Goal: Task Accomplishment & Management: Manage account settings

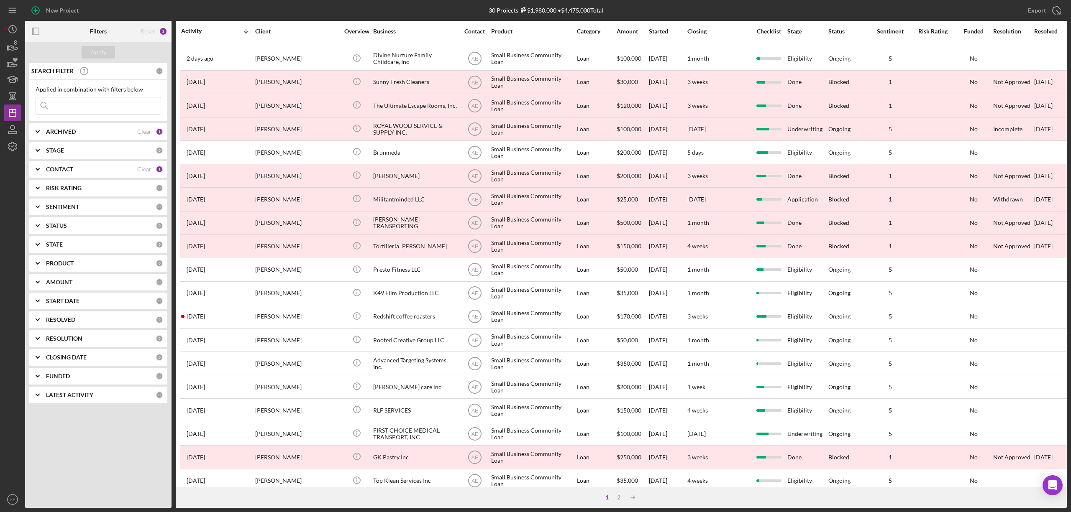
scroll to position [153, 0]
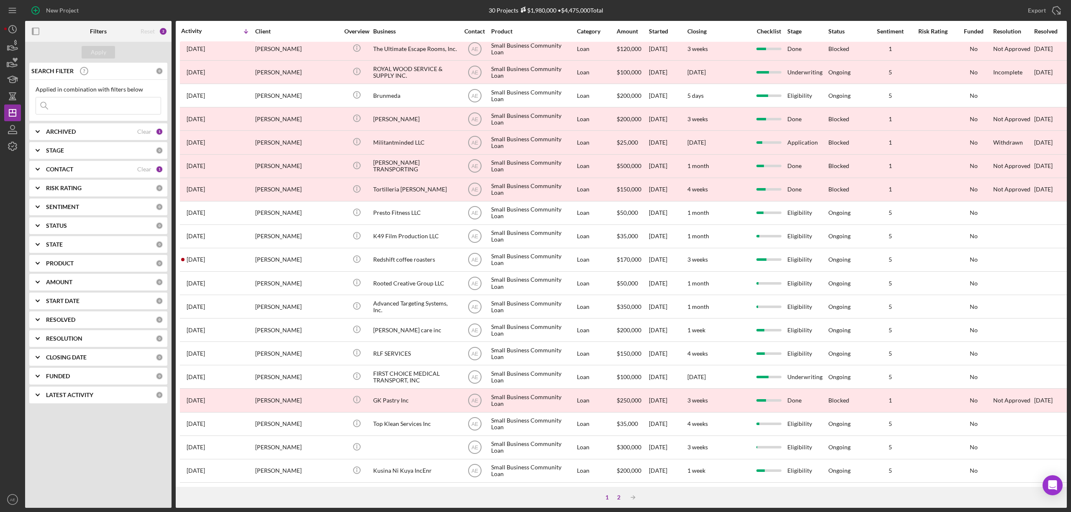
click at [621, 495] on div "2" at bounding box center [619, 498] width 12 height 7
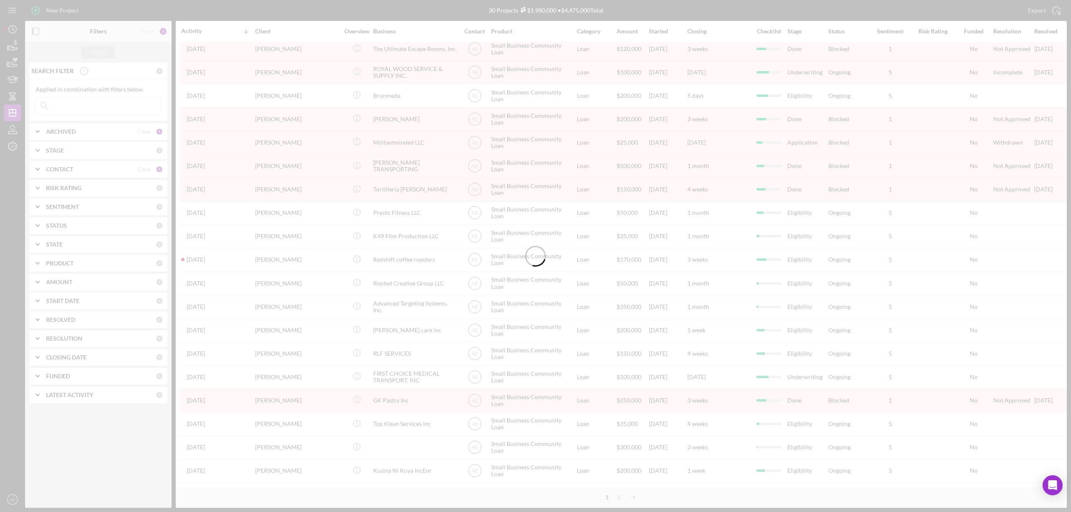
scroll to position [0, 0]
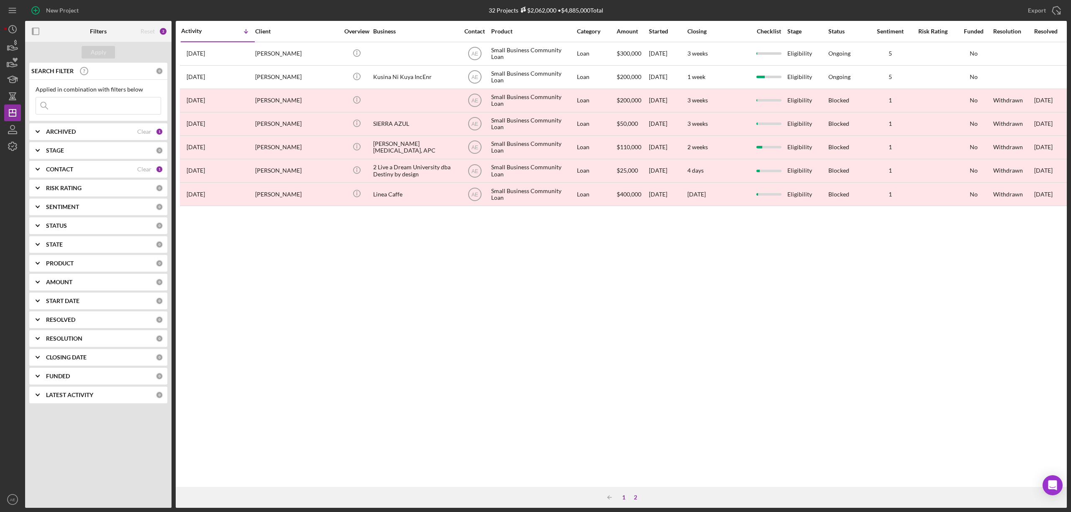
click at [623, 500] on div "1" at bounding box center [624, 498] width 12 height 7
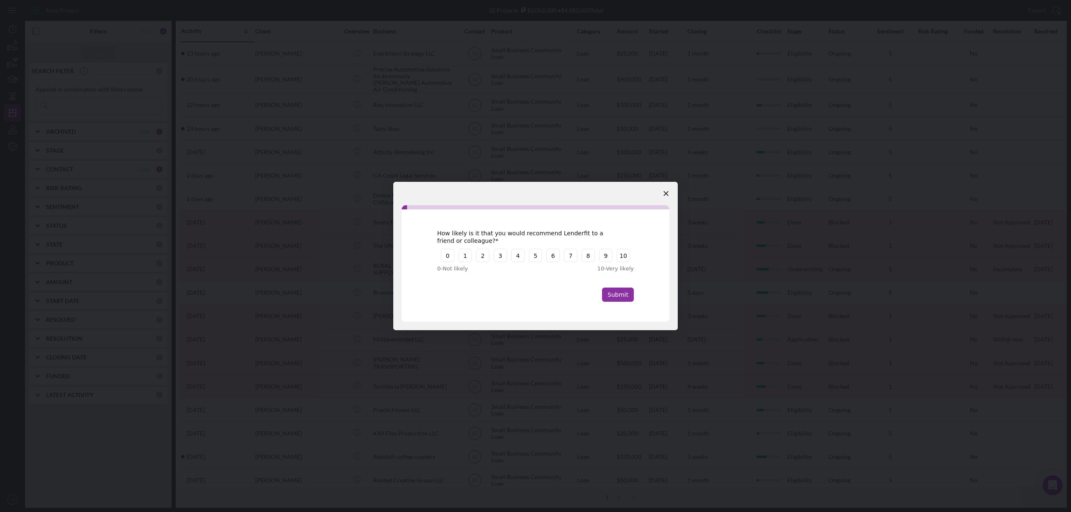
click at [668, 191] on icon "Close survey" at bounding box center [666, 193] width 5 height 5
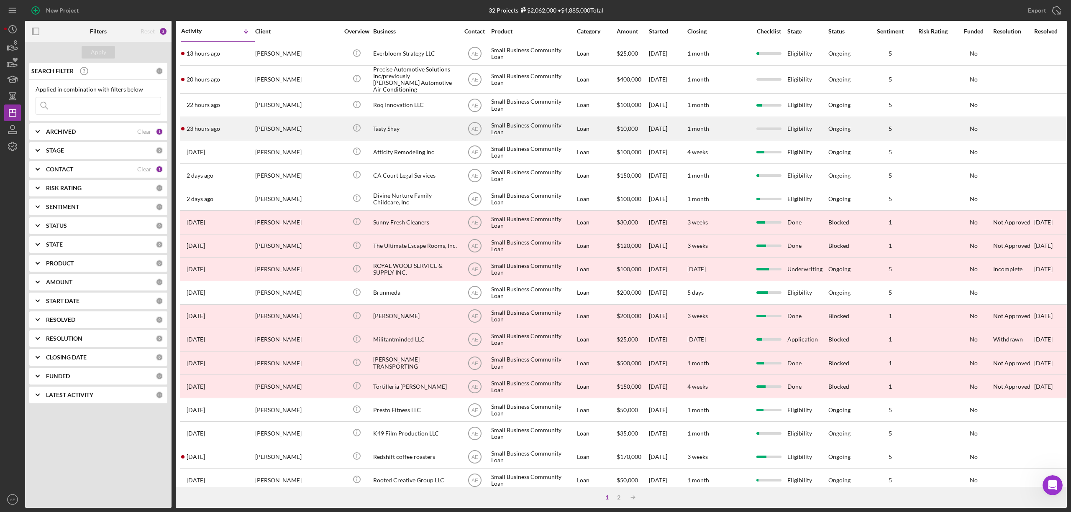
click at [299, 121] on div "[PERSON_NAME]" at bounding box center [297, 129] width 84 height 22
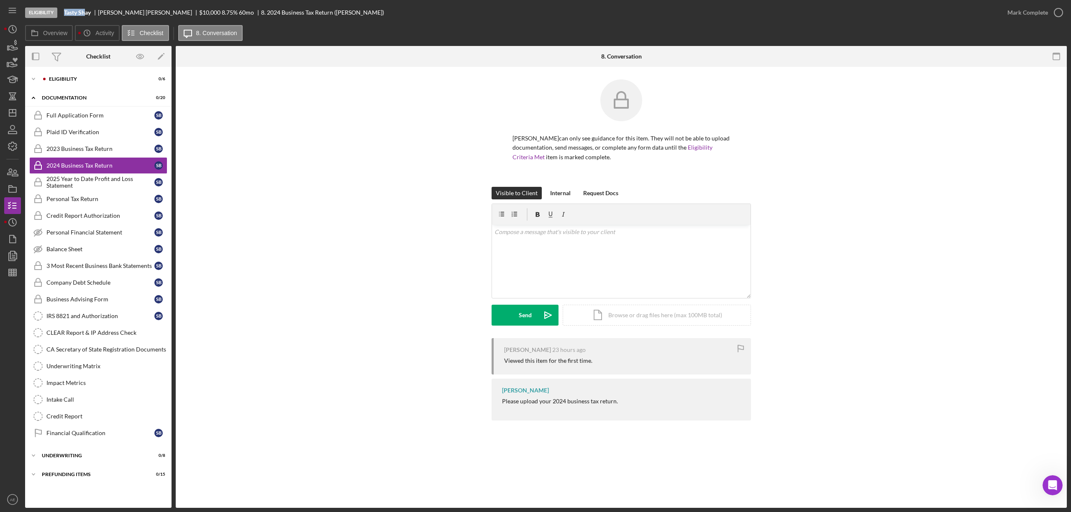
drag, startPoint x: 63, startPoint y: 12, endPoint x: 86, endPoint y: 13, distance: 23.5
click at [86, 13] on div "Eligibility Tasty Shay [PERSON_NAME] $10,000 $2,000 8.75 % 60 mo 8. 2024 Busine…" at bounding box center [512, 12] width 974 height 25
copy b "Tasty Sh"
click at [88, 82] on div "Icon/Expander Eligibility 0 / 6" at bounding box center [98, 79] width 146 height 17
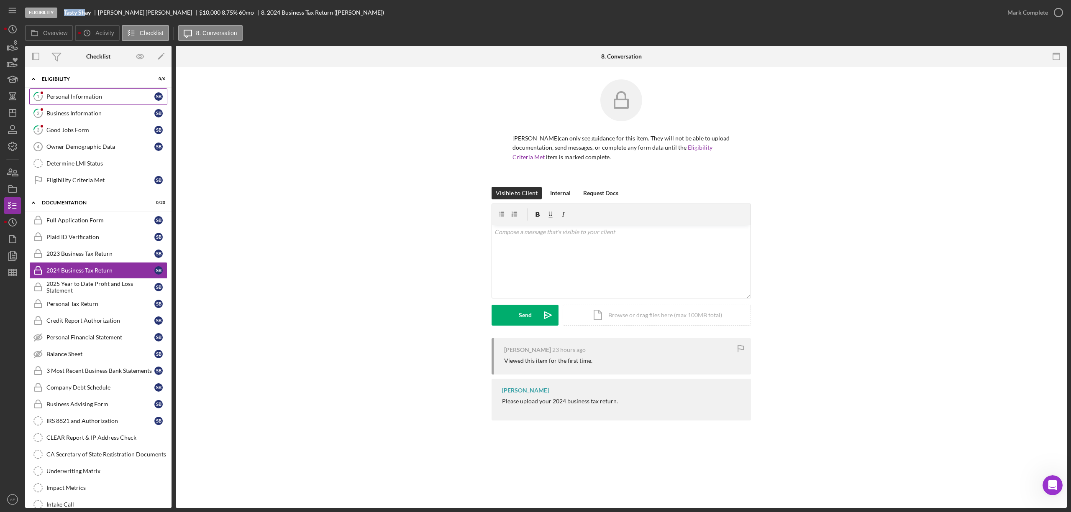
click at [92, 96] on div "Personal Information" at bounding box center [100, 96] width 108 height 7
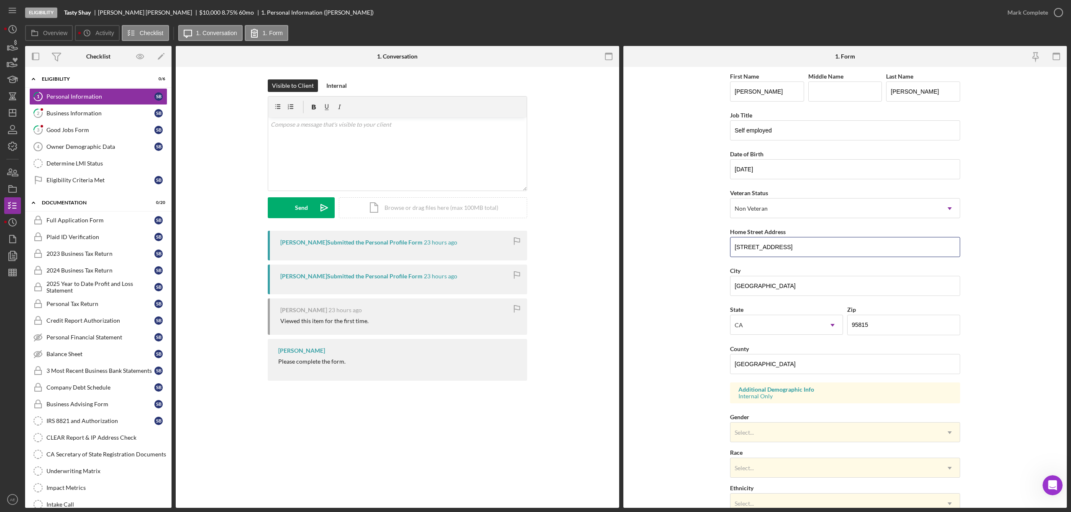
drag, startPoint x: 804, startPoint y: 246, endPoint x: 605, endPoint y: 249, distance: 199.2
click at [606, 251] on div "Overview Internal Workflow Stage Eligibility Icon/Dropdown Arrow Archive (can u…" at bounding box center [546, 277] width 1042 height 462
drag, startPoint x: 757, startPoint y: 285, endPoint x: 414, endPoint y: 292, distance: 342.7
click at [636, 292] on form "First Name [PERSON_NAME] Middle Name Last Name [PERSON_NAME] Job Title [DEMOGRA…" at bounding box center [844, 287] width 443 height 441
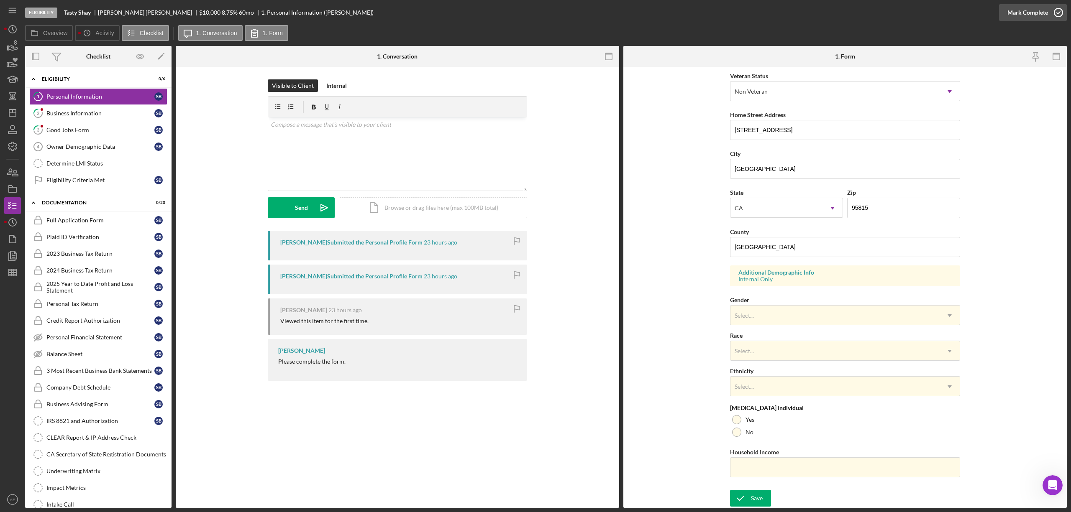
click at [1028, 15] on div "Mark Complete" at bounding box center [1027, 12] width 41 height 17
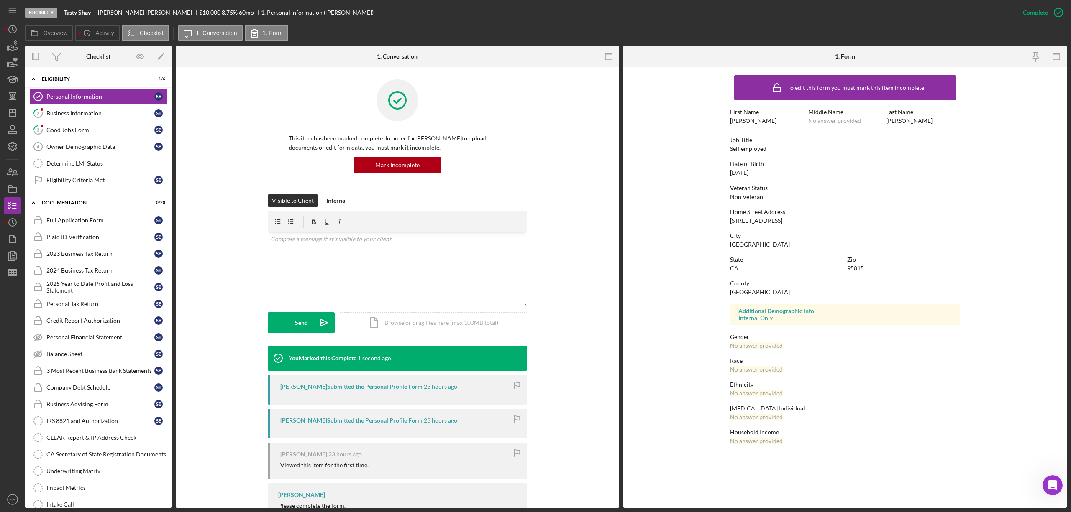
scroll to position [0, 0]
click at [126, 109] on link "2 Business Information S B" at bounding box center [98, 113] width 138 height 17
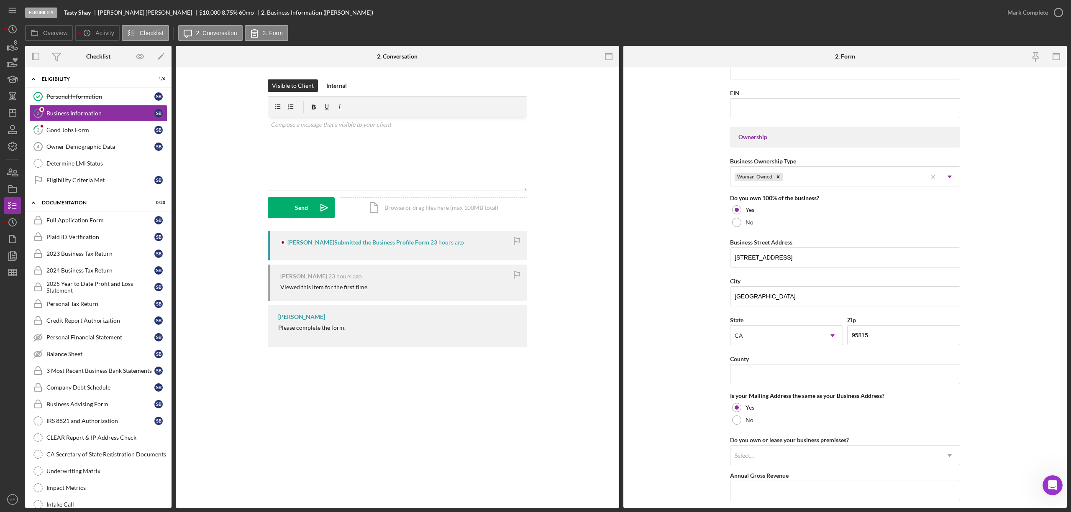
scroll to position [390, 0]
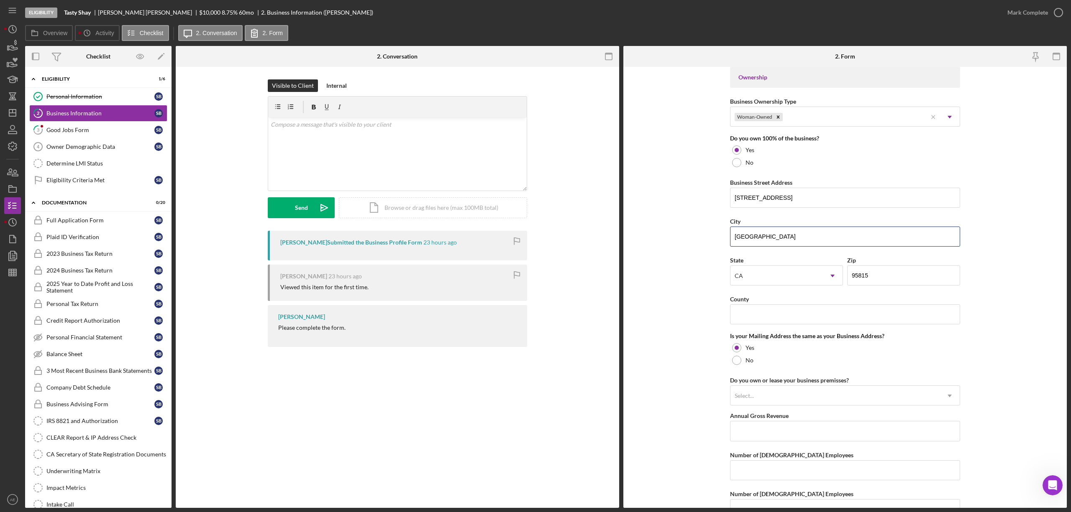
drag, startPoint x: 783, startPoint y: 239, endPoint x: 700, endPoint y: 241, distance: 83.3
click at [700, 241] on form "Business Name Tasty Shay DBA Business Start Date [DATE] Legal Structure Self Em…" at bounding box center [844, 287] width 443 height 441
click at [757, 318] on input "County" at bounding box center [845, 315] width 230 height 20
paste input "[GEOGRAPHIC_DATA]"
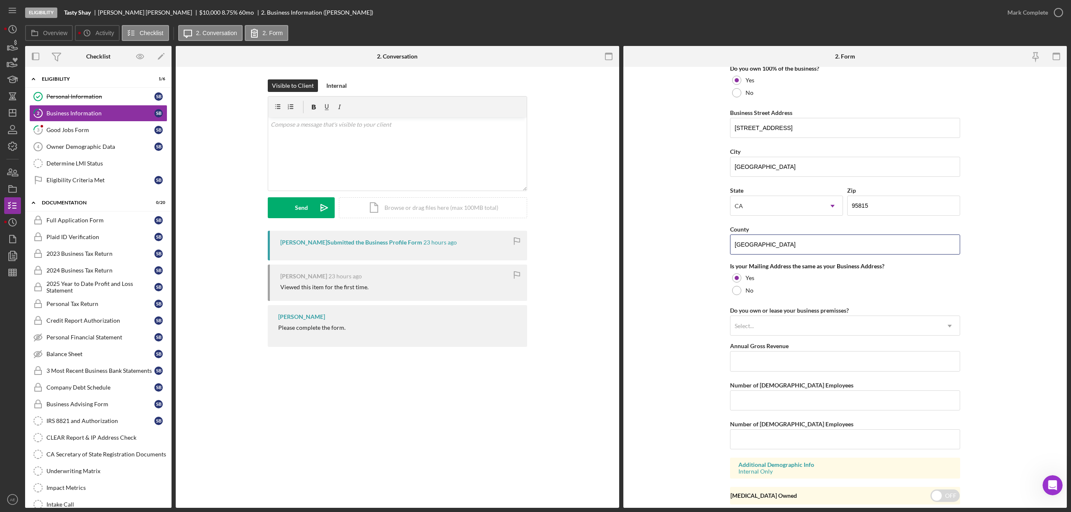
scroll to position [491, 0]
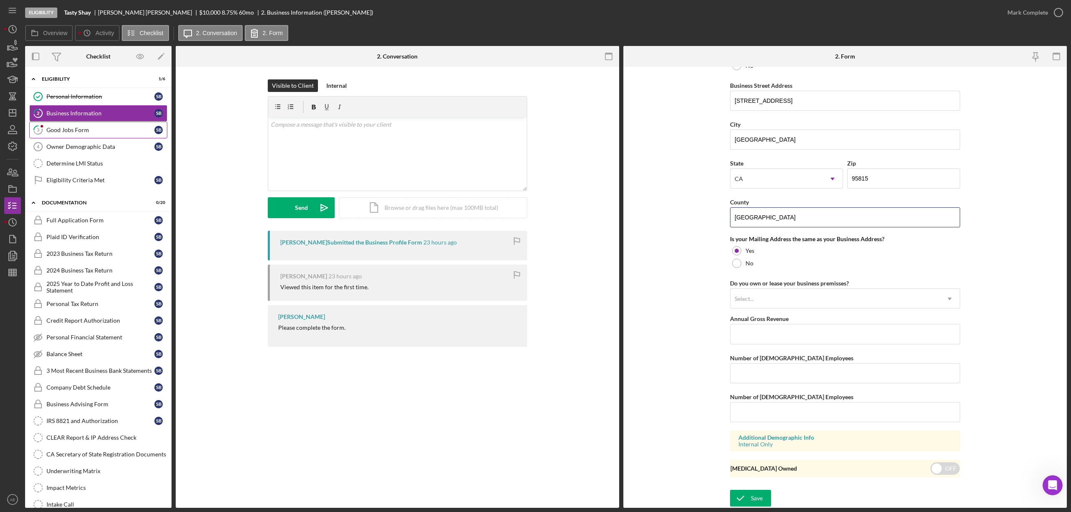
type input "[GEOGRAPHIC_DATA]"
click at [66, 128] on div "Good Jobs Form" at bounding box center [100, 130] width 108 height 7
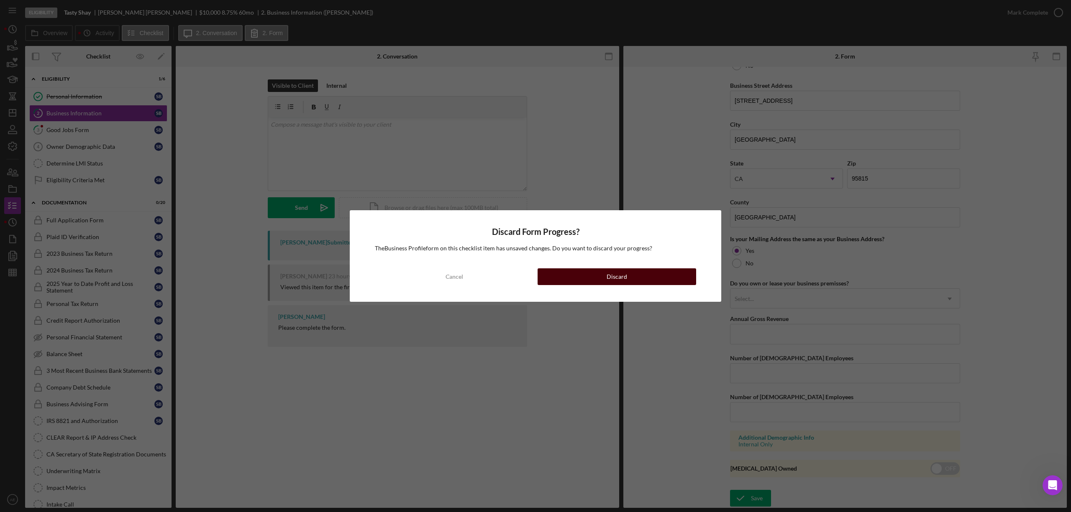
click at [589, 275] on button "Discard" at bounding box center [617, 277] width 159 height 17
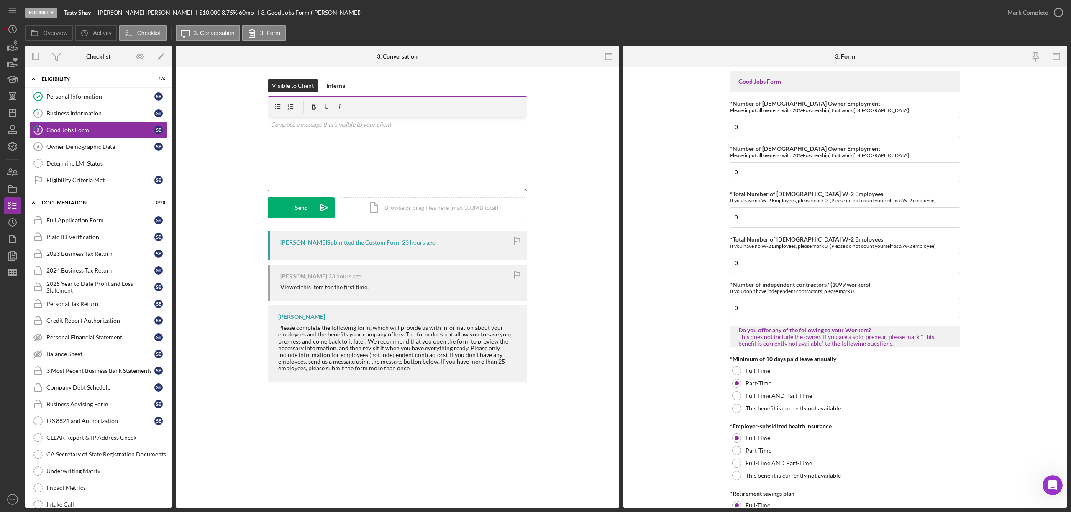
click at [444, 145] on div "v Color teal Color pink Remove color Add row above Add row below Add column bef…" at bounding box center [397, 154] width 259 height 73
click at [297, 203] on div "Send" at bounding box center [301, 207] width 13 height 21
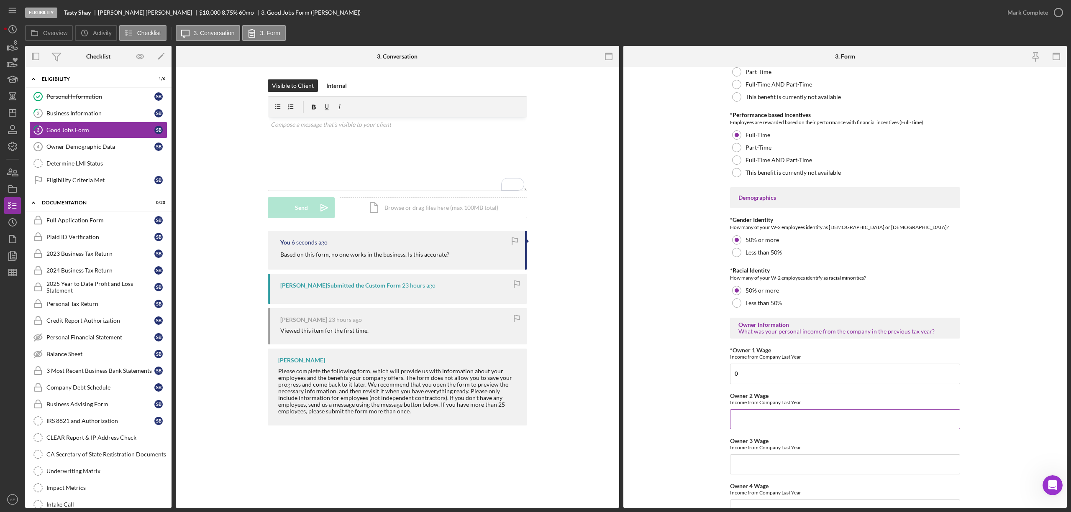
scroll to position [1078, 0]
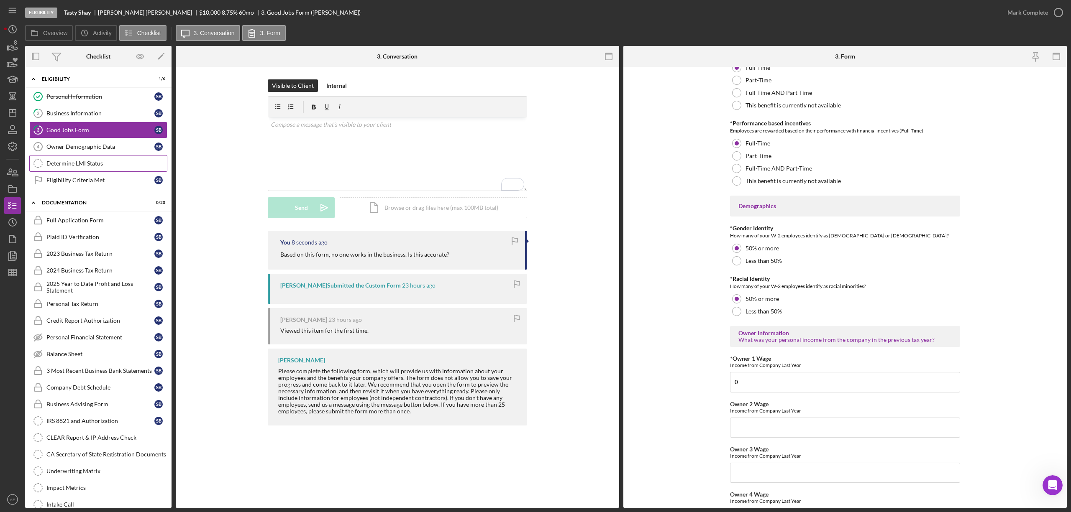
click at [59, 168] on link "Determine LMI Status Determine LMI Status" at bounding box center [98, 163] width 138 height 17
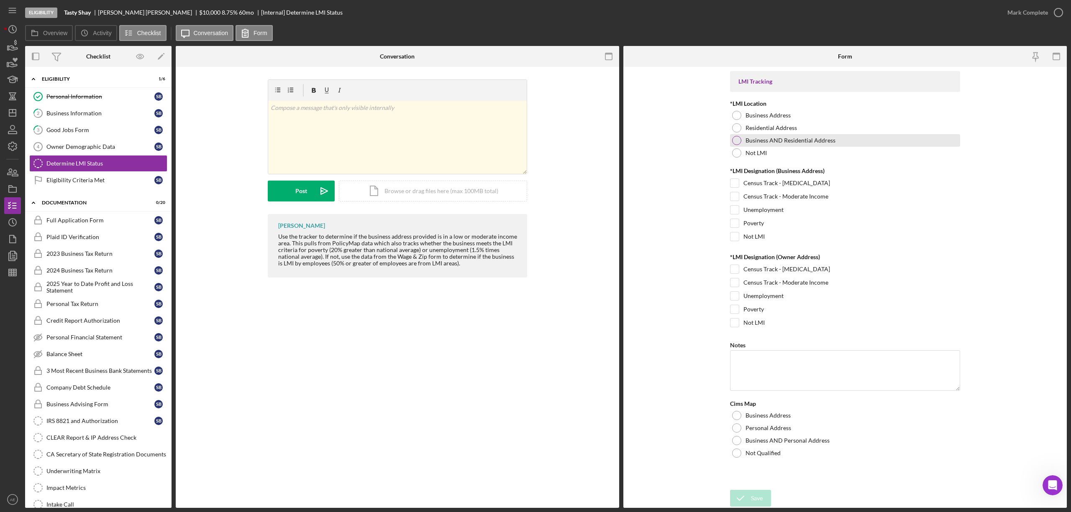
click at [766, 141] on label "Business AND Residential Address" at bounding box center [791, 140] width 90 height 7
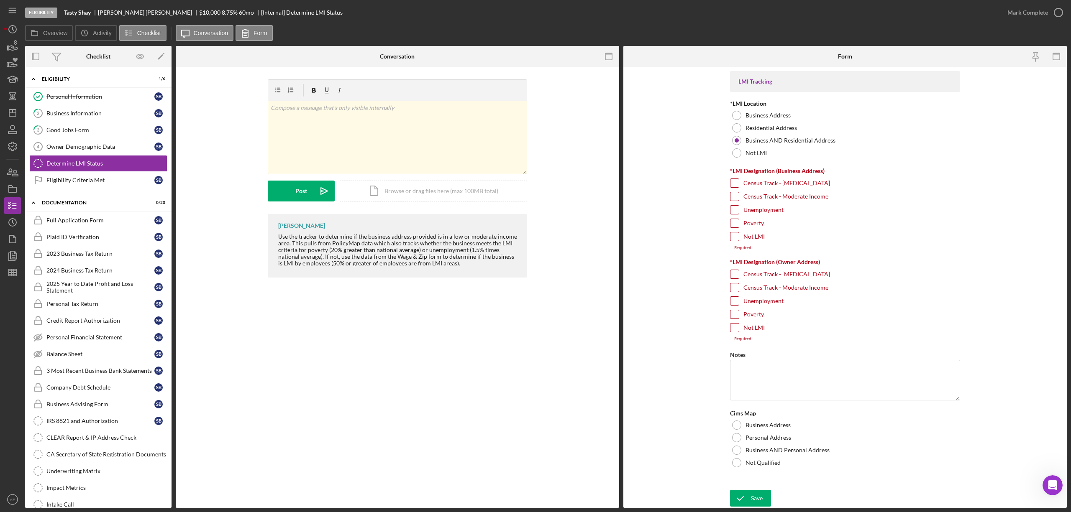
click at [733, 213] on input "Unemployment" at bounding box center [734, 210] width 8 height 8
checkbox input "true"
click at [732, 220] on input "Poverty" at bounding box center [734, 223] width 8 height 8
checkbox input "true"
click at [734, 300] on input "Unemployment" at bounding box center [734, 296] width 8 height 8
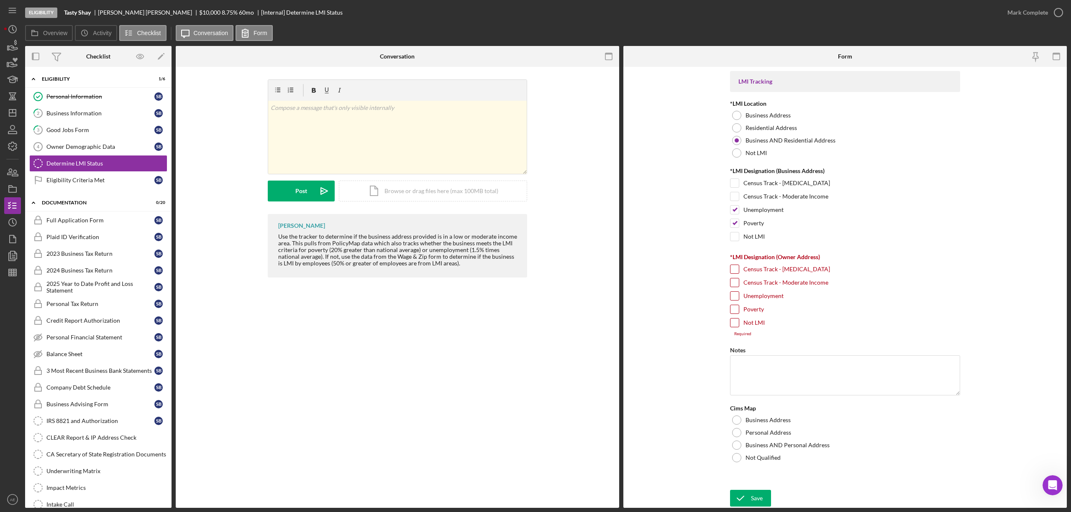
checkbox input "true"
click at [732, 314] on input "Poverty" at bounding box center [734, 309] width 8 height 8
checkbox input "true"
click at [767, 447] on div "Business AND Personal Address" at bounding box center [845, 441] width 230 height 13
click at [728, 504] on form "LMI Tracking *LMI Location Business Address Residential Address Business AND Re…" at bounding box center [844, 287] width 443 height 441
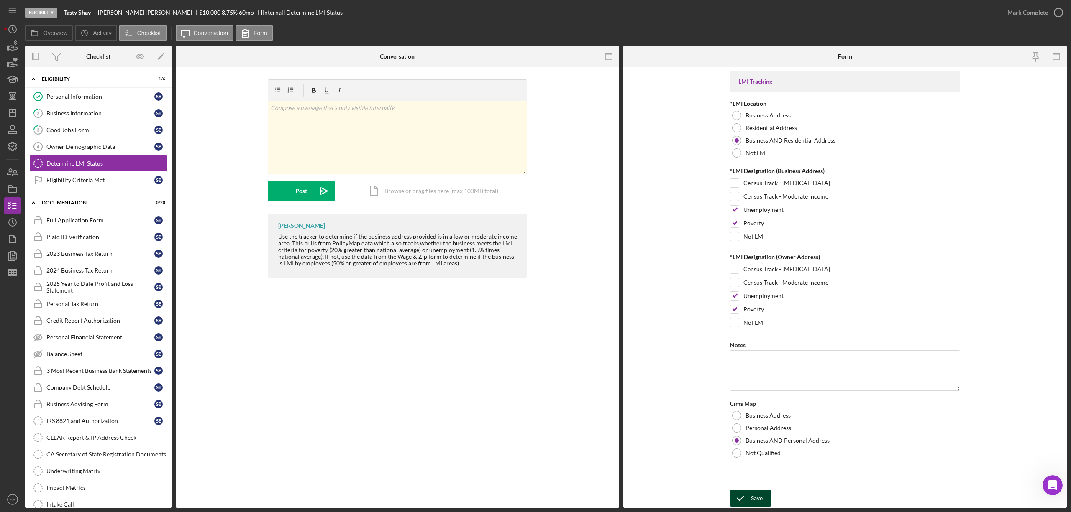
click at [736, 499] on icon "submit" at bounding box center [740, 498] width 21 height 21
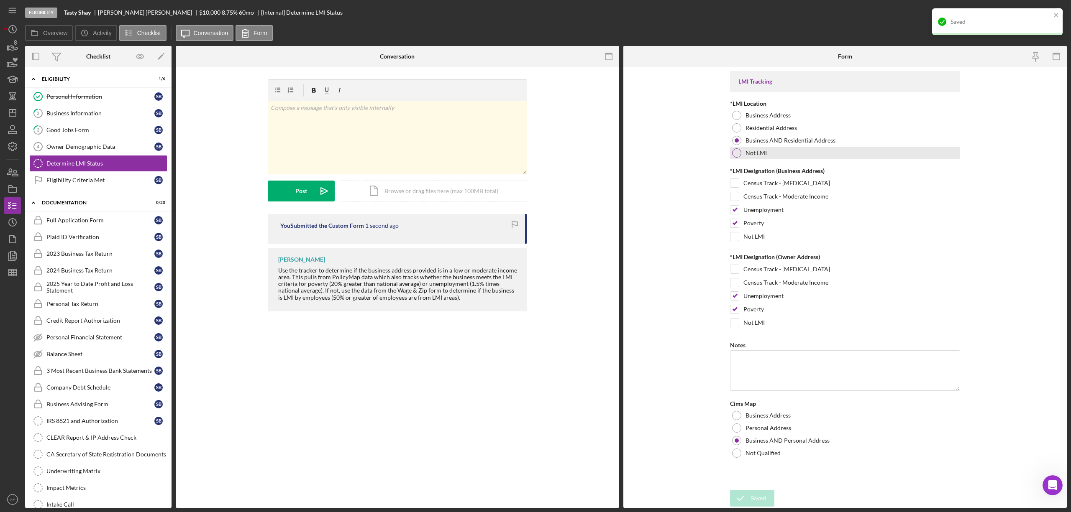
click at [930, 158] on div "Not LMI" at bounding box center [845, 153] width 230 height 13
click at [1048, 17] on div "Saved" at bounding box center [994, 21] width 118 height 13
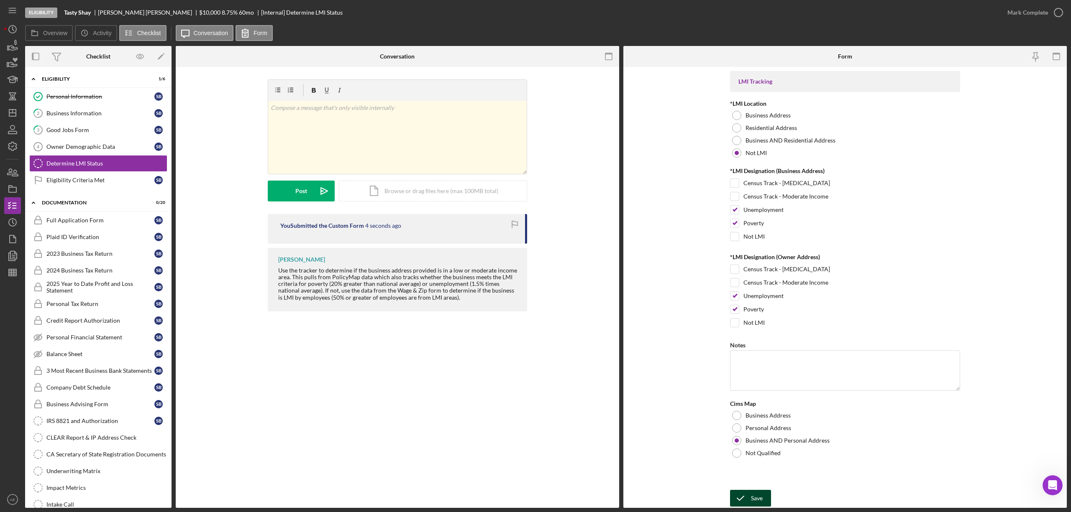
click at [1028, 13] on div "Mark Complete" at bounding box center [1027, 12] width 41 height 17
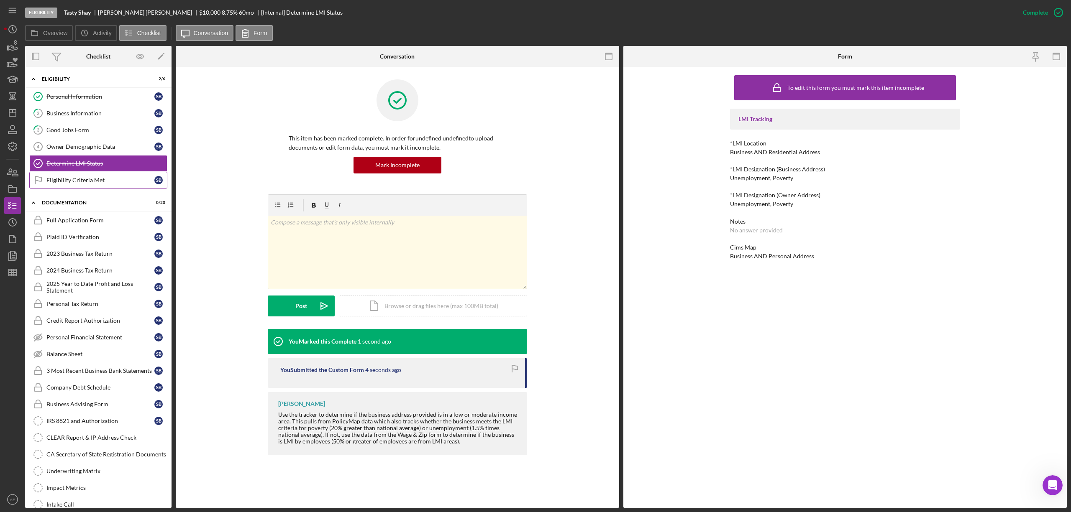
click at [122, 184] on div "Eligibility Criteria Met" at bounding box center [100, 180] width 108 height 7
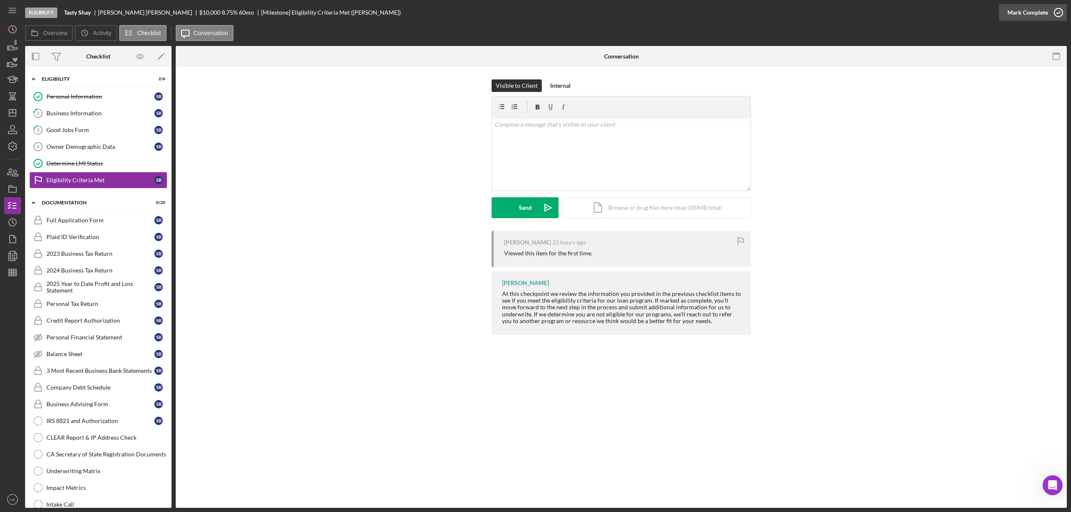
click at [1033, 13] on div "Mark Complete" at bounding box center [1027, 12] width 41 height 17
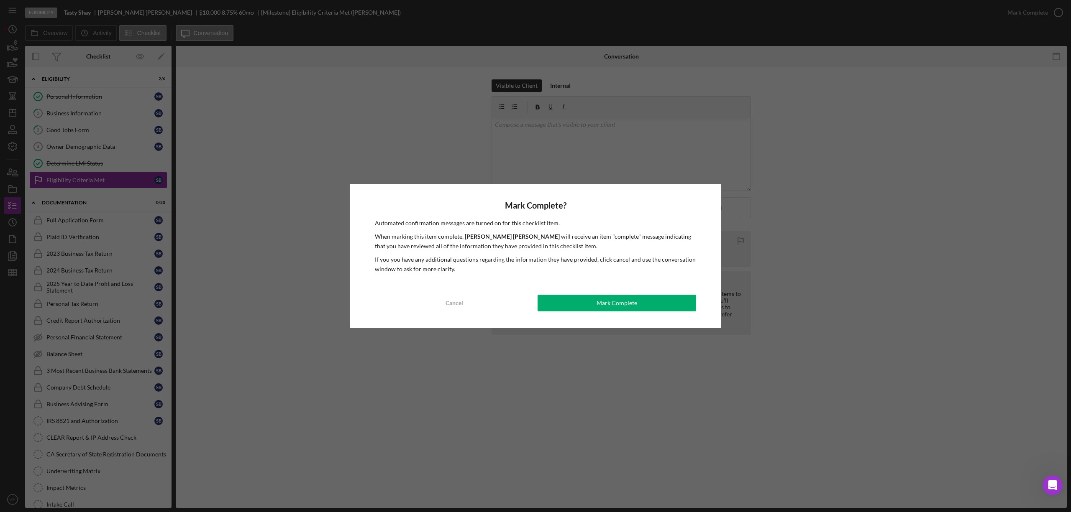
click at [645, 305] on button "Mark Complete" at bounding box center [617, 303] width 159 height 17
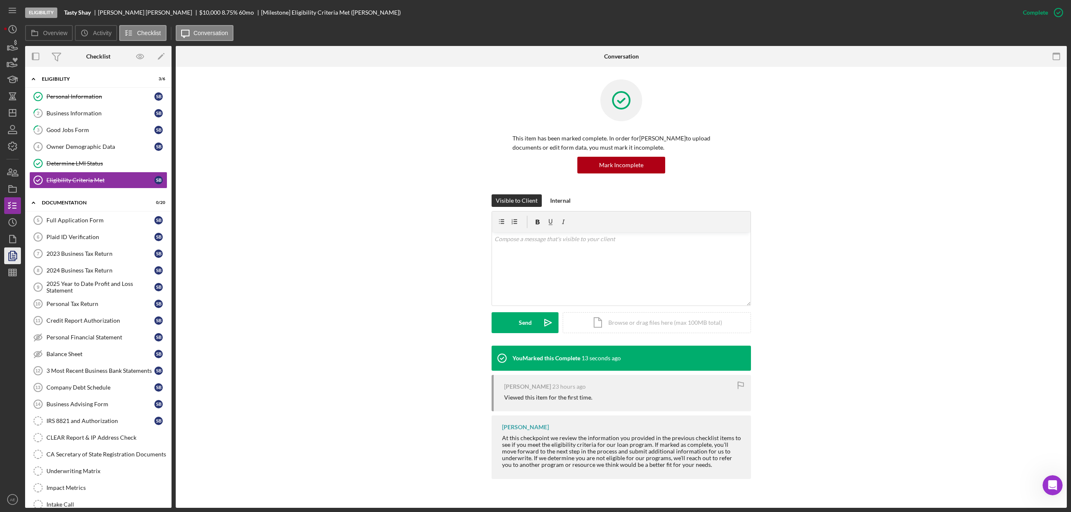
drag, startPoint x: 64, startPoint y: 234, endPoint x: 19, endPoint y: 261, distance: 53.1
click at [64, 234] on link "Plaid ID Verification 6 Plaid ID Verification S B" at bounding box center [98, 237] width 138 height 17
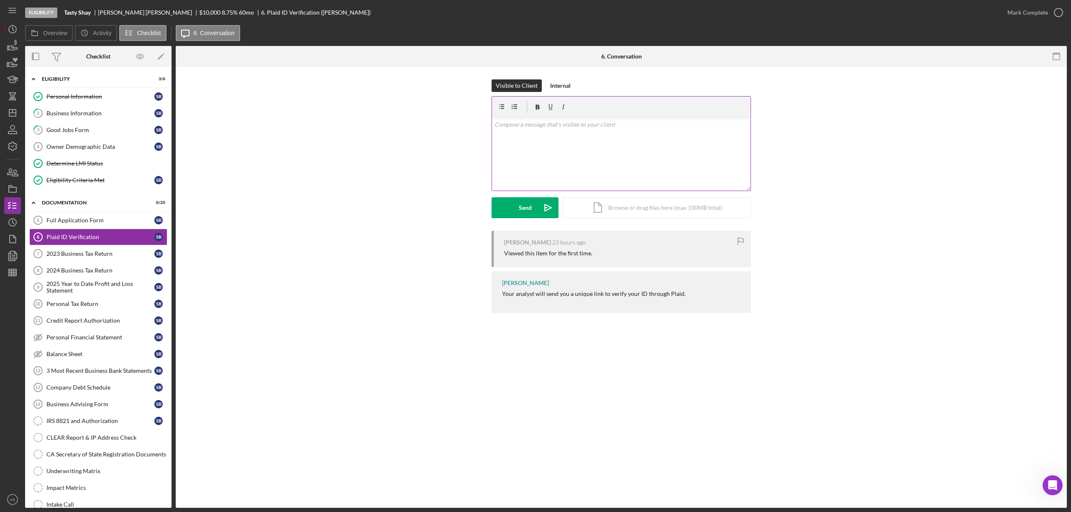
click at [566, 157] on div "v Color teal Color pink Remove color Add row above Add row below Add column bef…" at bounding box center [621, 154] width 259 height 73
click at [520, 209] on div "Send" at bounding box center [525, 207] width 13 height 21
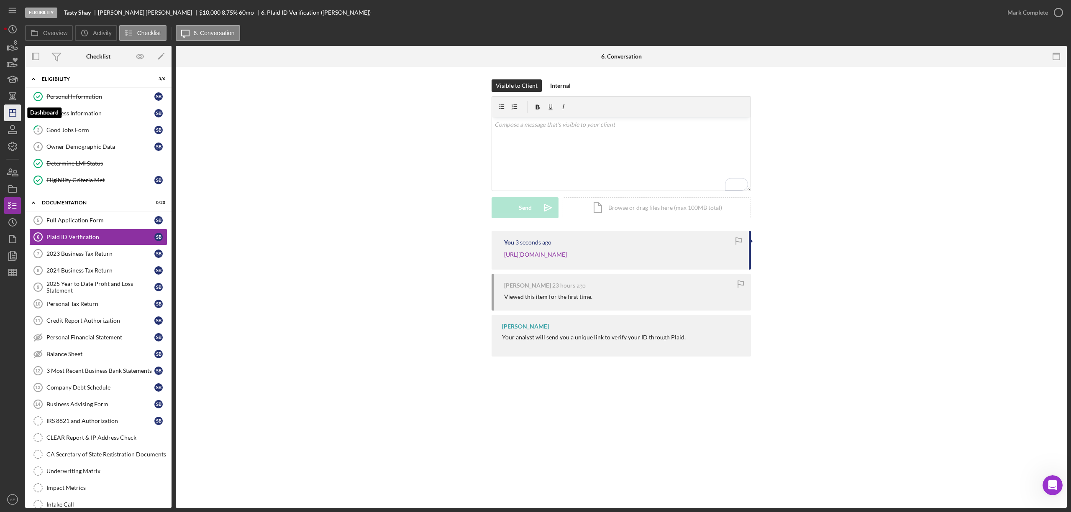
click at [13, 115] on icon "Icon/Dashboard" at bounding box center [12, 112] width 21 height 21
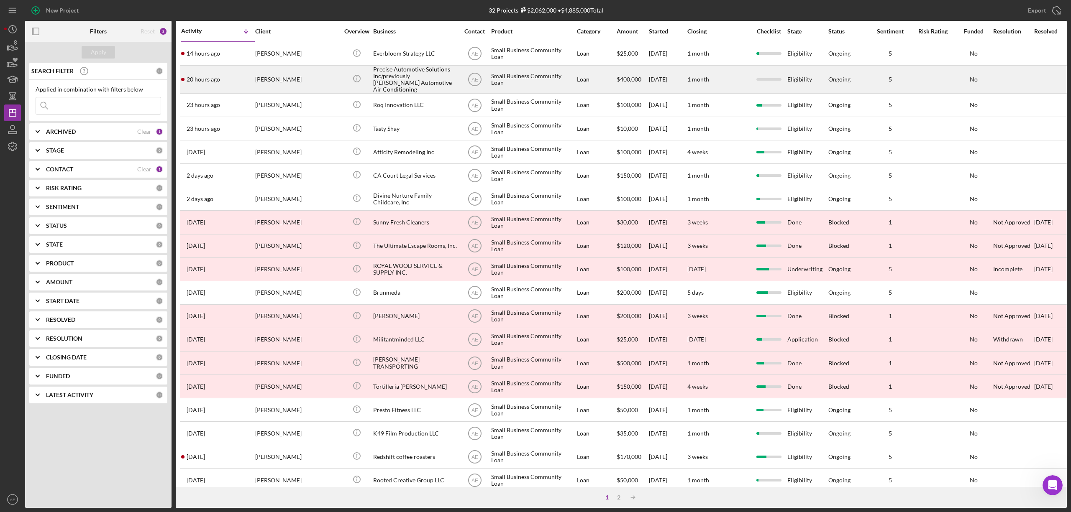
click at [300, 76] on div "[PERSON_NAME]" at bounding box center [297, 79] width 84 height 27
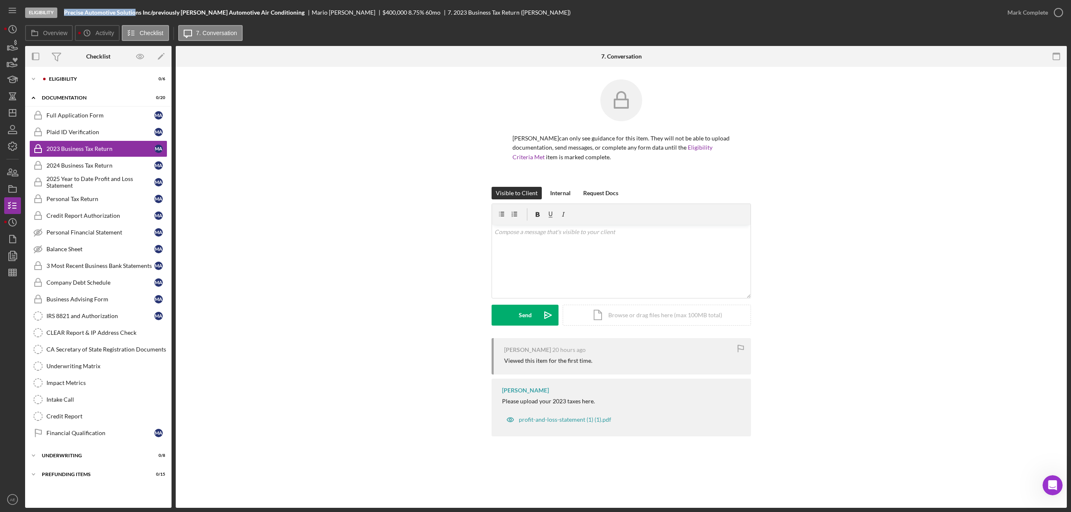
drag, startPoint x: 62, startPoint y: 12, endPoint x: 136, endPoint y: 14, distance: 73.7
click at [136, 14] on div "Eligibility Precise Automotive Solutions Inc/previously [PERSON_NAME] Automotiv…" at bounding box center [512, 12] width 974 height 25
copy b "Precise Automotive Solutio"
click at [71, 79] on div "Eligibility" at bounding box center [105, 79] width 112 height 5
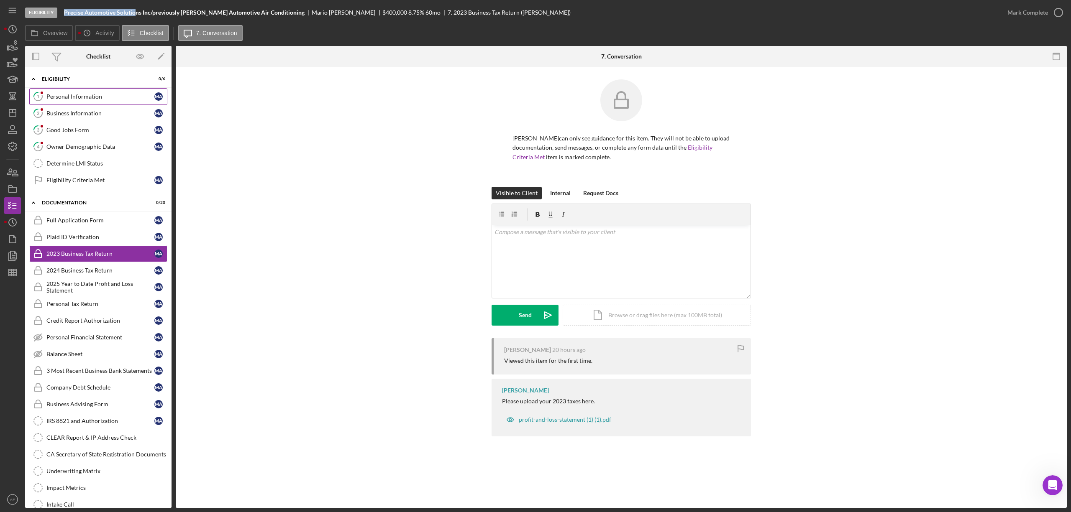
click at [73, 92] on link "1 Personal Information M A" at bounding box center [98, 96] width 138 height 17
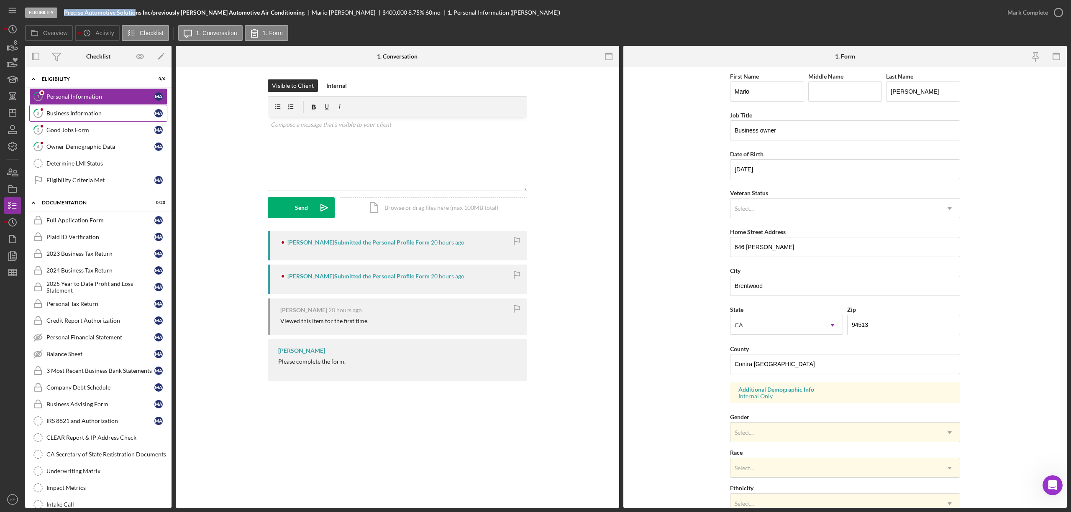
click at [93, 121] on link "2 Business Information M A" at bounding box center [98, 113] width 138 height 17
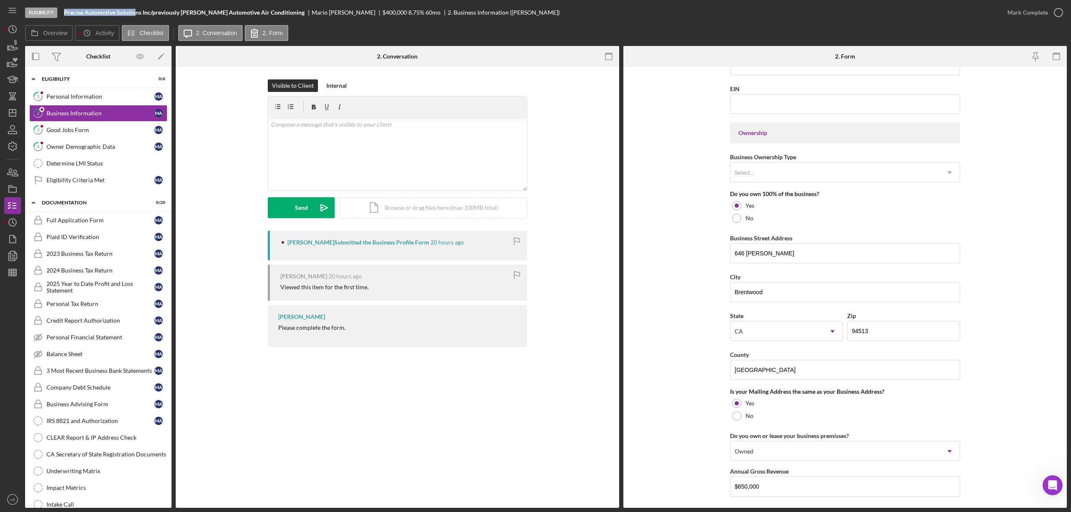
scroll to position [491, 0]
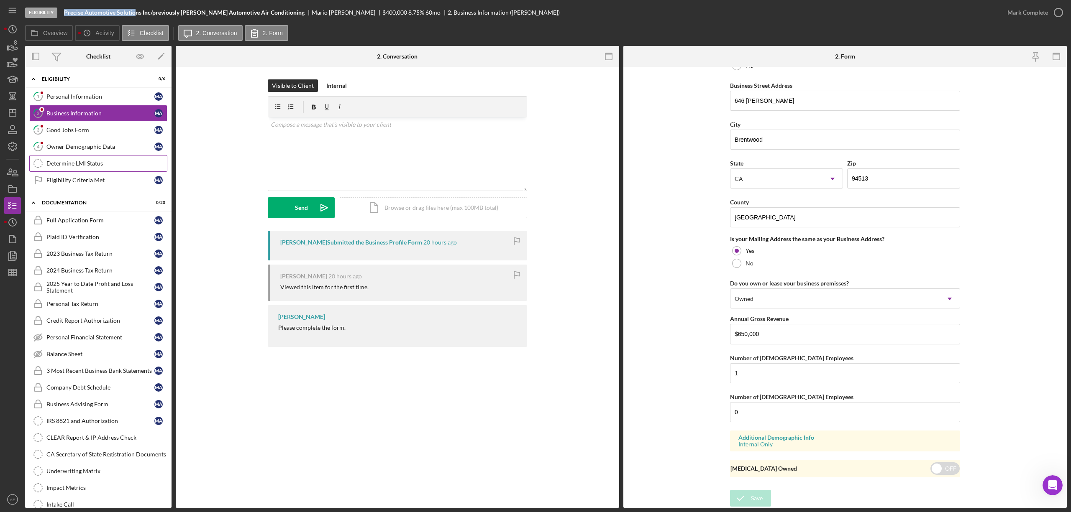
click at [79, 163] on div "Determine LMI Status" at bounding box center [106, 163] width 120 height 7
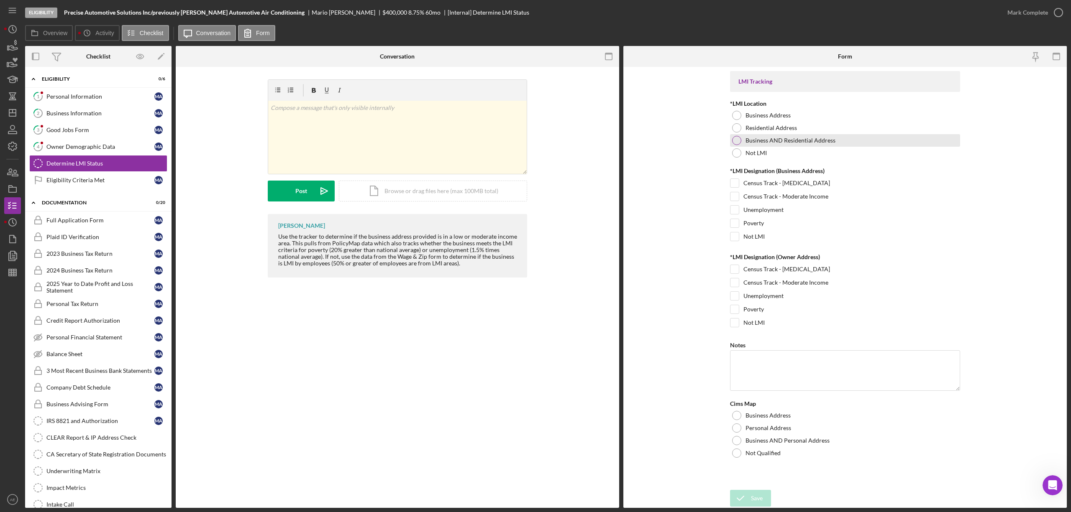
click at [782, 139] on label "Business AND Residential Address" at bounding box center [791, 140] width 90 height 7
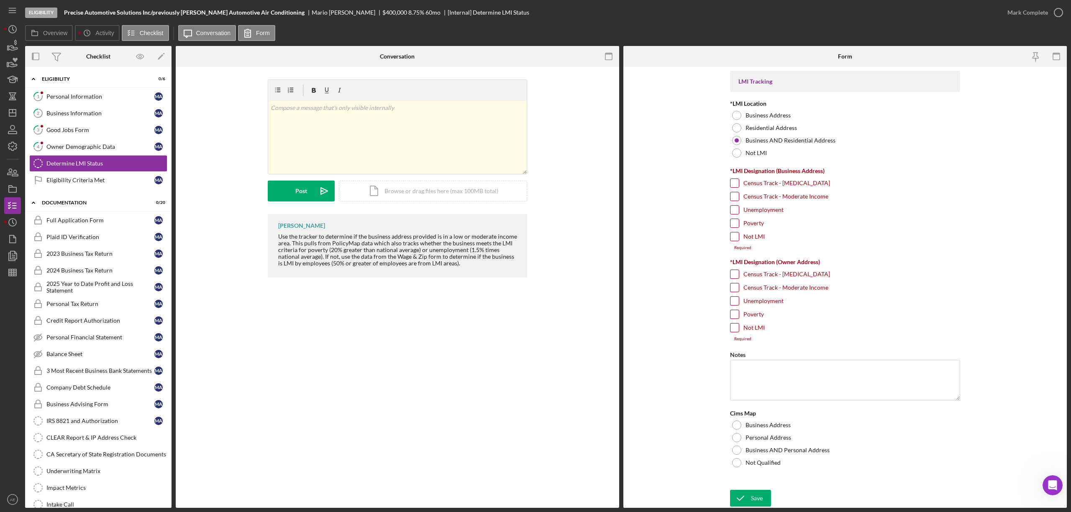
click at [772, 197] on label "Census Track - Moderate Income" at bounding box center [785, 196] width 85 height 8
click at [739, 197] on input "Census Track - Moderate Income" at bounding box center [734, 196] width 8 height 8
checkbox input "true"
click at [797, 284] on label "Census Track - Moderate Income" at bounding box center [785, 283] width 85 height 8
click at [739, 284] on input "Census Track - Moderate Income" at bounding box center [734, 283] width 8 height 8
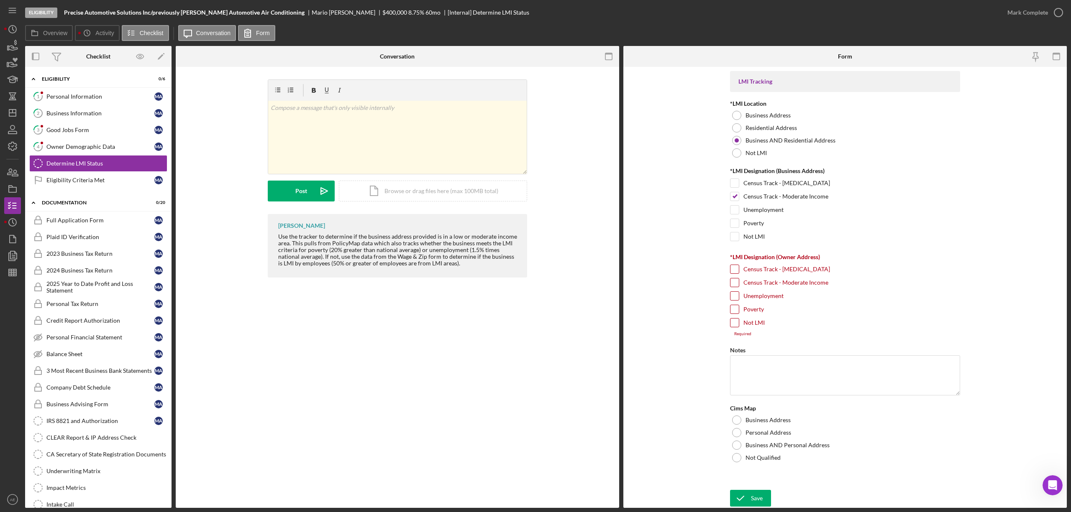
checkbox input "true"
click at [789, 440] on label "Business AND Personal Address" at bounding box center [788, 441] width 84 height 7
click at [751, 496] on div "Save" at bounding box center [757, 498] width 12 height 17
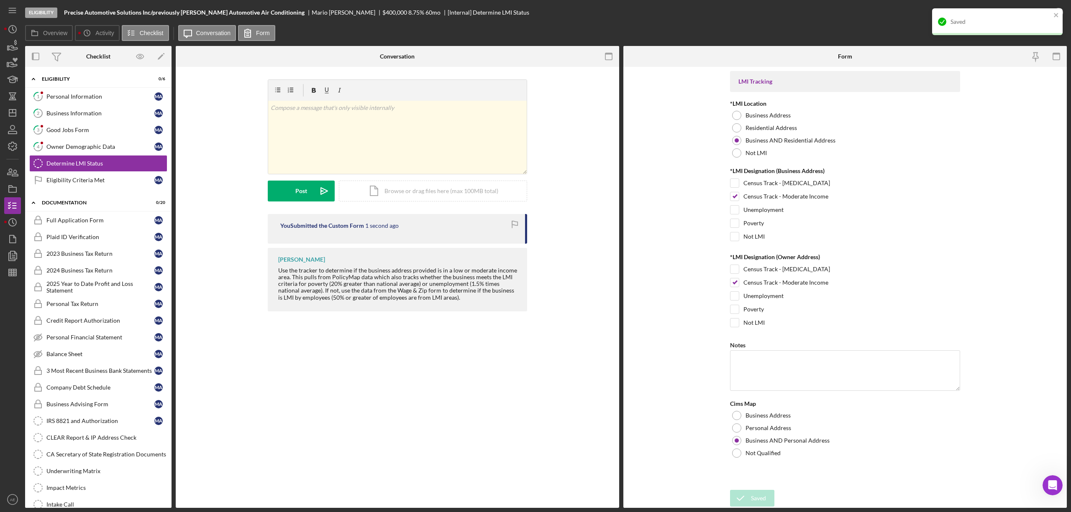
click at [1033, 10] on div "Saved" at bounding box center [997, 21] width 131 height 27
click at [1025, 13] on div "Mark Complete" at bounding box center [1027, 12] width 41 height 17
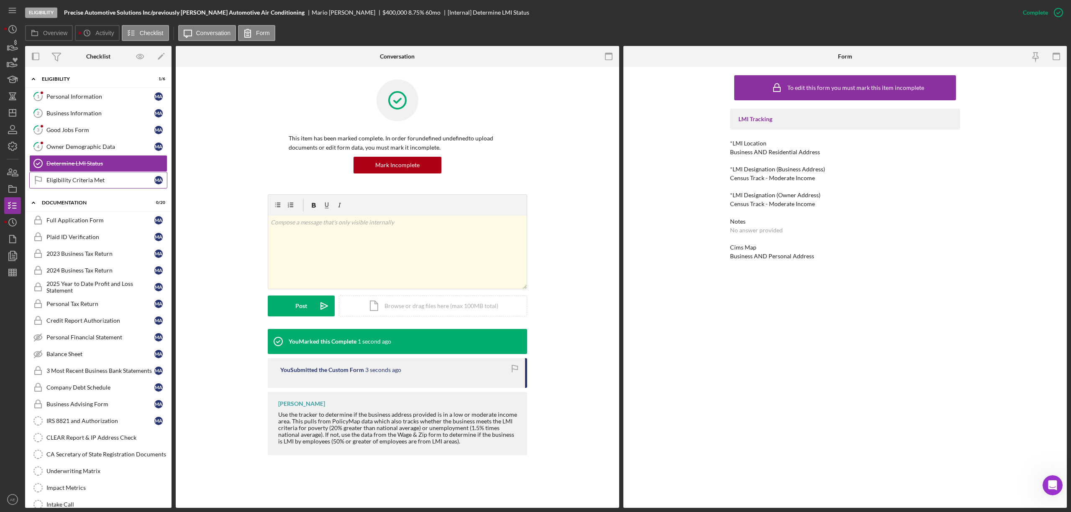
click at [85, 182] on div "Eligibility Criteria Met" at bounding box center [100, 180] width 108 height 7
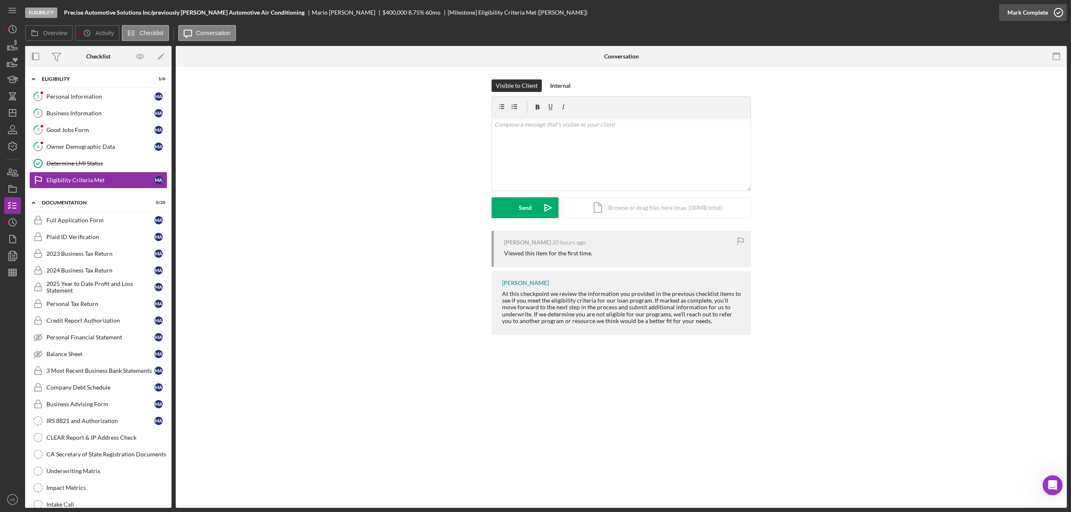
click at [1012, 15] on div "Mark Complete" at bounding box center [1027, 12] width 41 height 17
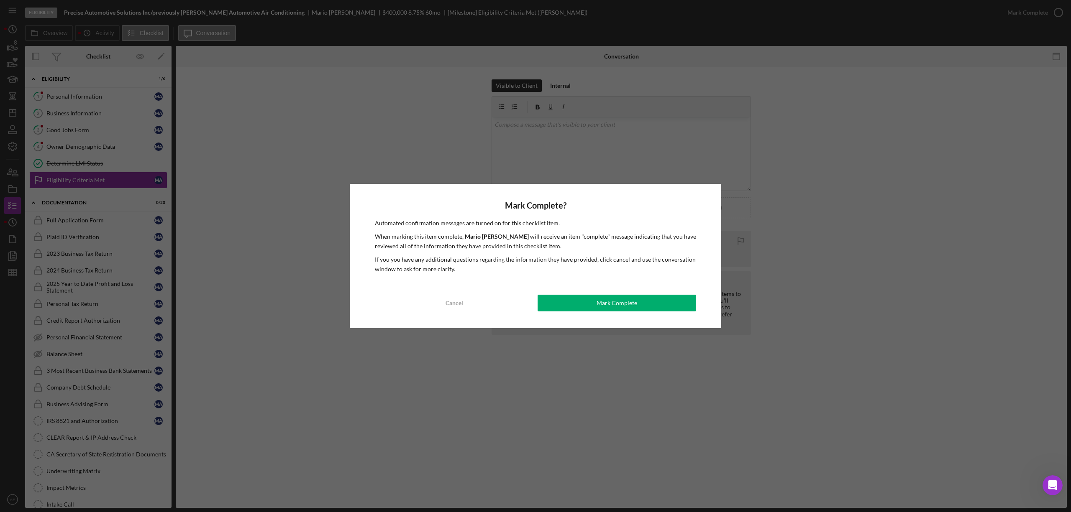
drag, startPoint x: 581, startPoint y: 308, endPoint x: 516, endPoint y: 311, distance: 64.5
click at [580, 308] on button "Mark Complete" at bounding box center [617, 303] width 159 height 17
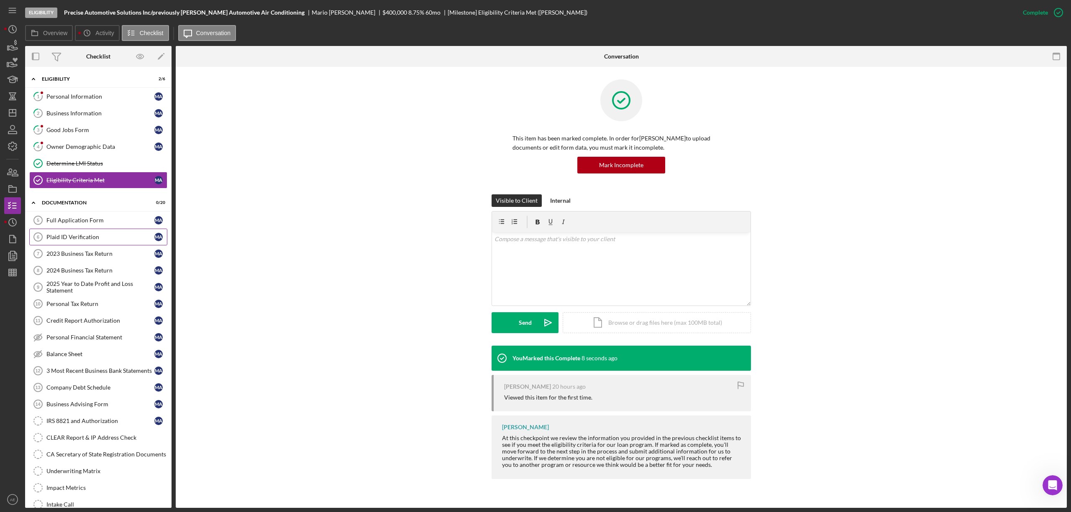
drag, startPoint x: 108, startPoint y: 240, endPoint x: 135, endPoint y: 238, distance: 27.2
click at [108, 240] on div "Plaid ID Verification" at bounding box center [100, 237] width 108 height 7
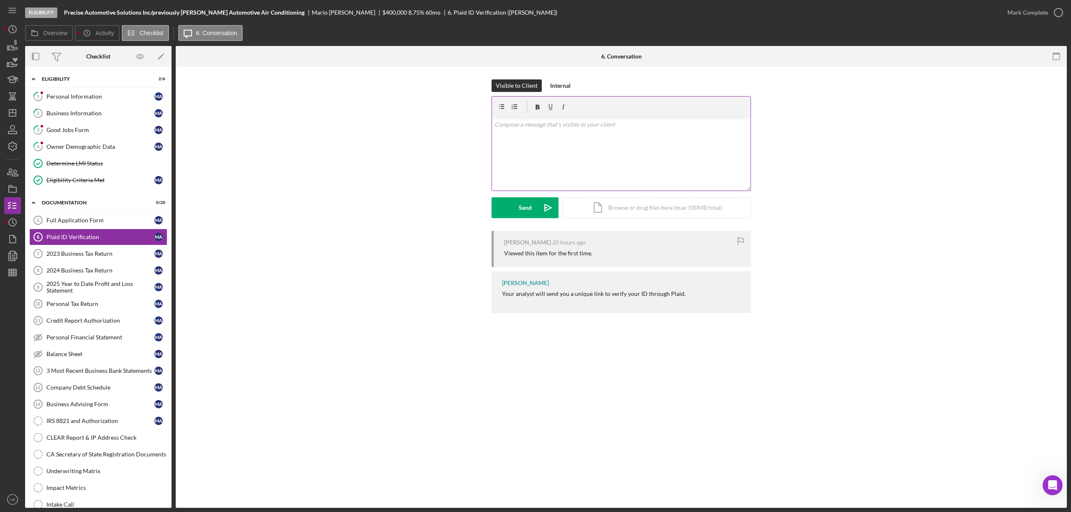
click at [593, 154] on div "v Color teal Color pink Remove color Add row above Add row below Add column bef…" at bounding box center [621, 154] width 259 height 73
click at [519, 213] on div "Send" at bounding box center [525, 207] width 13 height 21
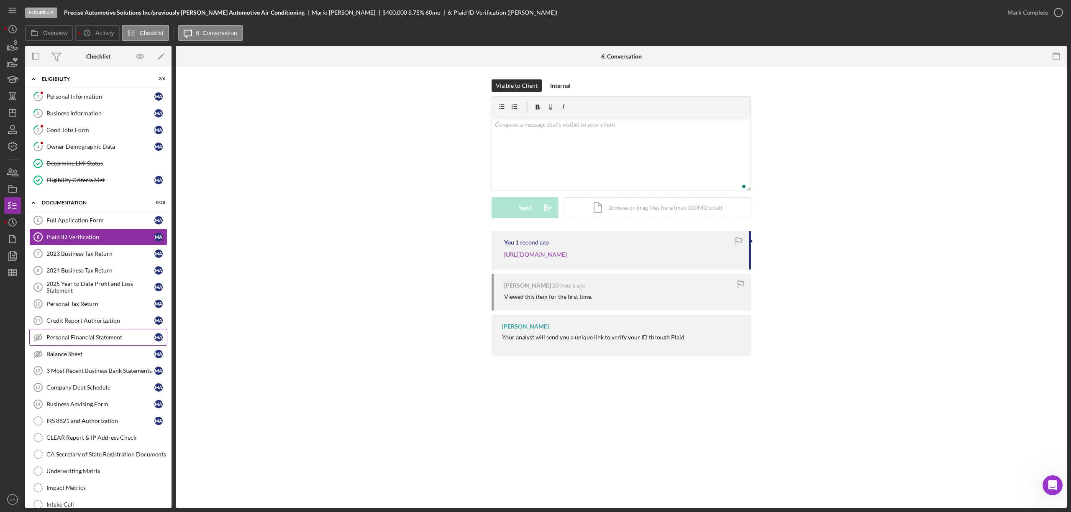
click at [94, 339] on div "Personal Financial Statement" at bounding box center [100, 337] width 108 height 7
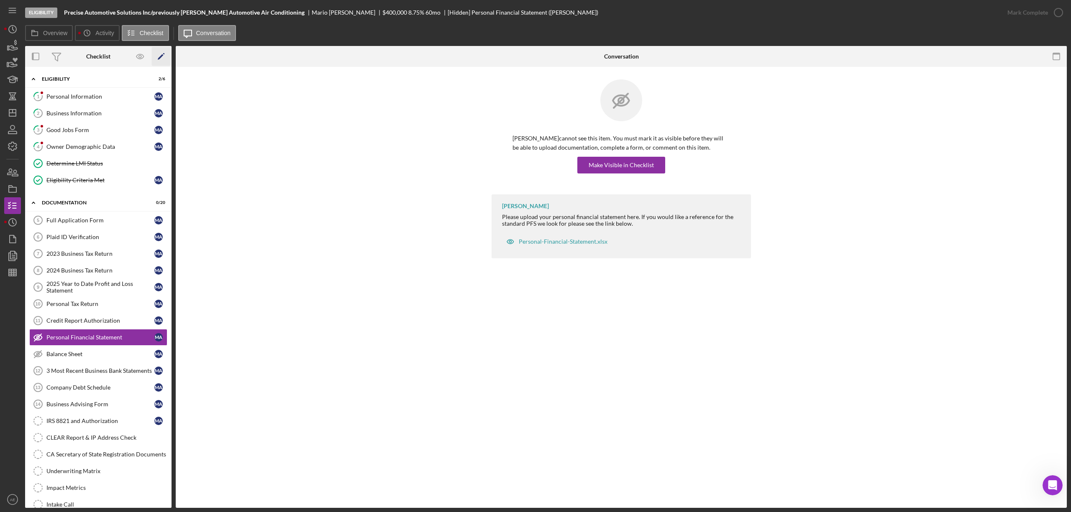
click at [156, 57] on icon "Icon/Edit" at bounding box center [161, 56] width 19 height 19
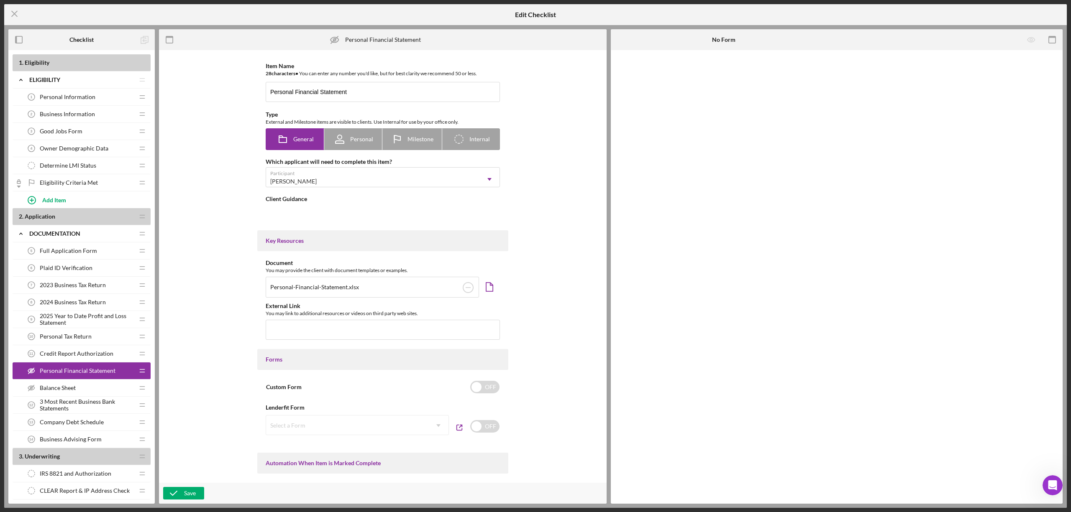
type textarea "<div>Please upload your personal financial statement here. If you would like a …"
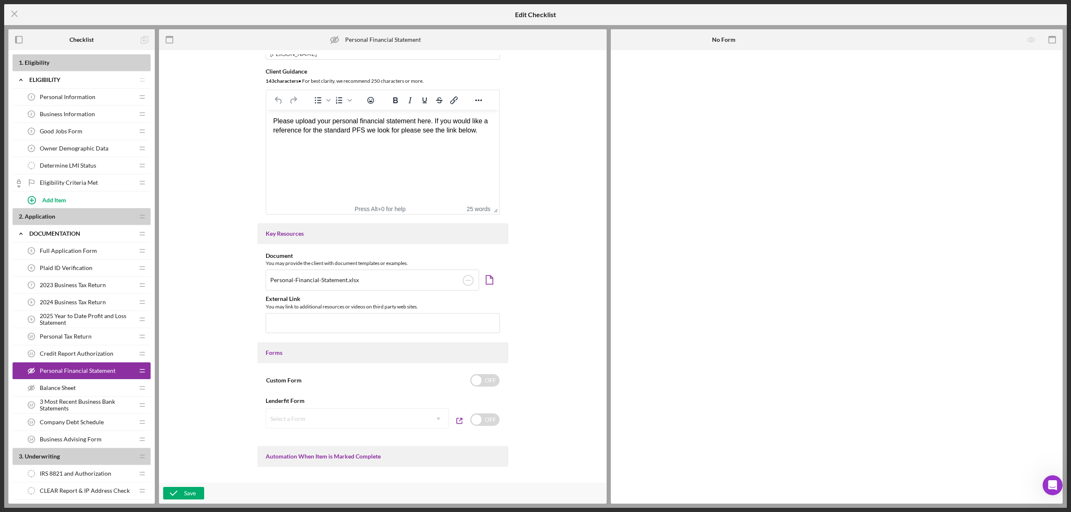
scroll to position [358, 0]
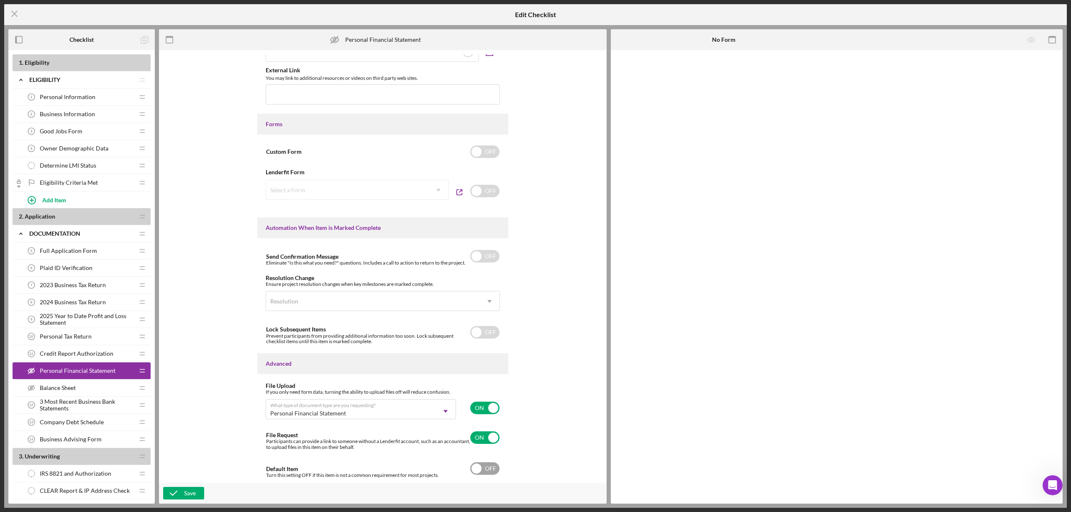
click at [484, 471] on input "checkbox" at bounding box center [484, 469] width 29 height 13
checkbox input "true"
click at [195, 490] on div "Save" at bounding box center [190, 493] width 12 height 13
click at [67, 391] on span "Balance Sheet" at bounding box center [58, 388] width 36 height 7
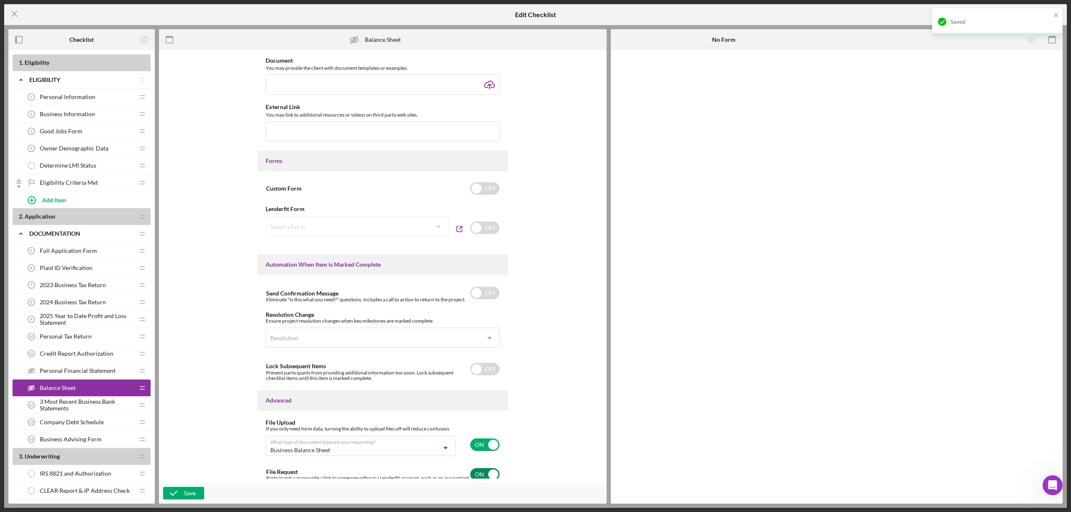
scroll to position [361, 0]
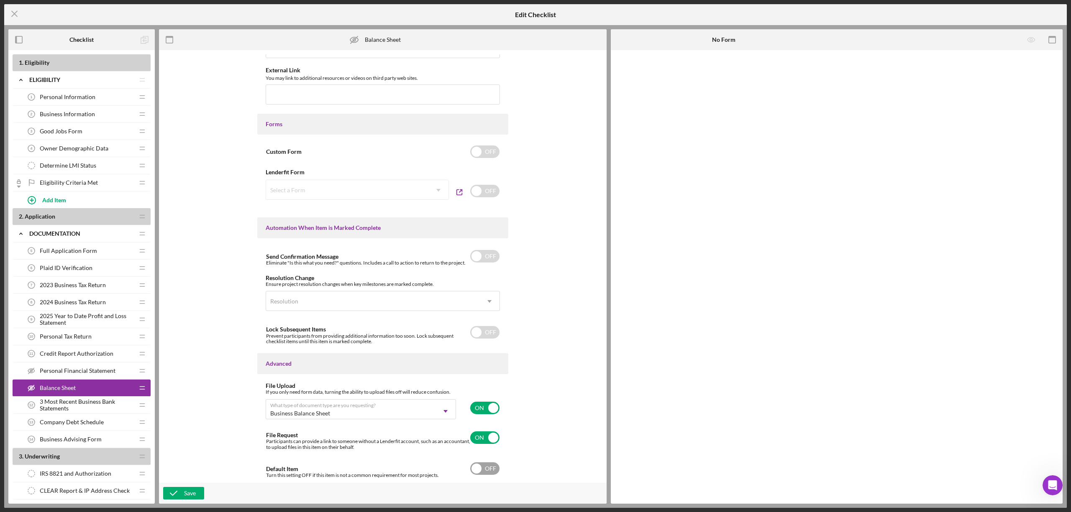
click at [475, 471] on input "checkbox" at bounding box center [484, 469] width 29 height 13
checkbox input "true"
click at [184, 495] on div "Save" at bounding box center [190, 493] width 12 height 13
click at [18, 12] on icon "Icon/Menu Close" at bounding box center [14, 13] width 21 height 21
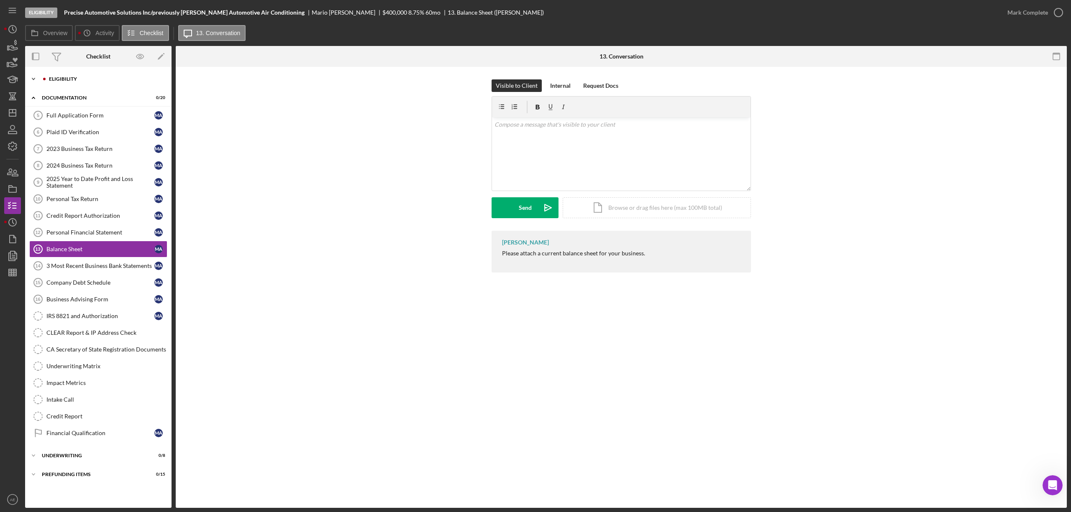
click at [79, 79] on div "Eligibility" at bounding box center [105, 79] width 112 height 5
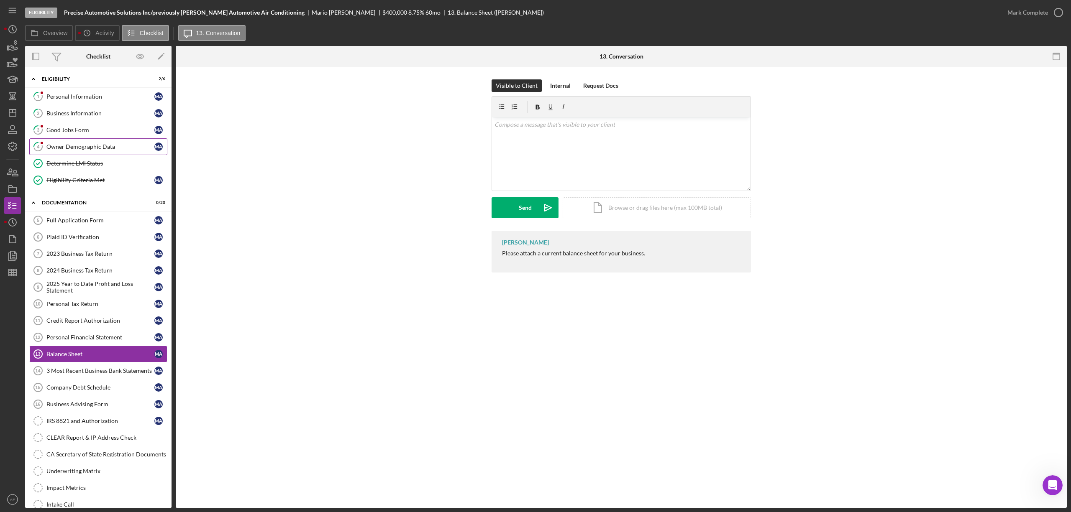
click at [82, 149] on div "Owner Demographic Data" at bounding box center [100, 146] width 108 height 7
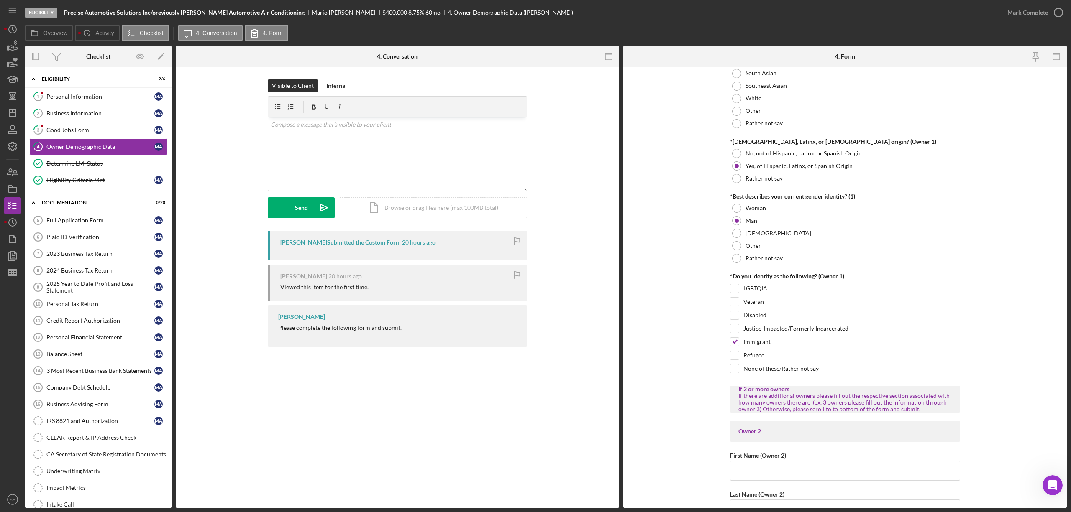
scroll to position [558, 0]
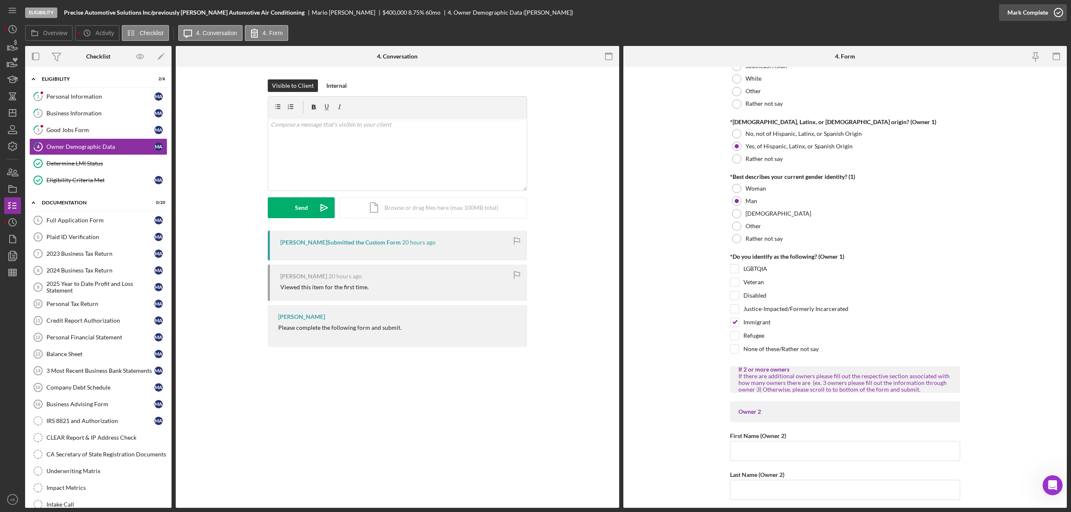
click at [1022, 10] on div "Mark Complete" at bounding box center [1027, 12] width 41 height 17
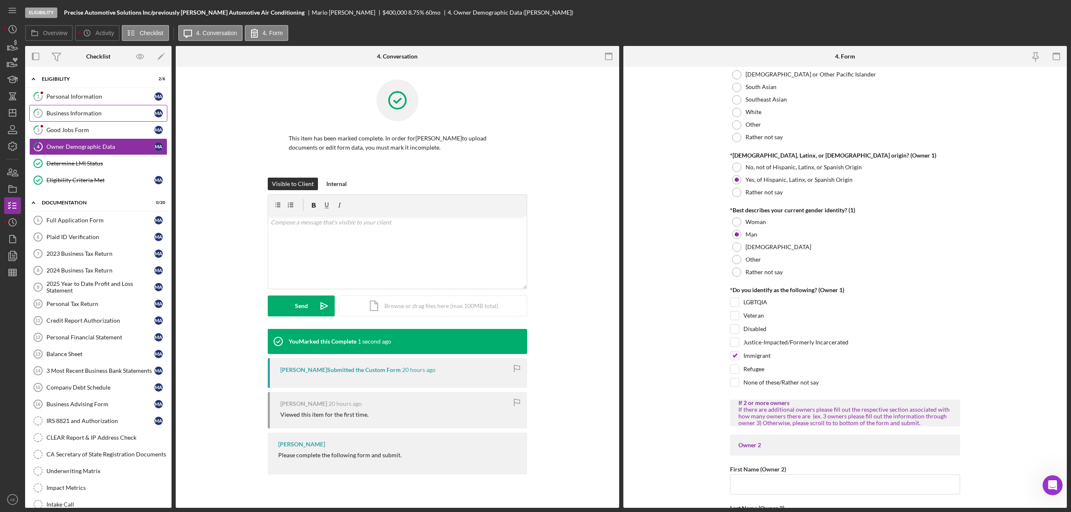
scroll to position [591, 0]
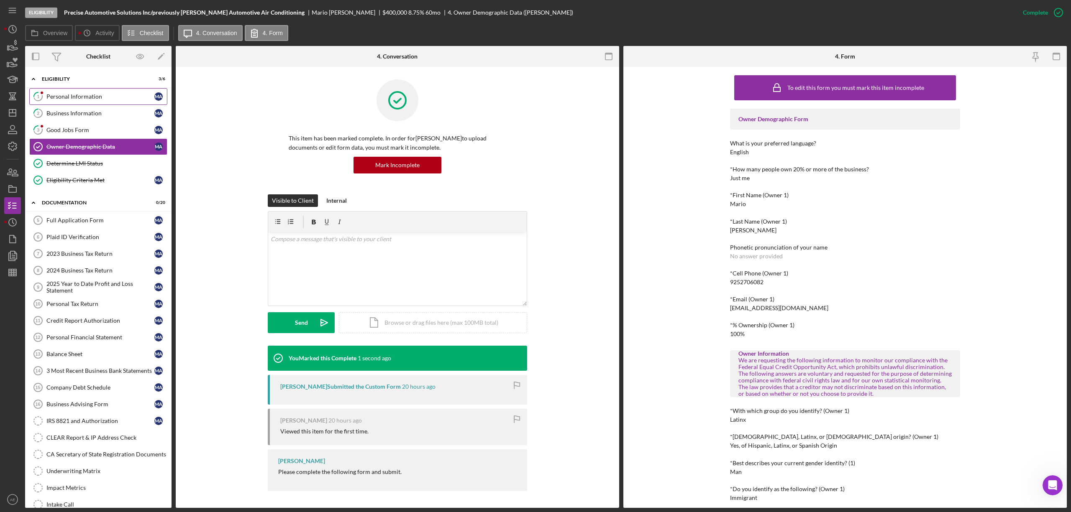
click at [110, 101] on link "1 Personal Information M A" at bounding box center [98, 96] width 138 height 17
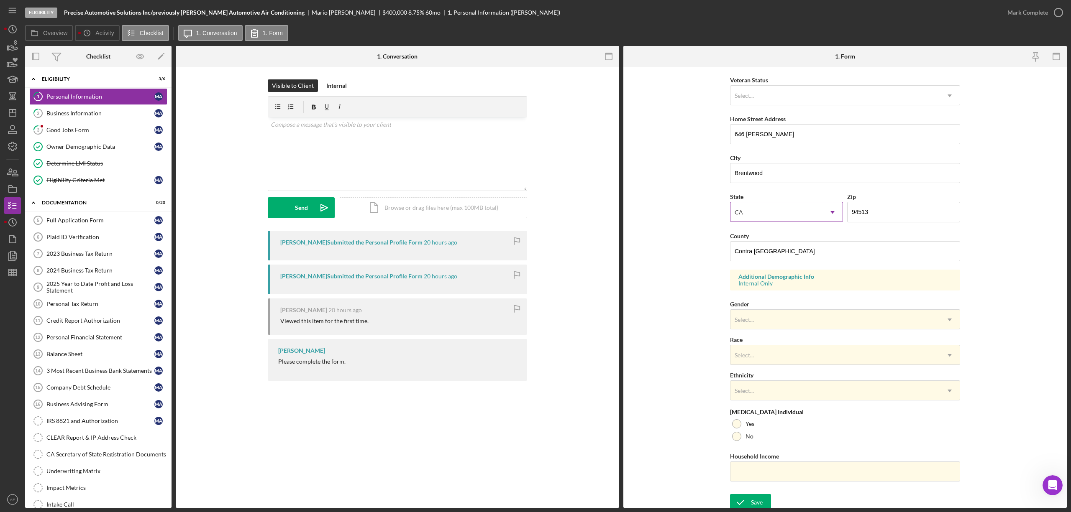
scroll to position [119, 0]
click at [757, 323] on div "Select..." at bounding box center [834, 315] width 209 height 19
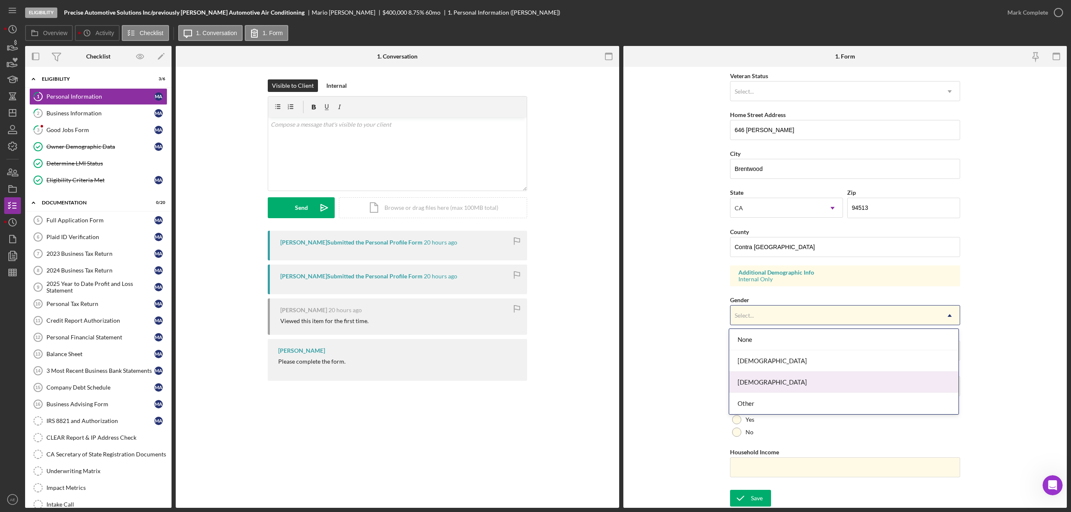
click at [752, 378] on div "[DEMOGRAPHIC_DATA]" at bounding box center [843, 382] width 229 height 21
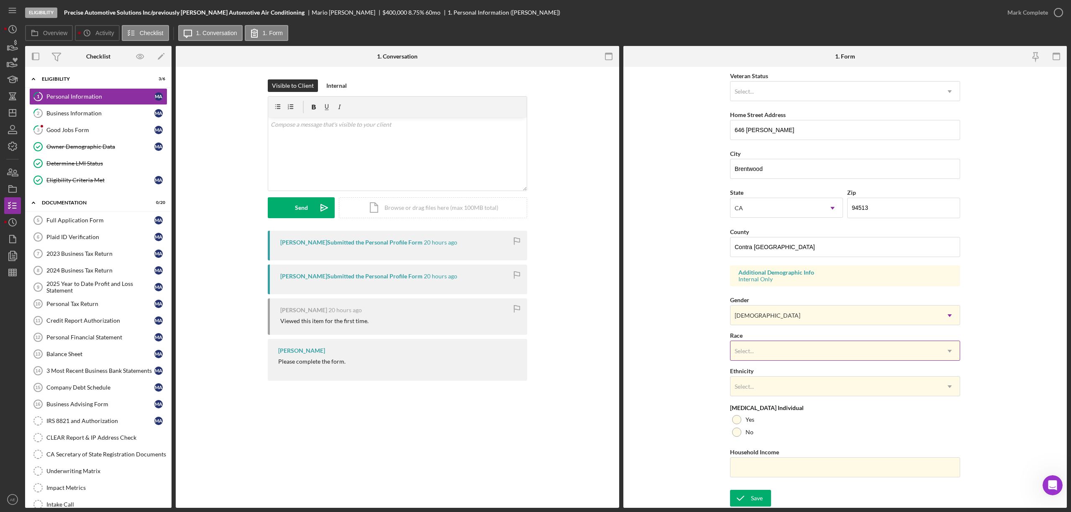
click at [754, 346] on div "Select..." at bounding box center [834, 351] width 209 height 19
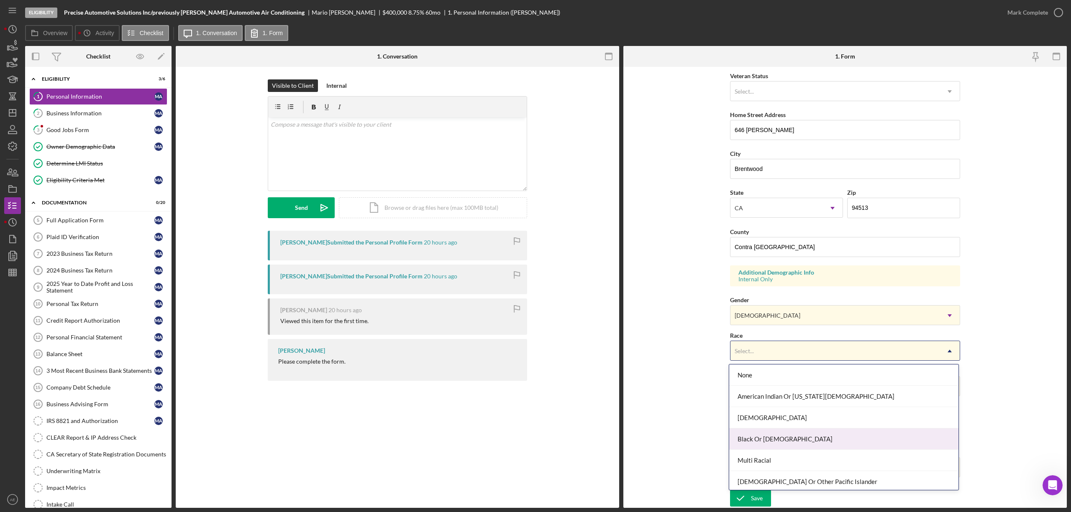
scroll to position [46, 0]
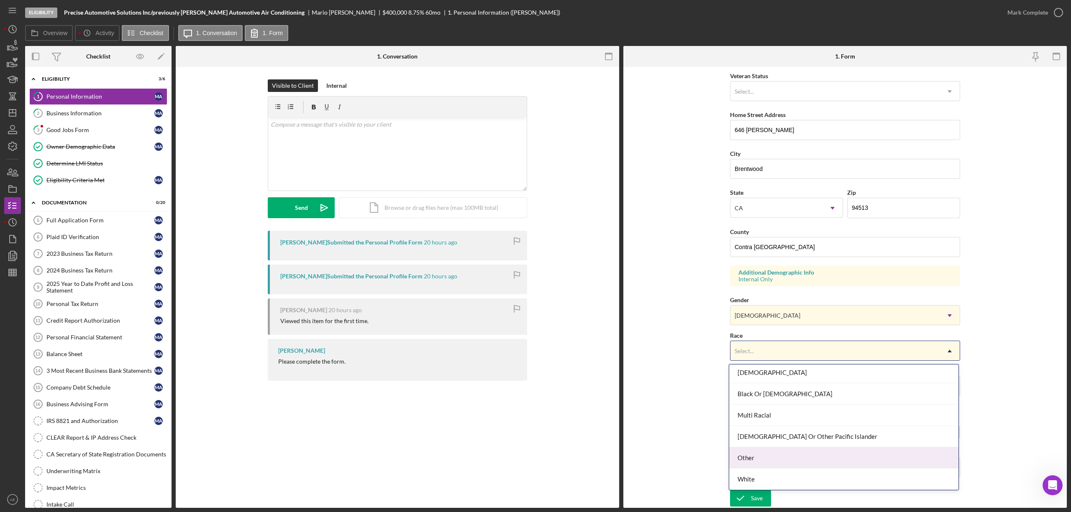
drag, startPoint x: 765, startPoint y: 459, endPoint x: 756, endPoint y: 430, distance: 30.3
click at [764, 459] on div "Other" at bounding box center [843, 458] width 229 height 21
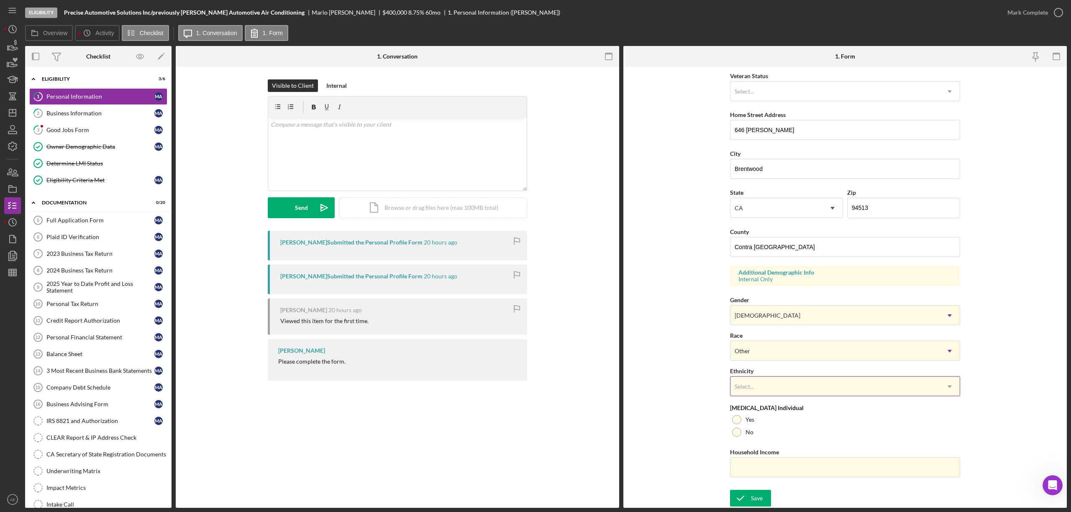
click at [758, 390] on div "Select..." at bounding box center [834, 386] width 209 height 19
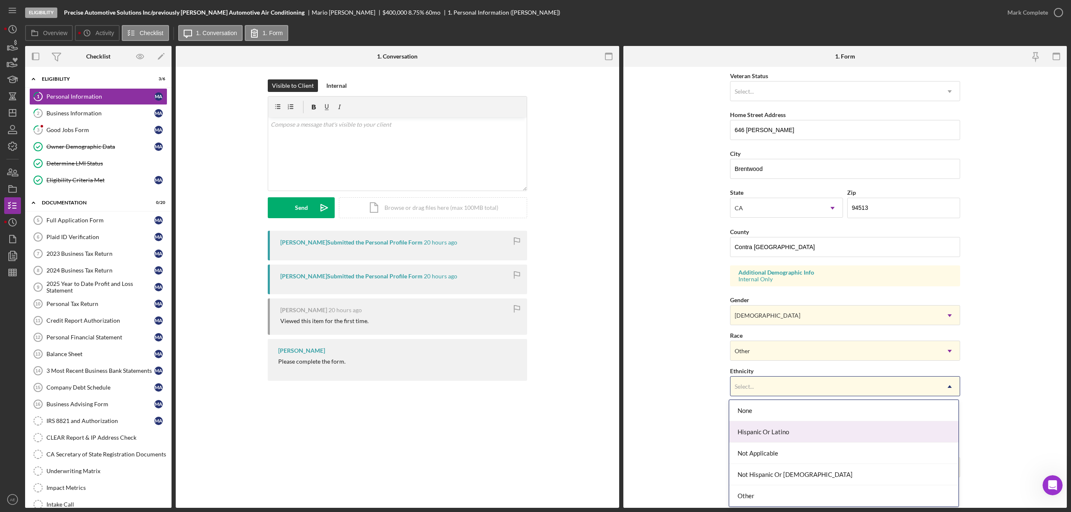
click at [753, 431] on div "Hispanic Or Latino" at bounding box center [843, 432] width 229 height 21
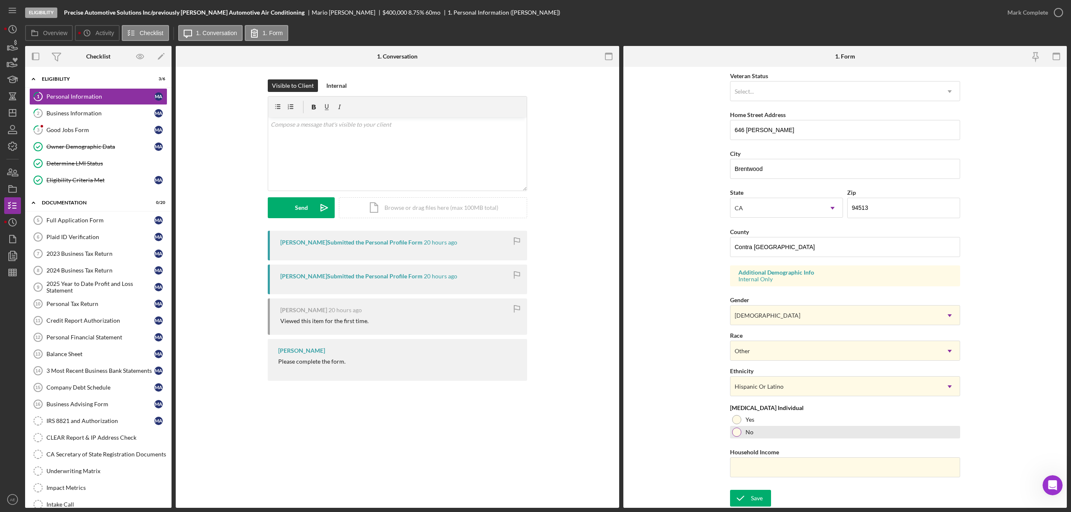
click at [755, 434] on div "No" at bounding box center [845, 432] width 230 height 13
click at [735, 505] on icon "submit" at bounding box center [740, 498] width 21 height 21
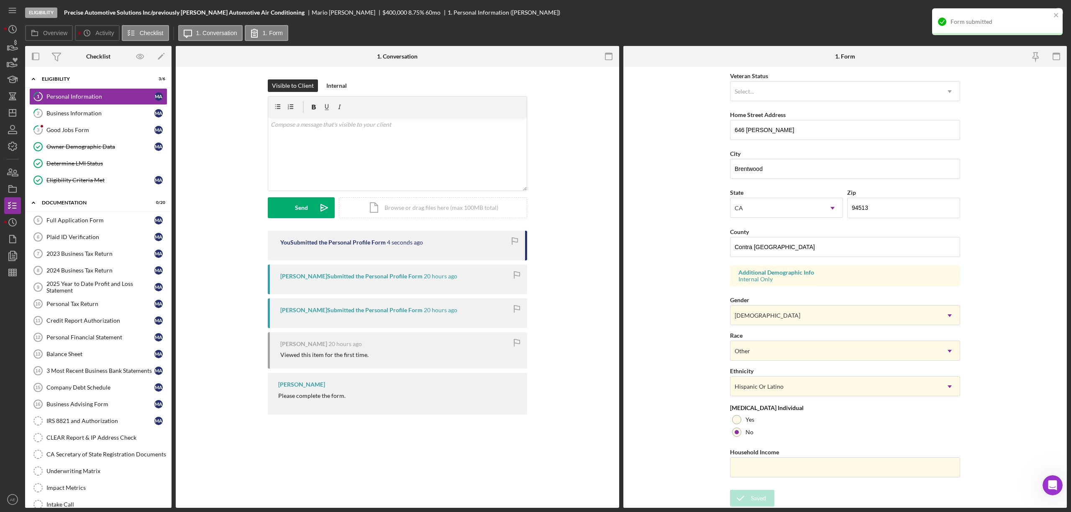
click at [1046, 16] on div "Form submitted" at bounding box center [994, 21] width 118 height 13
click at [1043, 13] on div "Mark Complete" at bounding box center [1027, 12] width 41 height 17
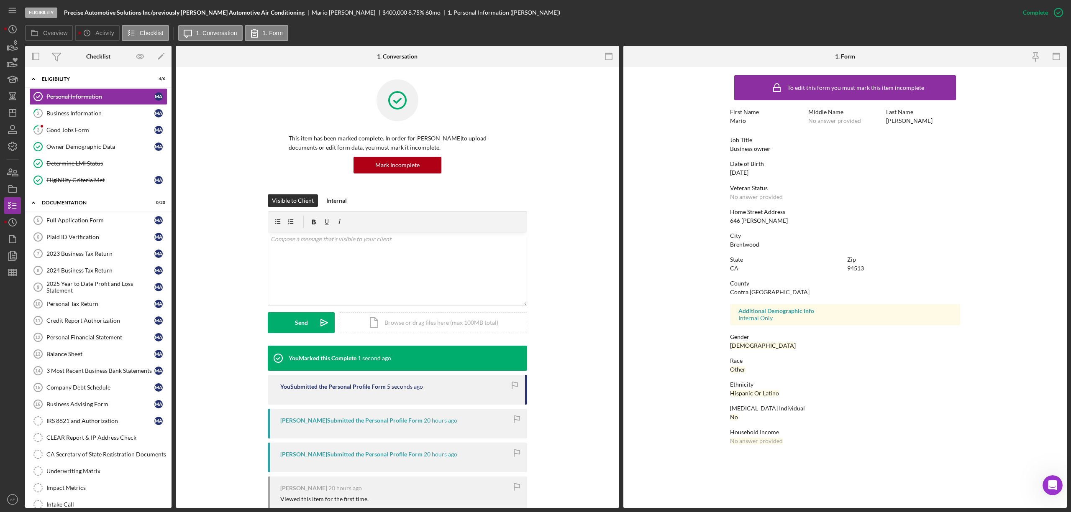
scroll to position [0, 0]
click at [94, 131] on div "Good Jobs Form" at bounding box center [100, 130] width 108 height 7
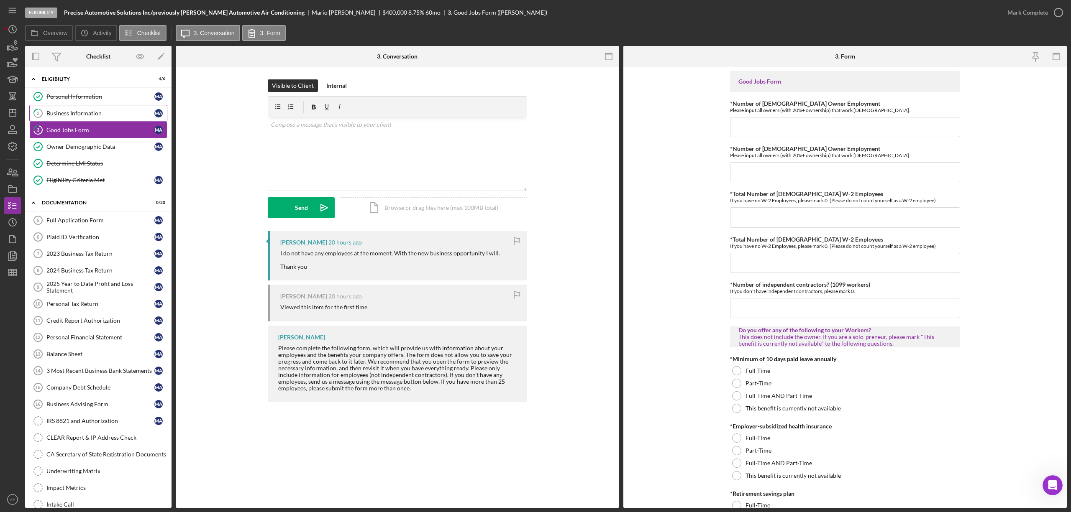
click at [78, 113] on div "Business Information" at bounding box center [100, 113] width 108 height 7
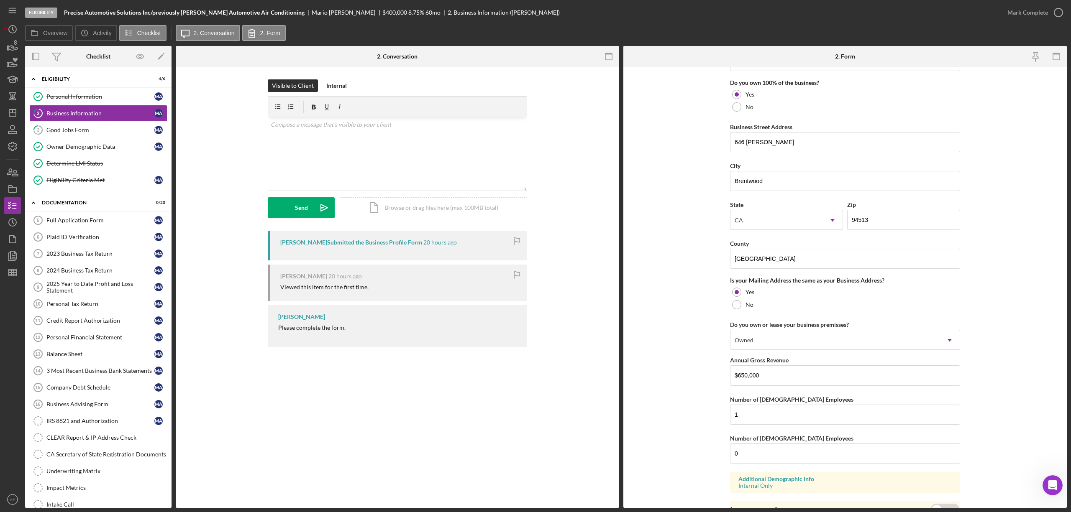
scroll to position [491, 0]
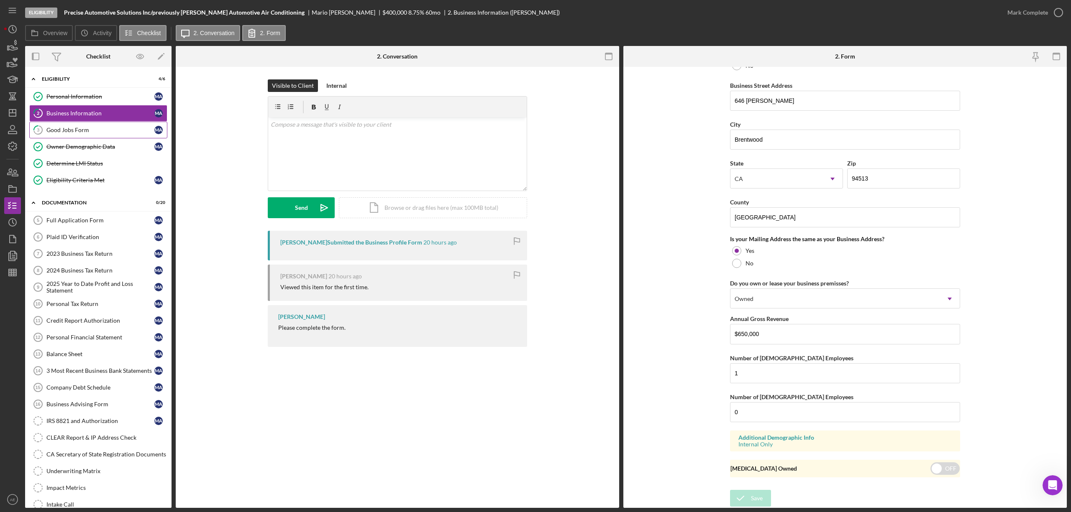
click at [105, 129] on div "Good Jobs Form" at bounding box center [100, 130] width 108 height 7
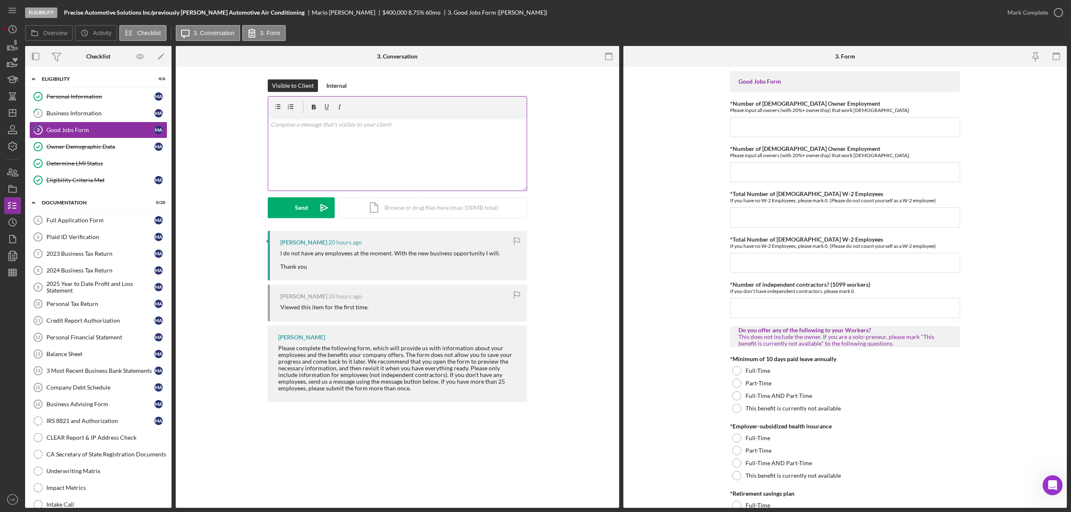
click at [447, 159] on div "v Color teal Color pink Remove color Add row above Add row below Add column bef…" at bounding box center [397, 154] width 259 height 73
click at [422, 126] on p "Please complete the form regardless if the business has or doesn" at bounding box center [398, 124] width 254 height 9
click at [273, 139] on p "t have employees." at bounding box center [398, 136] width 254 height 9
click at [364, 124] on p "Please complete the form regardless if the business has or doesn't have employe…" at bounding box center [398, 124] width 254 height 9
click at [366, 126] on p "Please complete the form regardless if the business has or doesn't have employe…" at bounding box center [398, 124] width 254 height 9
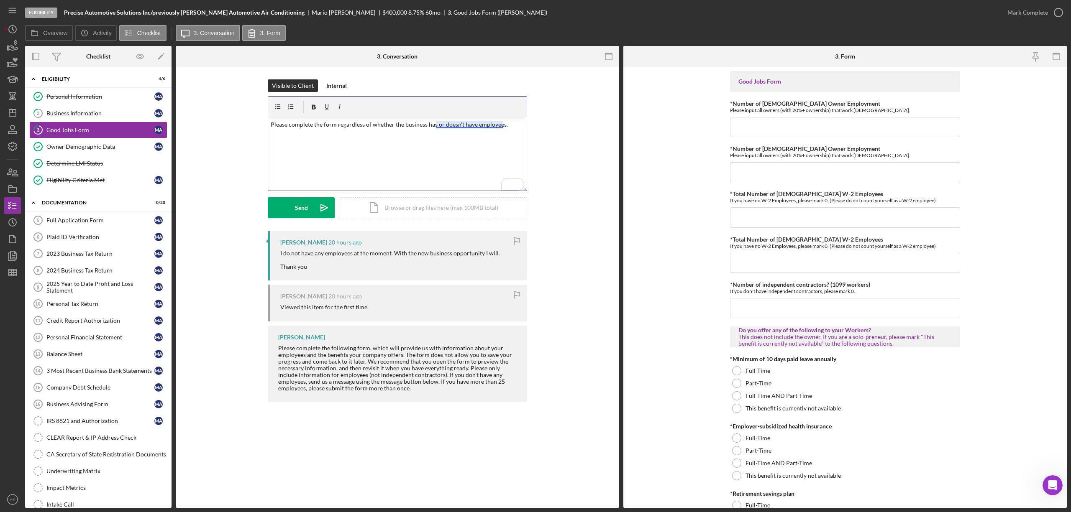
click at [467, 126] on p "Please complete the form regardless of whether the business has or doesn't have…" at bounding box center [398, 124] width 254 height 9
click at [295, 210] on div "Send" at bounding box center [301, 207] width 13 height 21
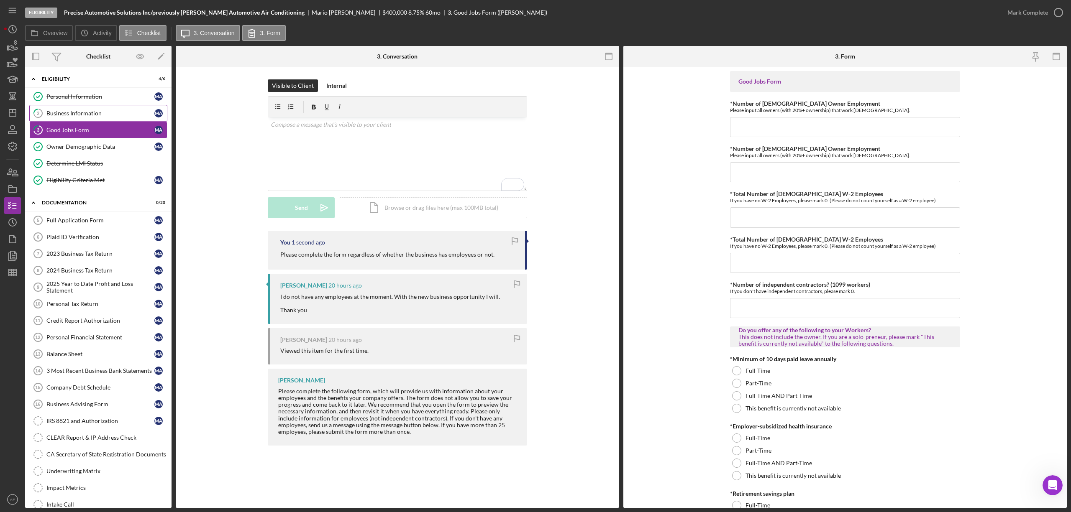
click at [104, 115] on div "Business Information" at bounding box center [100, 113] width 108 height 7
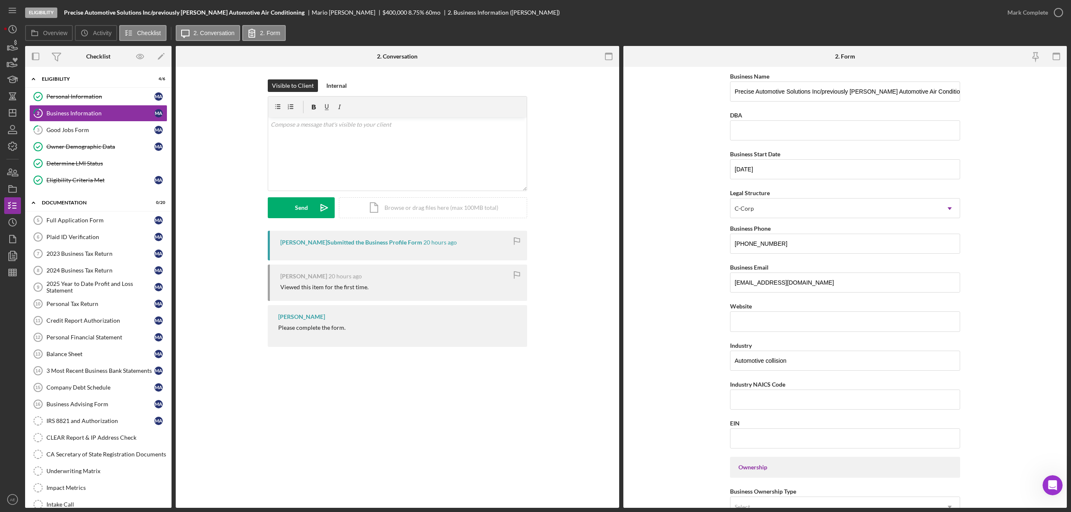
click at [1044, 2] on div "Mark Complete" at bounding box center [1033, 12] width 68 height 25
click at [1025, 15] on div "Mark Complete" at bounding box center [1027, 12] width 41 height 17
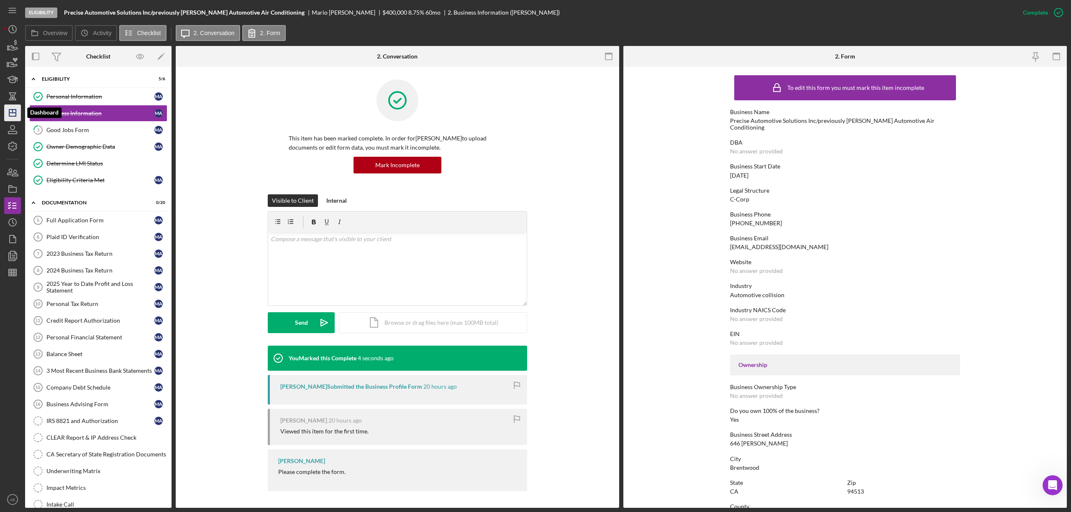
click at [17, 110] on icon "Icon/Dashboard" at bounding box center [12, 112] width 21 height 21
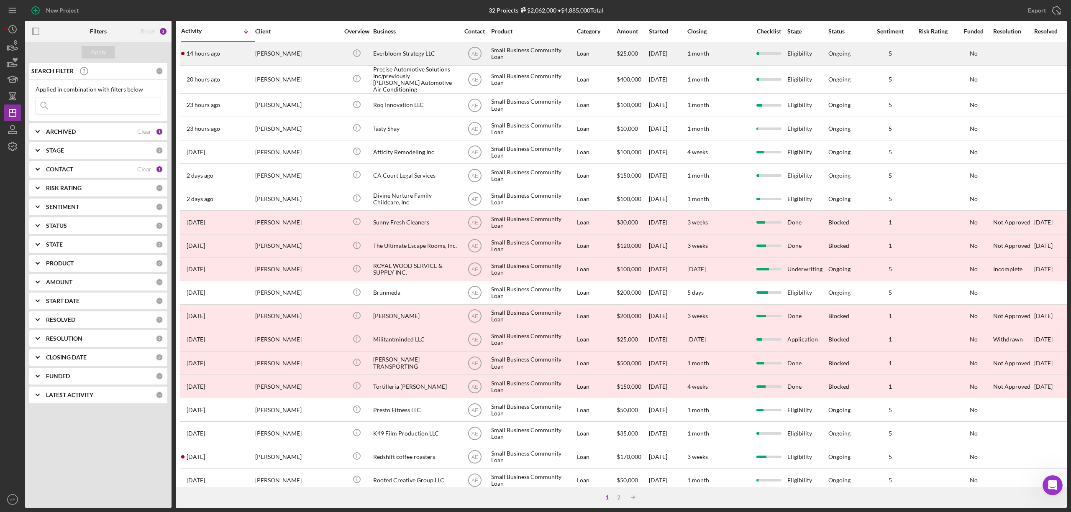
click at [309, 49] on div "[PERSON_NAME]" at bounding box center [297, 54] width 84 height 22
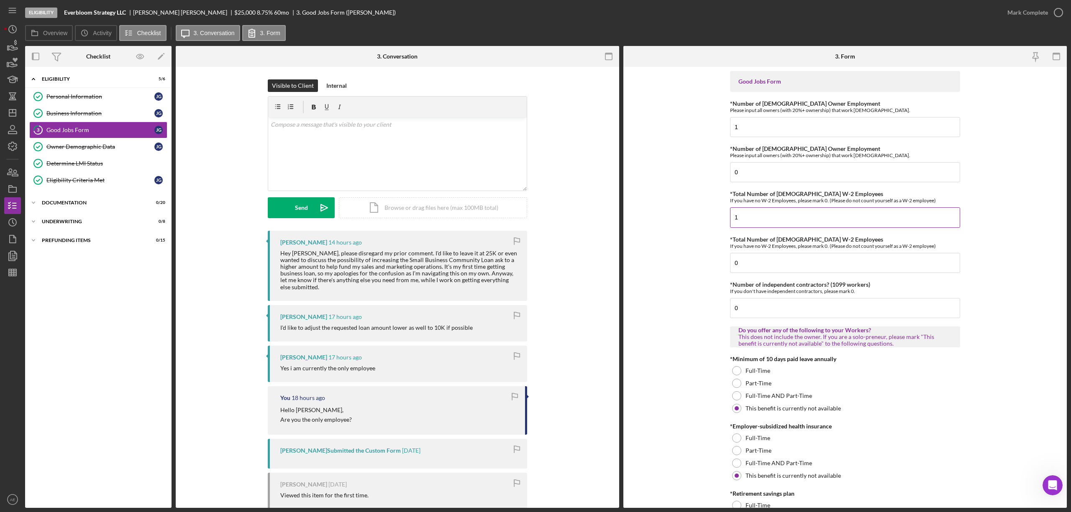
click at [751, 220] on input "1" at bounding box center [845, 218] width 230 height 20
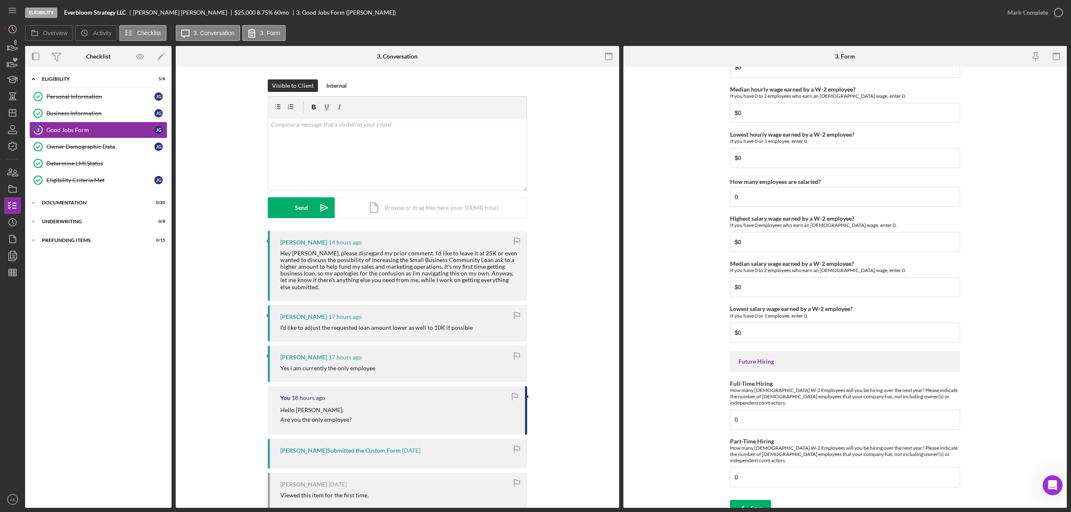
scroll to position [1692, 0]
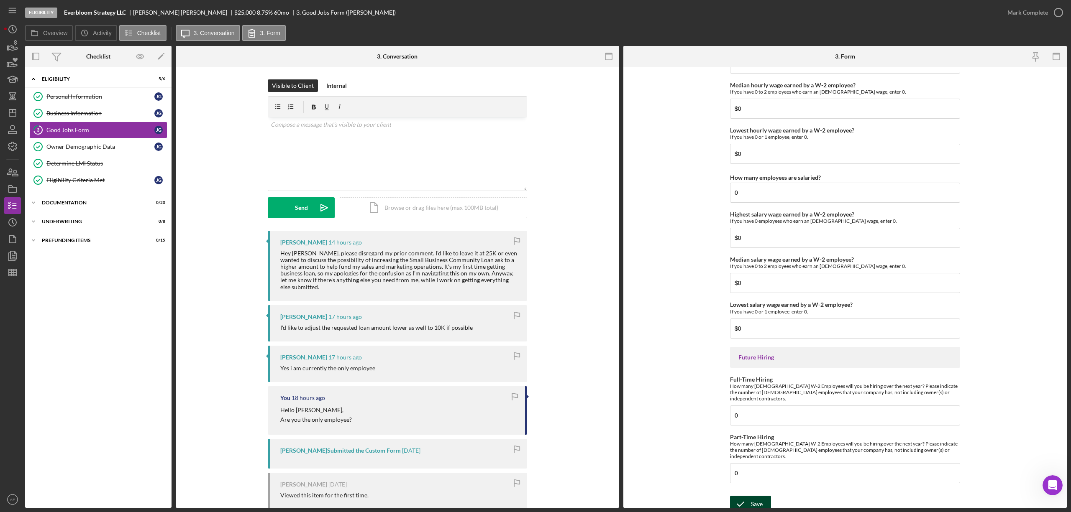
type input "0"
drag, startPoint x: 736, startPoint y: 499, endPoint x: 744, endPoint y: 464, distance: 36.3
click at [735, 499] on icon "submit" at bounding box center [740, 504] width 21 height 21
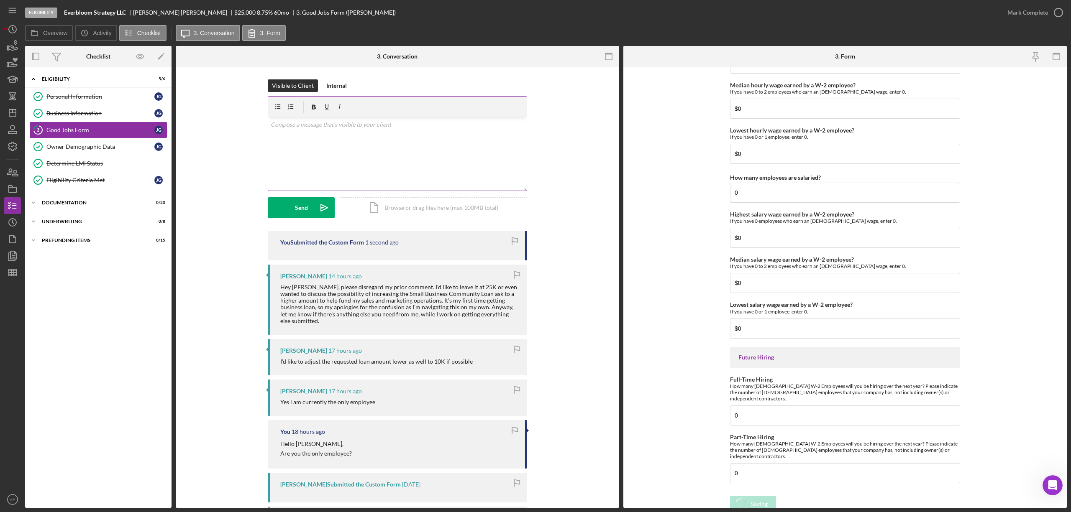
click at [436, 157] on div "v Color teal Color pink Remove color Add row above Add row below Add column bef…" at bounding box center [397, 154] width 259 height 73
click at [377, 168] on div "v Color teal Color pink Remove color Add row above Add row below Add column bef…" at bounding box center [397, 154] width 259 height 73
click at [277, 148] on p "To how much would you like to increase the loan amoun to?" at bounding box center [398, 147] width 254 height 9
click at [397, 151] on p "How much would you like to increase the loan amoun to?" at bounding box center [398, 147] width 254 height 9
click at [318, 207] on icon "Icon/icon-invite-send" at bounding box center [324, 207] width 21 height 21
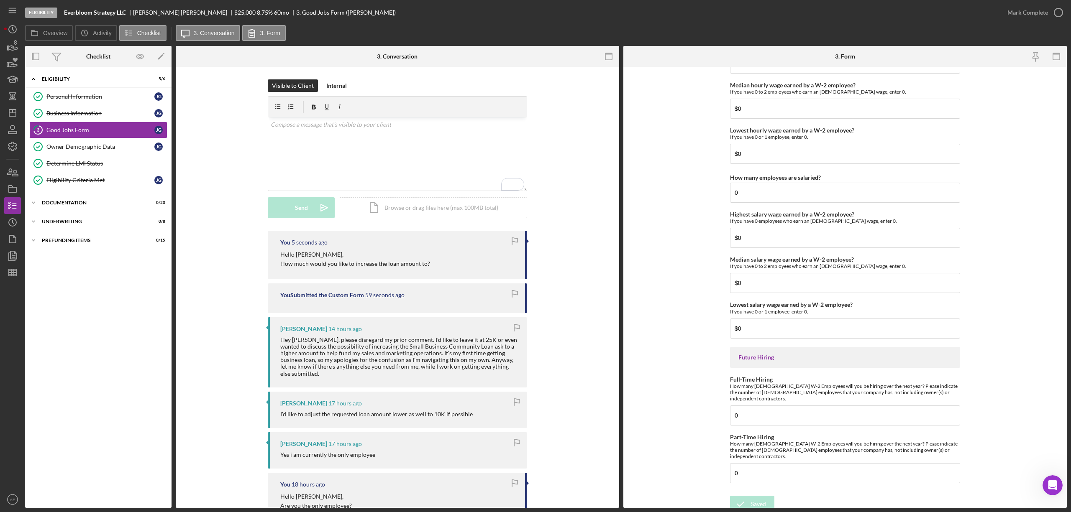
click at [1030, 21] on div "Mark Complete" at bounding box center [1033, 12] width 68 height 25
click at [1048, 13] on icon "button" at bounding box center [1058, 12] width 21 height 21
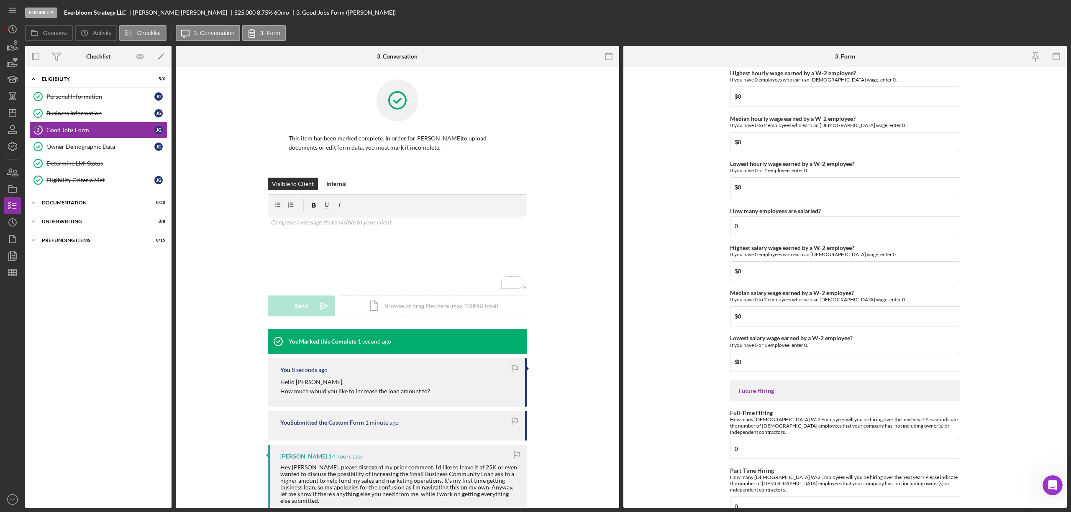
scroll to position [1725, 0]
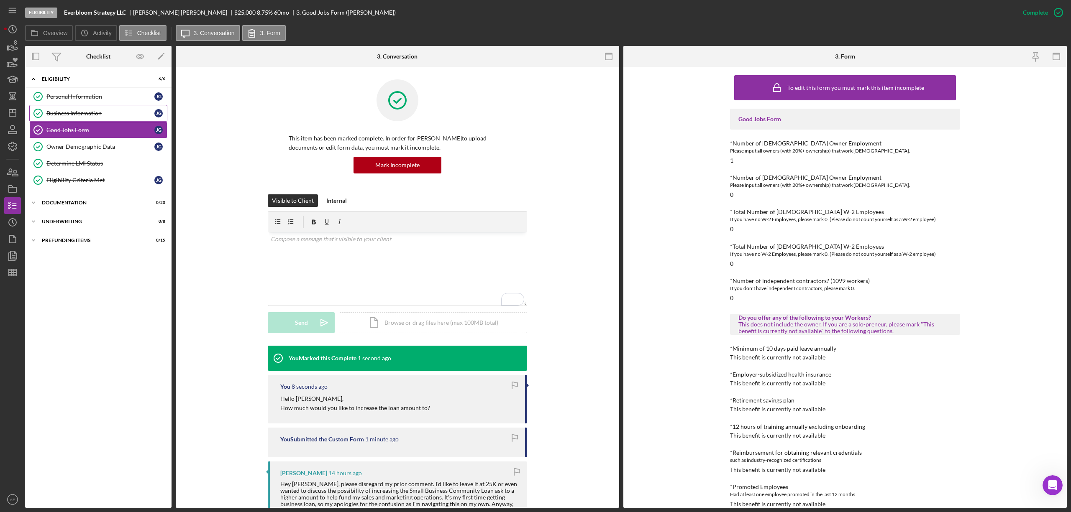
click at [97, 119] on link "Business Information Business Information [PERSON_NAME]" at bounding box center [98, 113] width 138 height 17
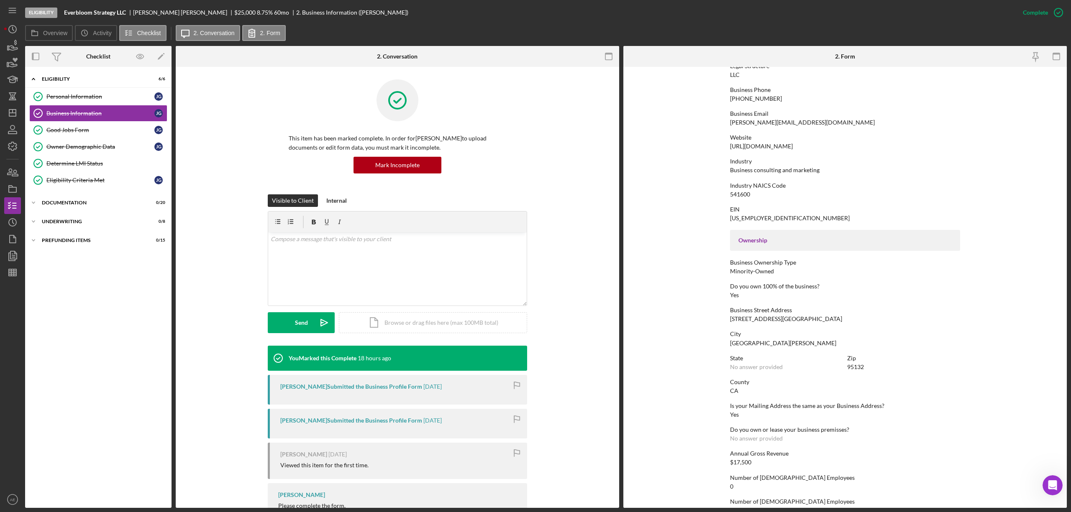
scroll to position [189, 0]
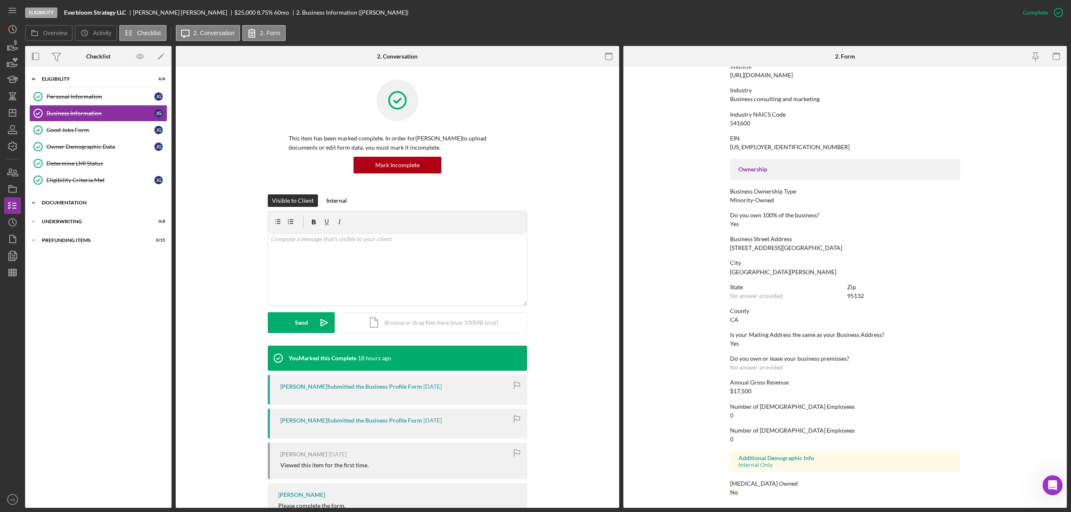
click at [76, 205] on div "Documentation" at bounding box center [101, 202] width 119 height 5
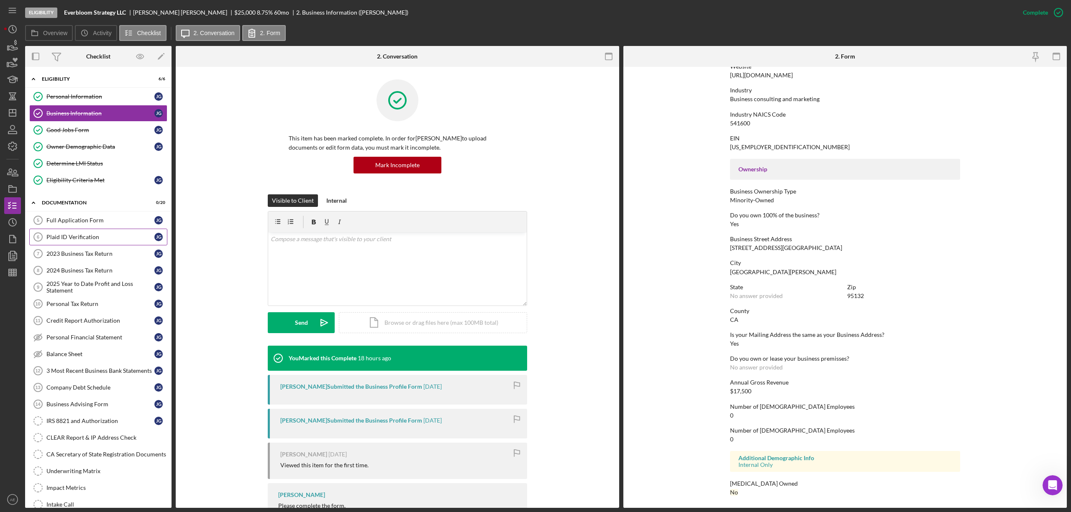
click at [102, 233] on link "Plaid ID Verification 6 Plaid ID Verification [PERSON_NAME]" at bounding box center [98, 237] width 138 height 17
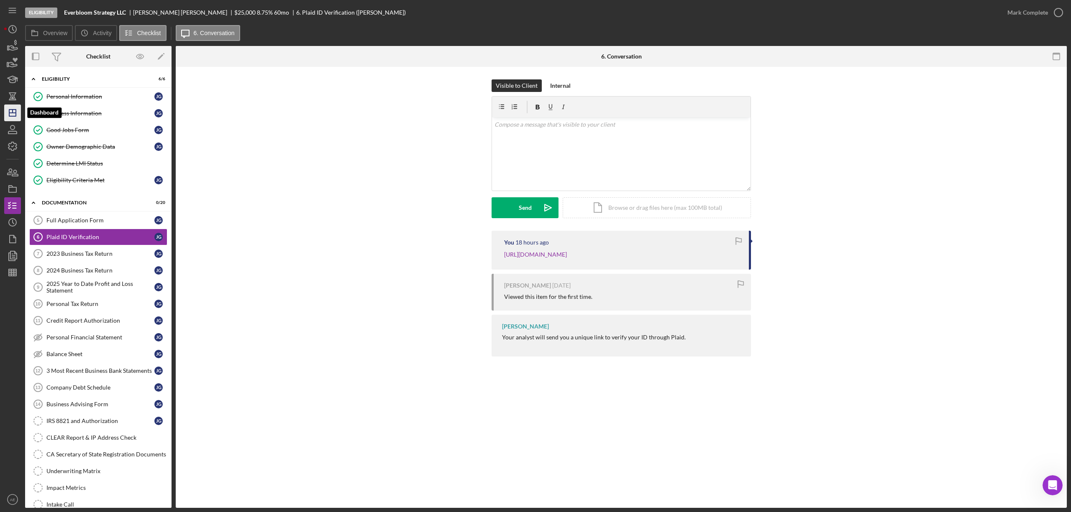
drag, startPoint x: 13, startPoint y: 115, endPoint x: 8, endPoint y: 119, distance: 6.8
click at [13, 115] on icon "Icon/Dashboard" at bounding box center [12, 112] width 21 height 21
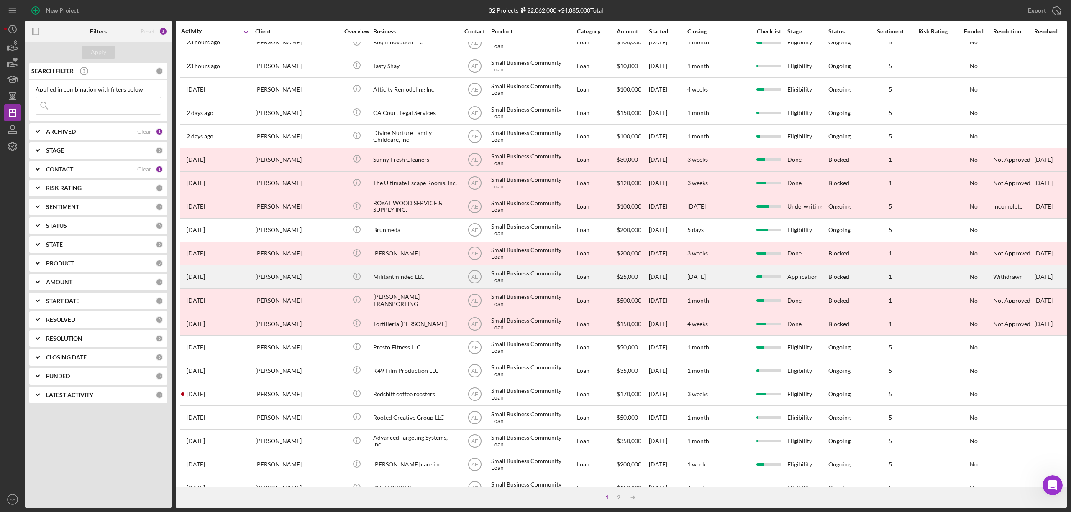
scroll to position [153, 0]
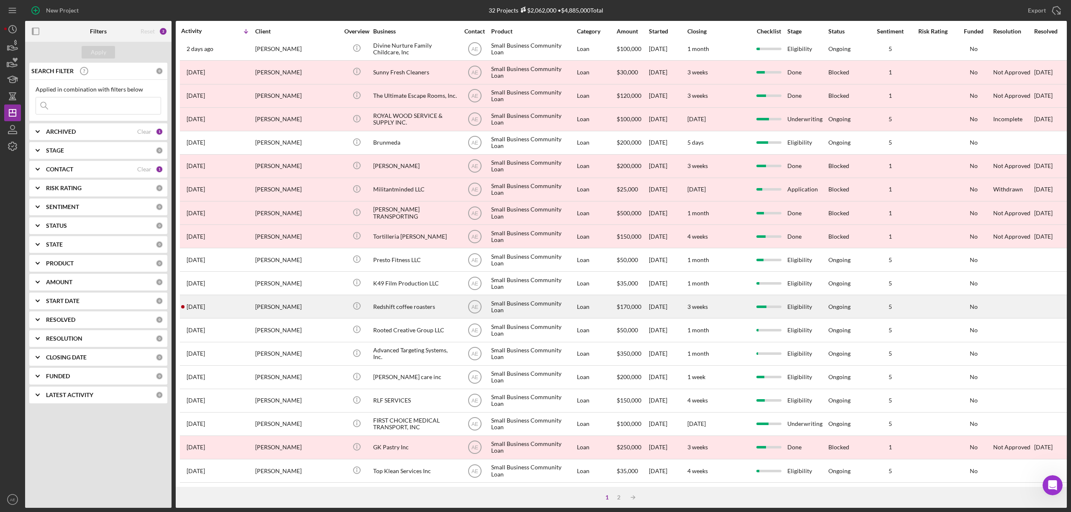
click at [248, 297] on div "[DATE] [PERSON_NAME]" at bounding box center [217, 307] width 73 height 22
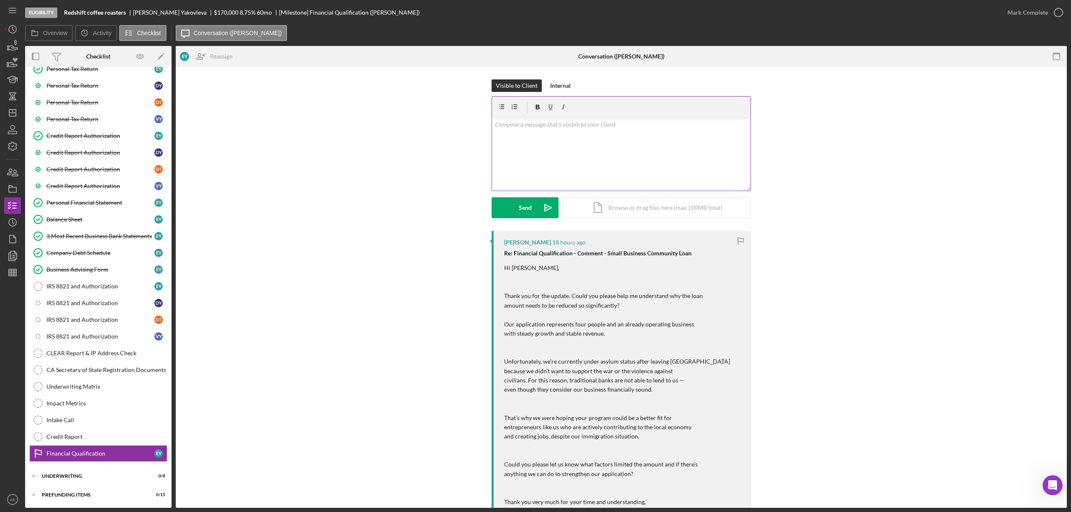
click at [551, 141] on div "v Color teal Color pink Remove color Add row above Add row below Add column bef…" at bounding box center [621, 154] width 259 height 73
click at [571, 170] on div "v Color teal Color pink Remove color Add row above Add row below Add column bef…" at bounding box center [621, 154] width 259 height 73
click at [624, 144] on p "I am more than happy to explain. Each lender has thier own lending criteria." at bounding box center [622, 147] width 254 height 9
click at [623, 151] on p "I am more than happy to explain. Each lender has thier own lending criteria." at bounding box center [622, 147] width 254 height 9
click at [623, 149] on p "I am more than happy to explain. Each lender has thier own lending criteria." at bounding box center [622, 147] width 254 height 9
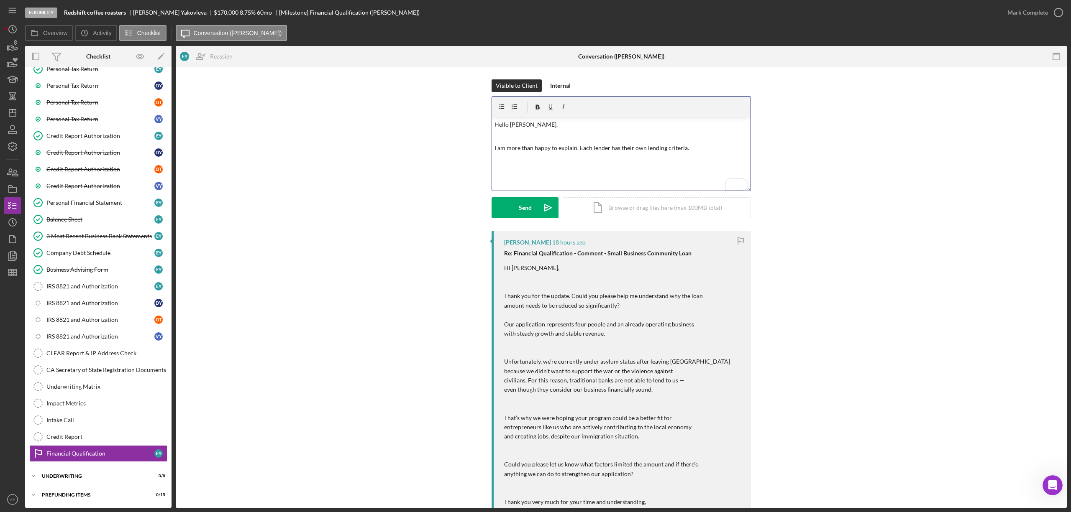
click at [700, 150] on p "I am more than happy to explain. Each lender has their own lending criteria." at bounding box center [622, 147] width 254 height 9
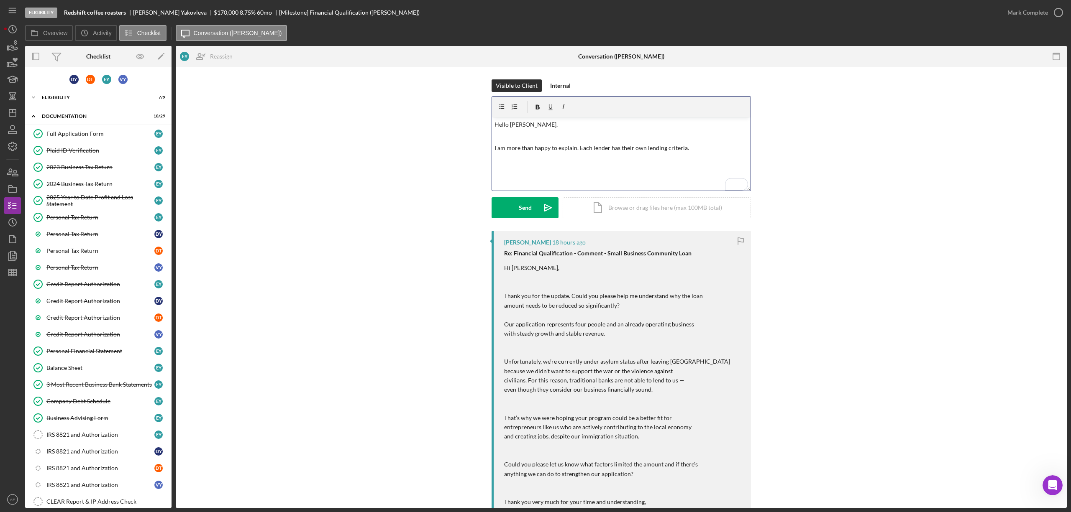
scroll to position [156, 0]
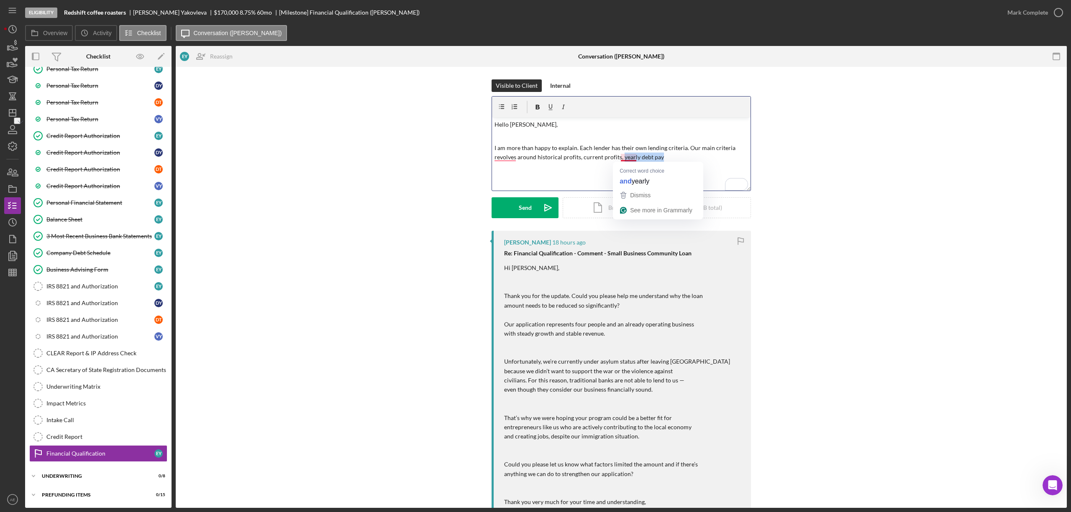
drag, startPoint x: 663, startPoint y: 158, endPoint x: 620, endPoint y: 158, distance: 42.7
click at [620, 158] on p "I am more than happy to explain. Each lender has their own lending criteria. Ou…" at bounding box center [622, 152] width 254 height 19
click at [506, 159] on p "I am more than happy to explain. Each lender has their own lending criteria. Ou…" at bounding box center [622, 152] width 254 height 19
click at [638, 159] on p "I am more than happy to explain. Each lender has their own lending criteria. Ou…" at bounding box center [622, 152] width 254 height 19
click at [700, 158] on p "I am more than happy to explain. Each lender has their own lending criteria. Ou…" at bounding box center [622, 152] width 254 height 19
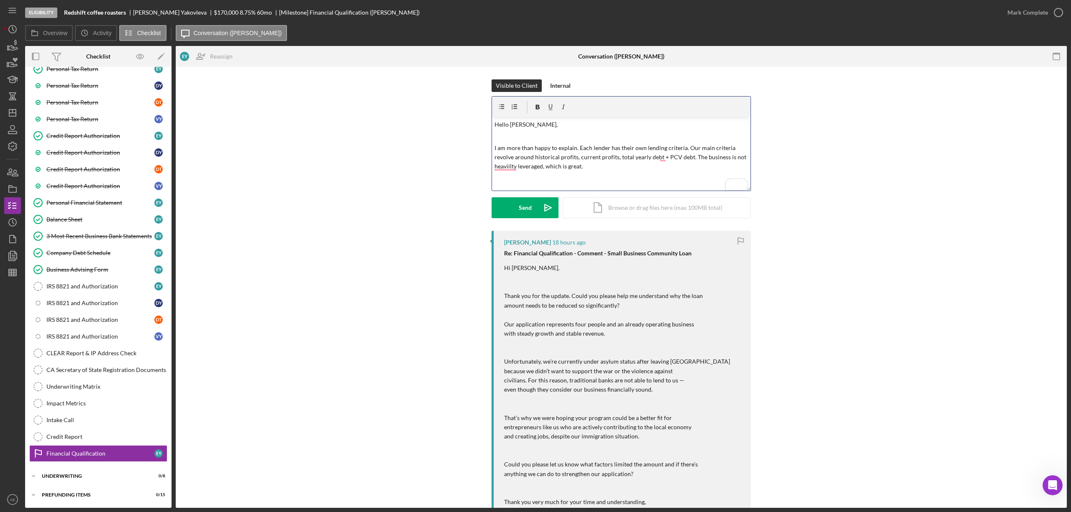
click at [499, 163] on p "I am more than happy to explain. Each lender has their own lending criteria. Ou…" at bounding box center [622, 157] width 254 height 28
click at [499, 167] on p "I am more than happy to explain. Each lender has their own lending criteria. Ou…" at bounding box center [622, 157] width 254 height 28
click at [594, 166] on p "I am more than happy to explain. Each lender has their own lending criteria. Ou…" at bounding box center [622, 157] width 254 height 28
click at [648, 171] on p "I am more than happy to explain. Each lender has their own lending criteria. Ou…" at bounding box center [622, 157] width 254 height 28
click at [645, 168] on p "I am more than happy to explain. Each lender has their own lending criteria. Ou…" at bounding box center [622, 157] width 254 height 28
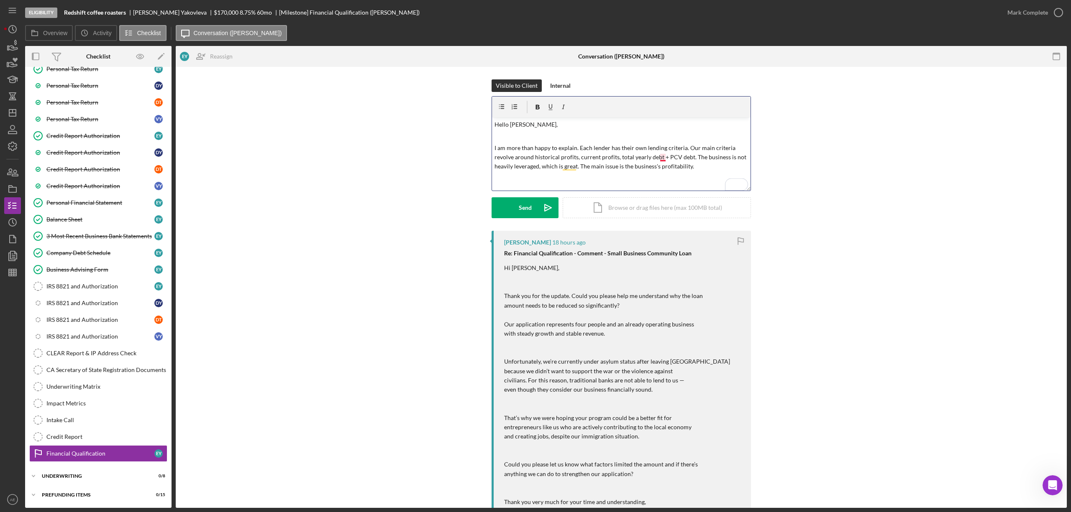
click at [663, 157] on p "I am more than happy to explain. Each lender has their own lending criteria. Ou…" at bounding box center [622, 157] width 254 height 28
click at [588, 186] on div "v Color teal Color pink Remove color Add row above Add row below Add column bef…" at bounding box center [621, 154] width 259 height 73
click at [696, 173] on div "v Color teal Color pink Remove color Add row above Add row below Add column bef…" at bounding box center [621, 154] width 259 height 73
click at [661, 181] on p "I am more than happy to explain. Each lender has their own lending criteria. Ou…" at bounding box center [622, 162] width 254 height 38
click at [709, 177] on p "I am more than happy to explain. Each lender has their own lending criteria. Ou…" at bounding box center [622, 162] width 254 height 38
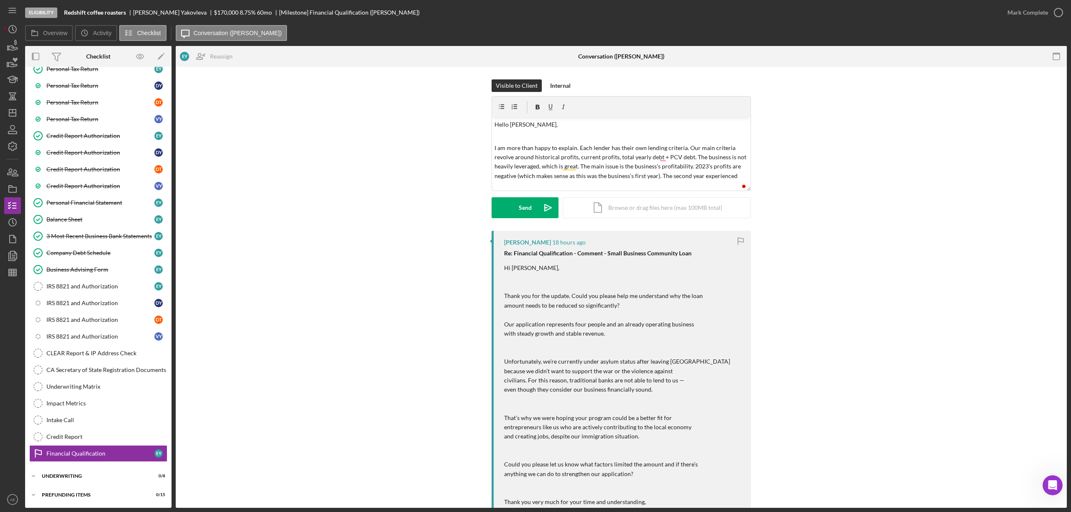
drag, startPoint x: 732, startPoint y: 178, endPoint x: 746, endPoint y: 193, distance: 20.2
click at [736, 181] on div "v Color teal Color pink Remove color Add row above Add row below Add column bef…" at bounding box center [621, 154] width 259 height 73
click at [738, 176] on p "I am more than happy to explain. Each lender has their own lending criteria. Ou…" at bounding box center [622, 162] width 254 height 38
click at [722, 174] on p "I am more than happy to explain. Each lender has their own lending criteria. Ou…" at bounding box center [622, 166] width 254 height 47
click at [543, 186] on p "I am more than happy to explain. Each lender has their own lending criteria. Ou…" at bounding box center [622, 166] width 254 height 47
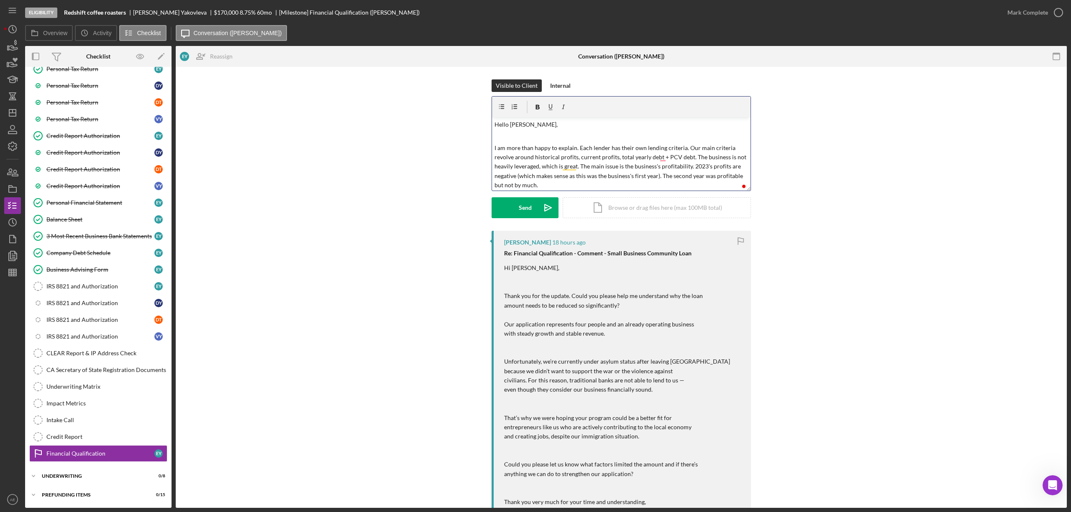
click at [554, 183] on p "I am more than happy to explain. Each lender has their own lending criteria. Ou…" at bounding box center [622, 166] width 254 height 47
click at [605, 184] on p "I am more than happy to explain. Each lender has their own lending criteria. Ou…" at bounding box center [622, 166] width 254 height 47
click at [699, 188] on p "I am more than happy to explain. Each lender has their own lending criteria. Ou…" at bounding box center [622, 166] width 254 height 47
click at [515, 210] on button "Send Icon/icon-invite-send" at bounding box center [525, 207] width 67 height 21
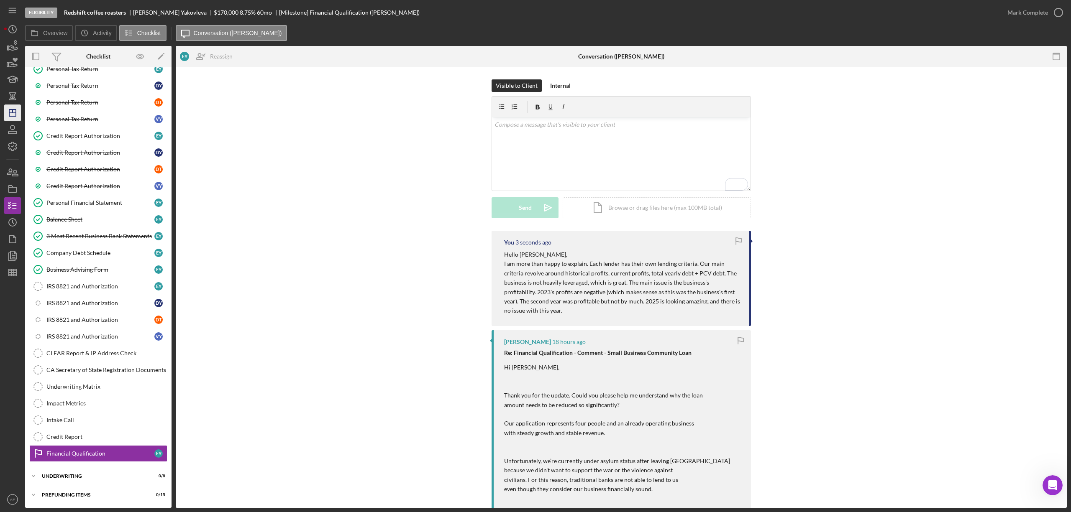
click at [14, 110] on polygon "button" at bounding box center [12, 113] width 7 height 7
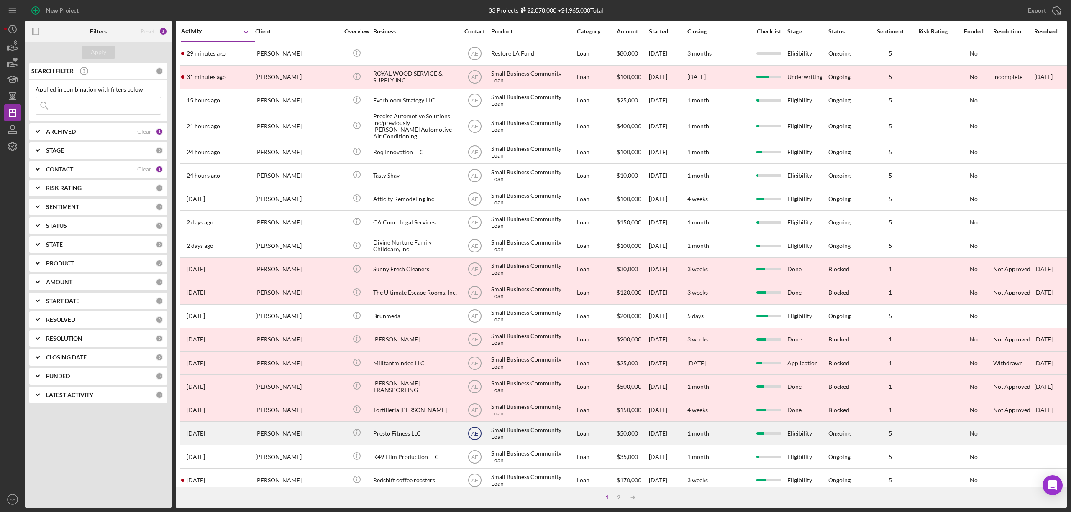
scroll to position [153, 0]
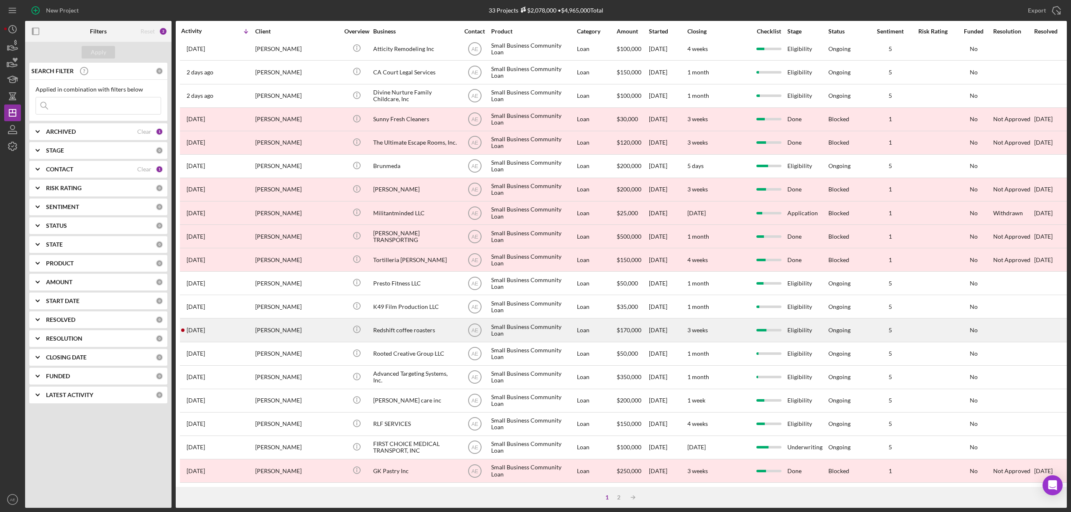
click at [272, 323] on div "[PERSON_NAME]" at bounding box center [297, 330] width 84 height 22
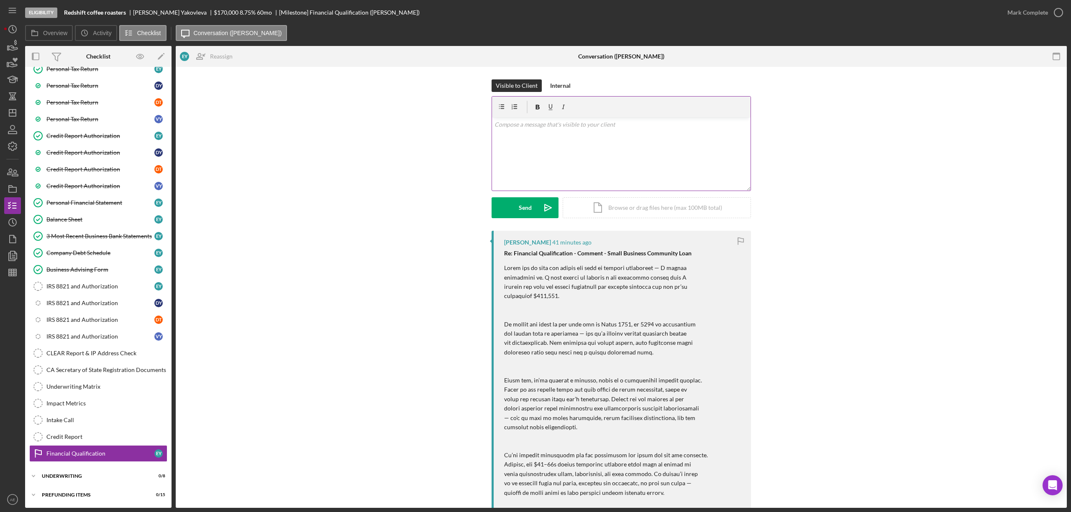
click at [548, 156] on div "v Color teal Color pink Remove color Add row above Add row below Add column bef…" at bounding box center [621, 154] width 259 height 73
click at [515, 207] on button "Send Icon/icon-invite-send" at bounding box center [525, 207] width 67 height 21
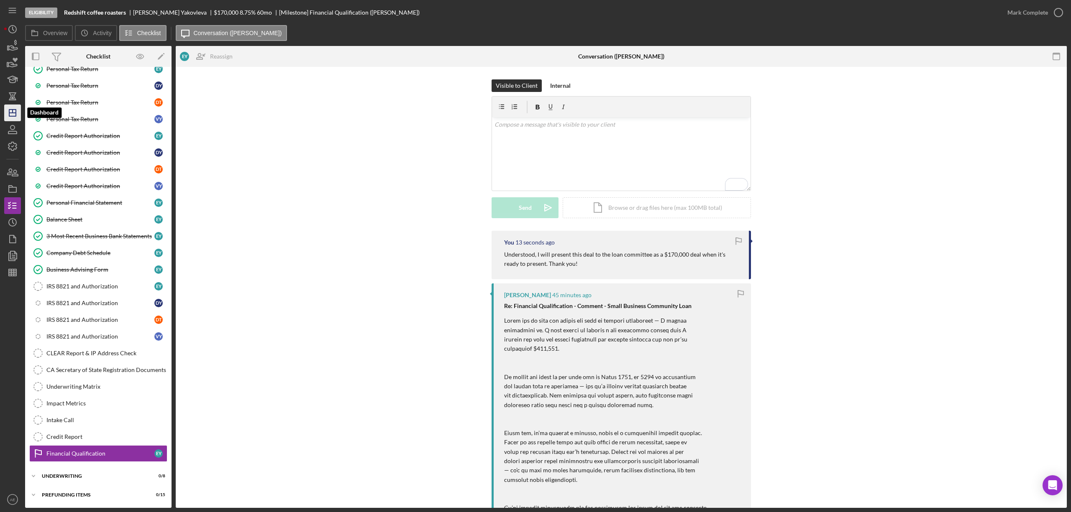
click at [17, 115] on icon "Icon/Dashboard" at bounding box center [12, 112] width 21 height 21
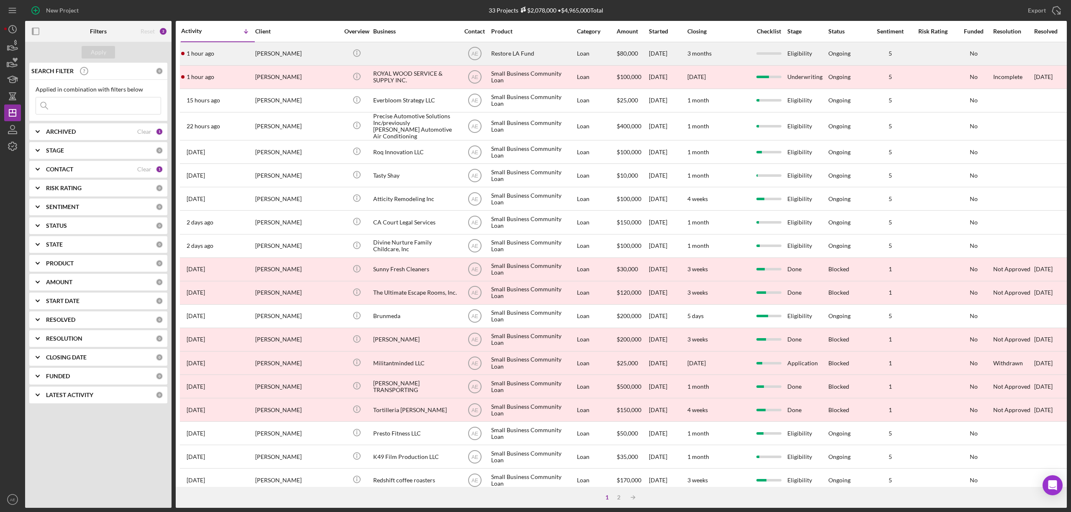
click at [417, 53] on div at bounding box center [415, 54] width 84 height 22
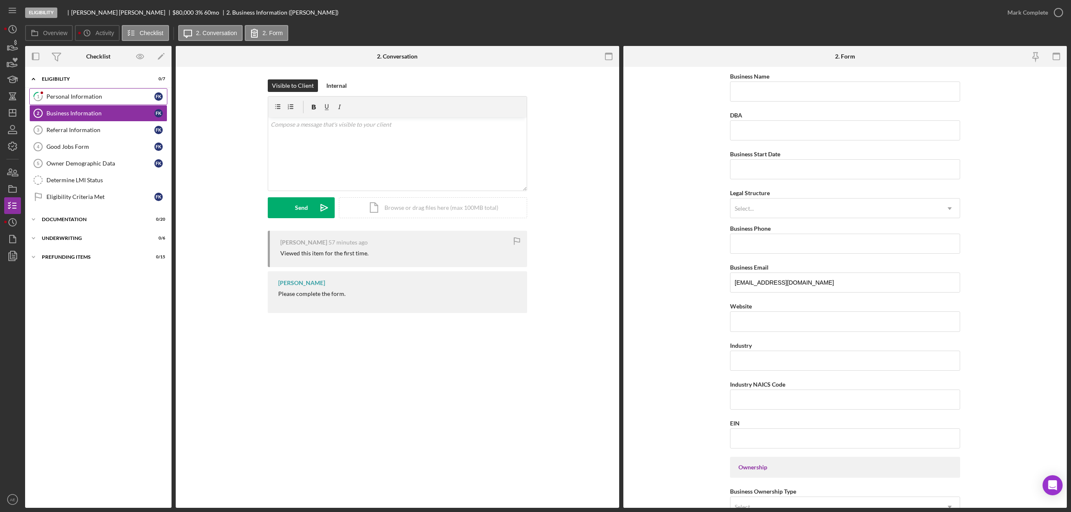
click at [108, 100] on div "Personal Information" at bounding box center [100, 96] width 108 height 7
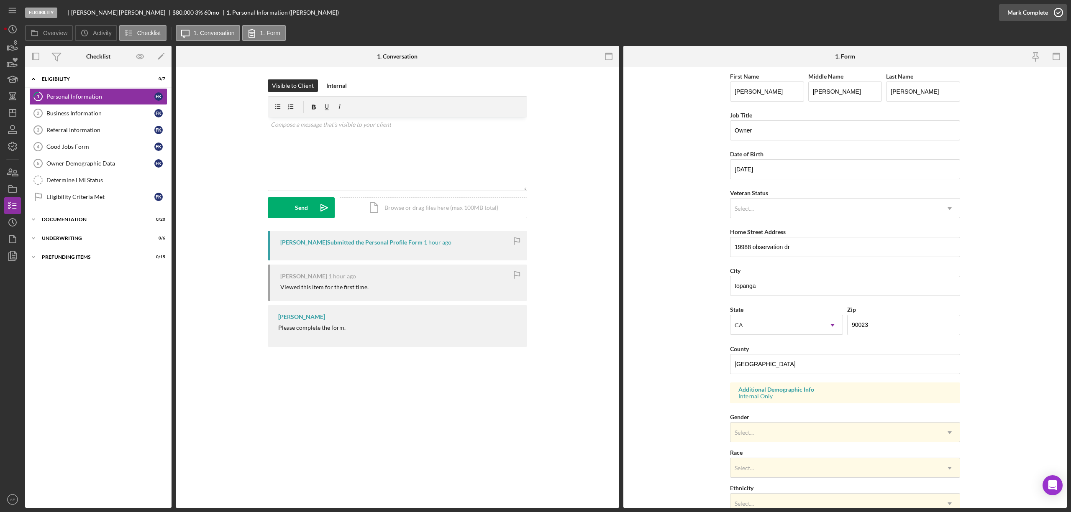
click at [1026, 15] on div "Mark Complete" at bounding box center [1027, 12] width 41 height 17
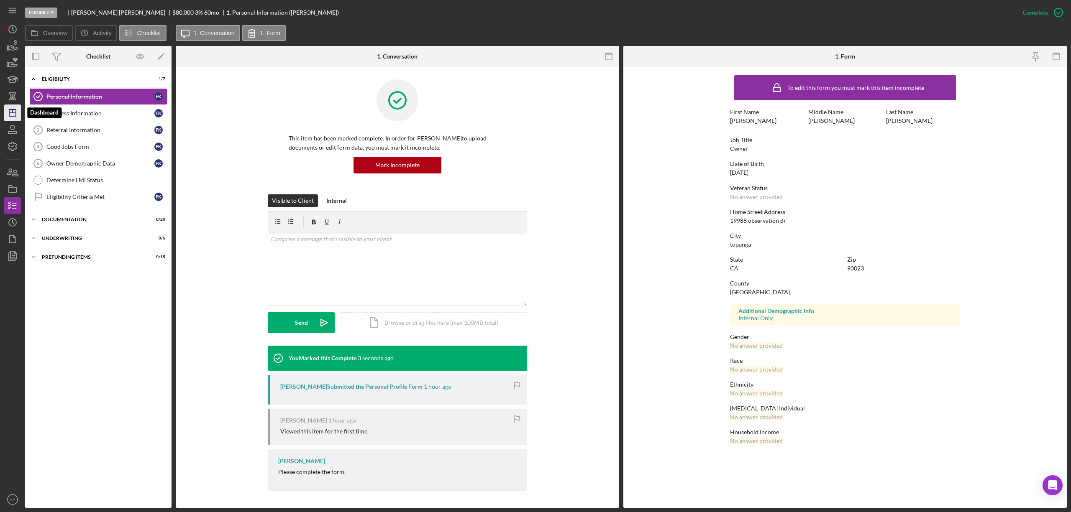
click at [14, 112] on icon "Icon/Dashboard" at bounding box center [12, 112] width 21 height 21
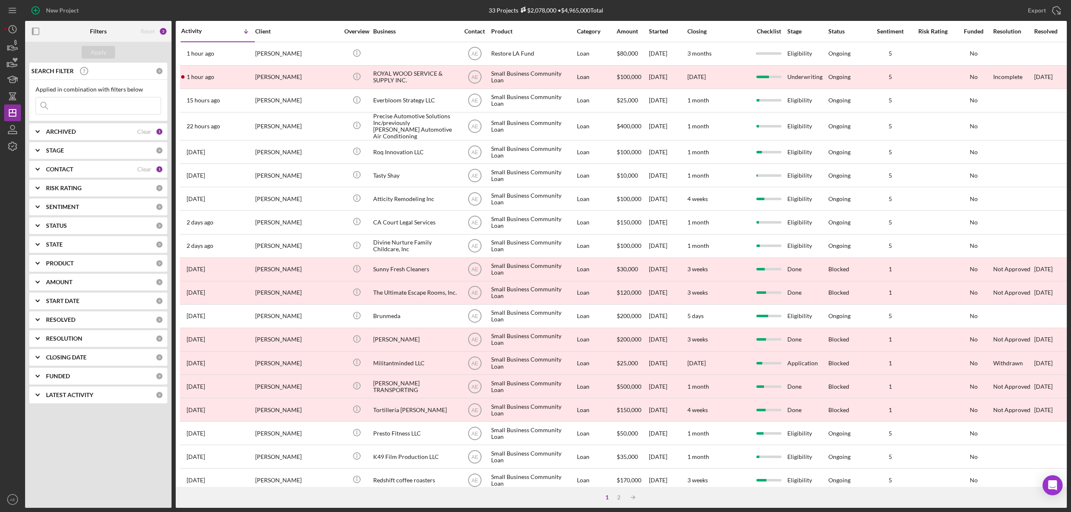
click at [120, 173] on div "CONTACT" at bounding box center [91, 169] width 91 height 7
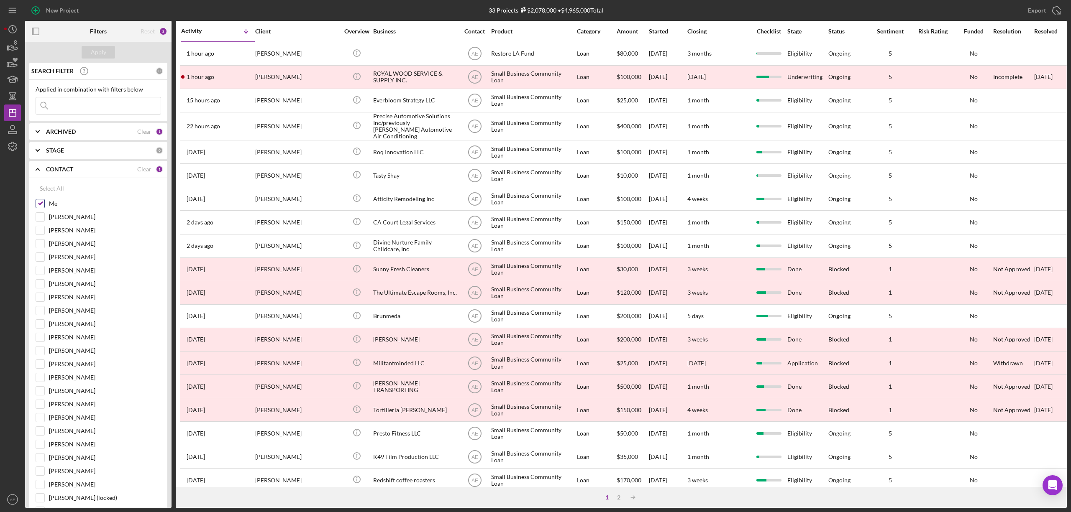
click at [42, 203] on input "Me" at bounding box center [40, 204] width 8 height 8
checkbox input "false"
click at [95, 50] on div "Apply" at bounding box center [98, 52] width 15 height 13
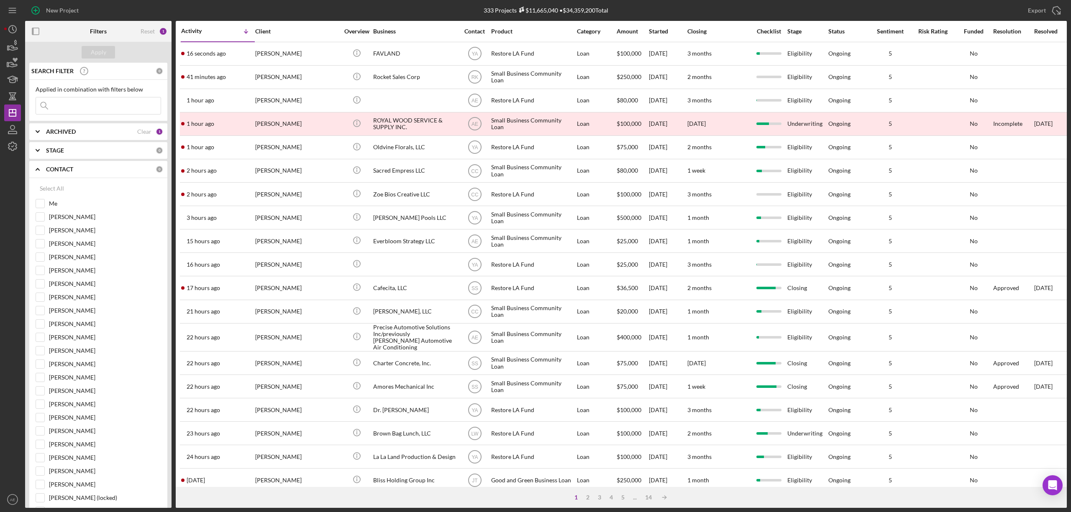
click at [112, 110] on input at bounding box center [98, 105] width 125 height 17
type input "charles"
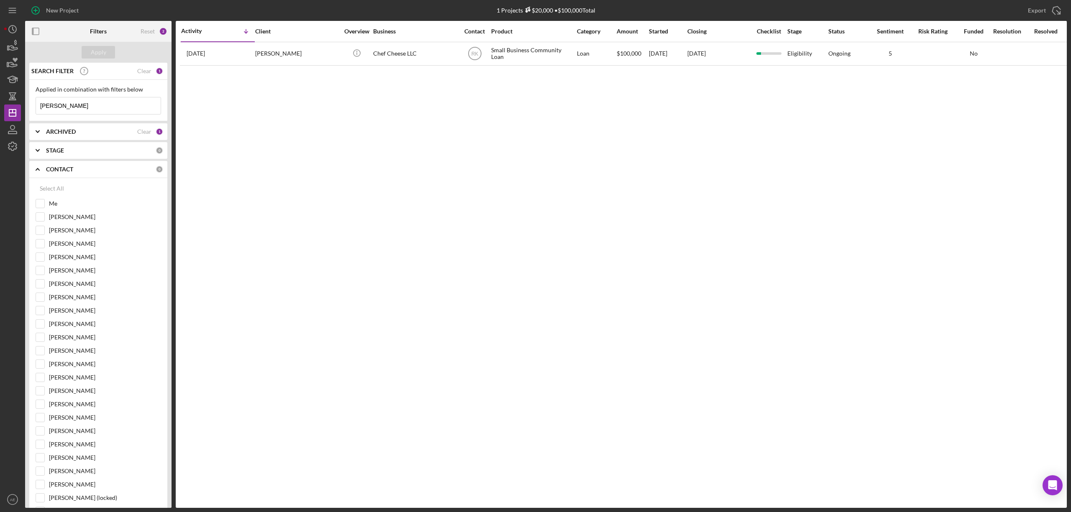
drag, startPoint x: 86, startPoint y: 104, endPoint x: 29, endPoint y: 99, distance: 57.1
click at [29, 99] on div "Applied in combination with filters below charles Icon/Menu Close" at bounding box center [98, 100] width 138 height 41
click at [42, 200] on div at bounding box center [40, 203] width 9 height 9
click at [37, 205] on input "Me" at bounding box center [40, 204] width 8 height 8
checkbox input "true"
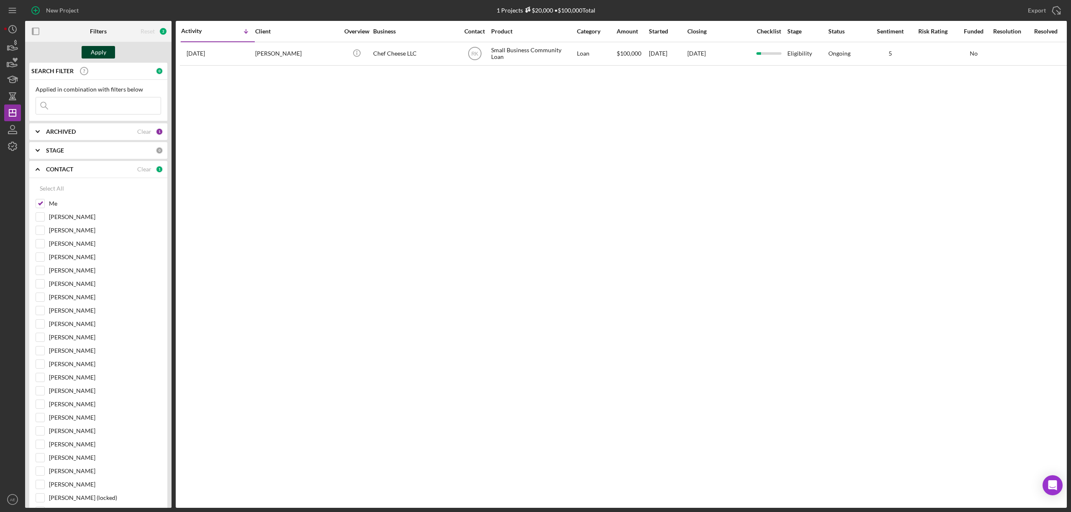
click at [95, 52] on div "Apply" at bounding box center [98, 52] width 15 height 13
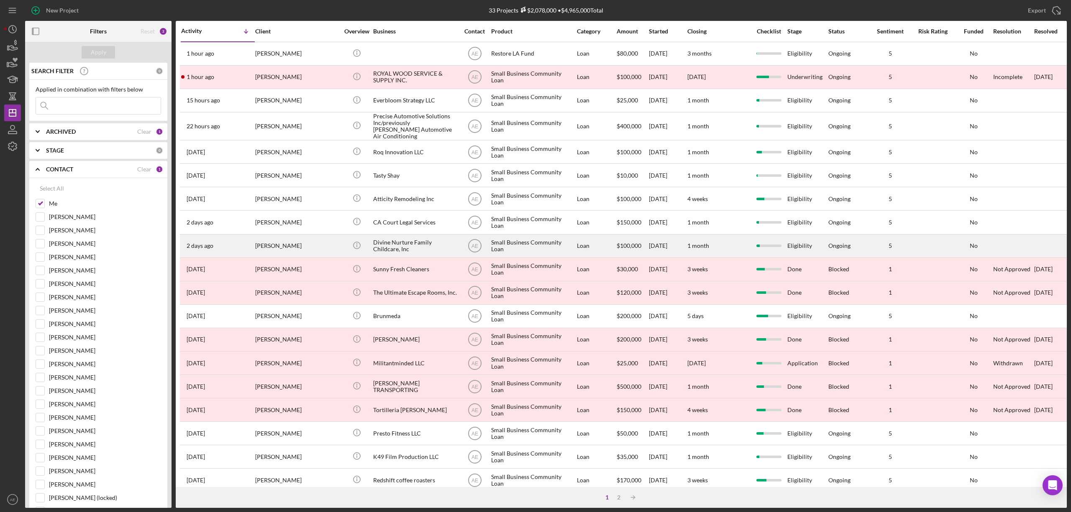
click at [297, 243] on div "[PERSON_NAME]" at bounding box center [297, 246] width 84 height 22
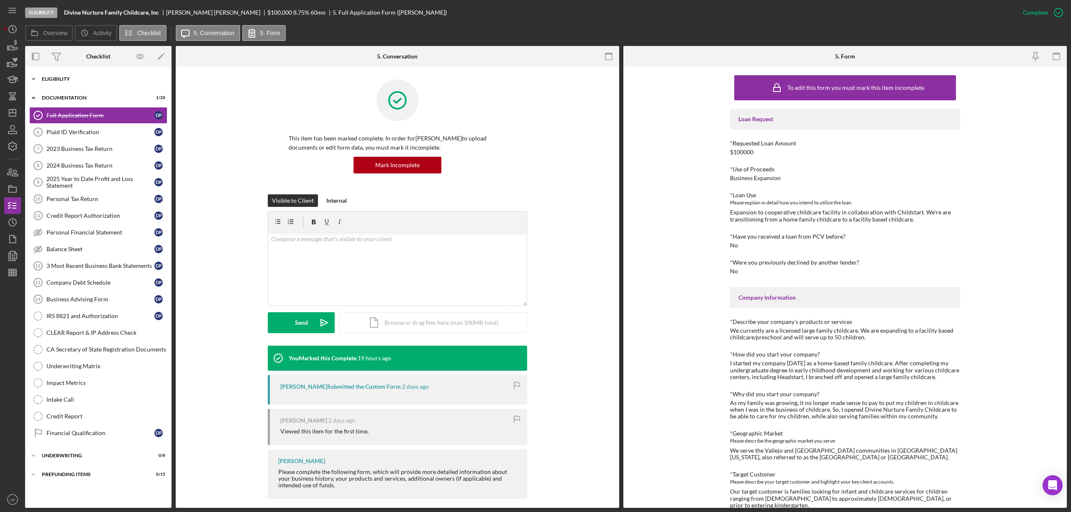
click at [85, 76] on div "Icon/Expander Eligibility 6 / 6" at bounding box center [98, 79] width 146 height 17
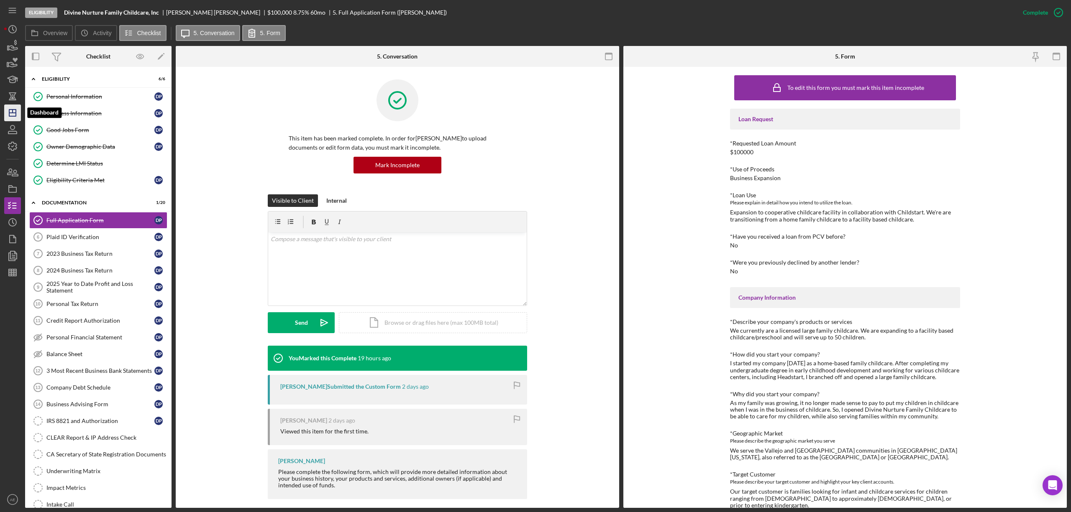
click at [4, 109] on icon "Icon/Dashboard" at bounding box center [12, 112] width 21 height 21
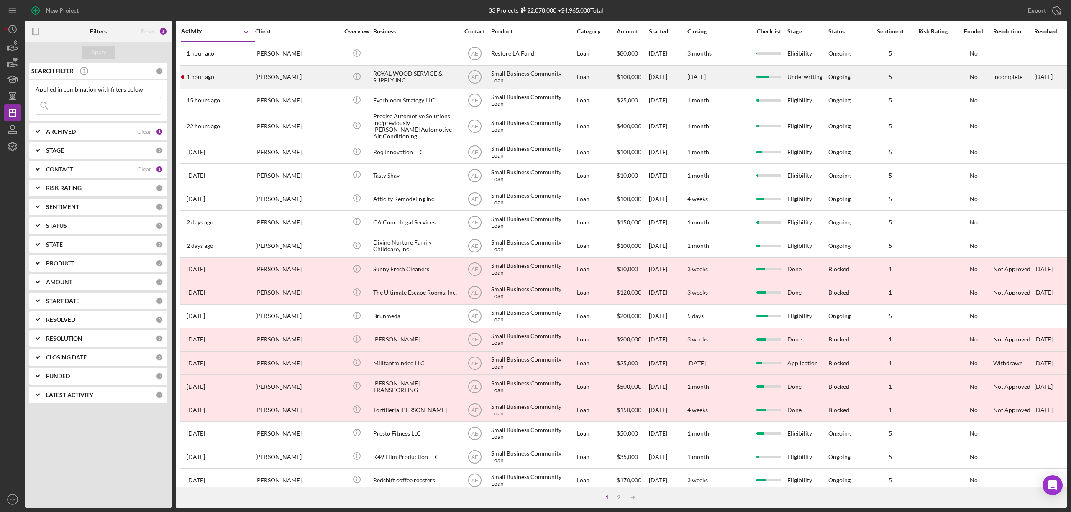
click at [325, 77] on div "[PERSON_NAME]" at bounding box center [297, 77] width 84 height 22
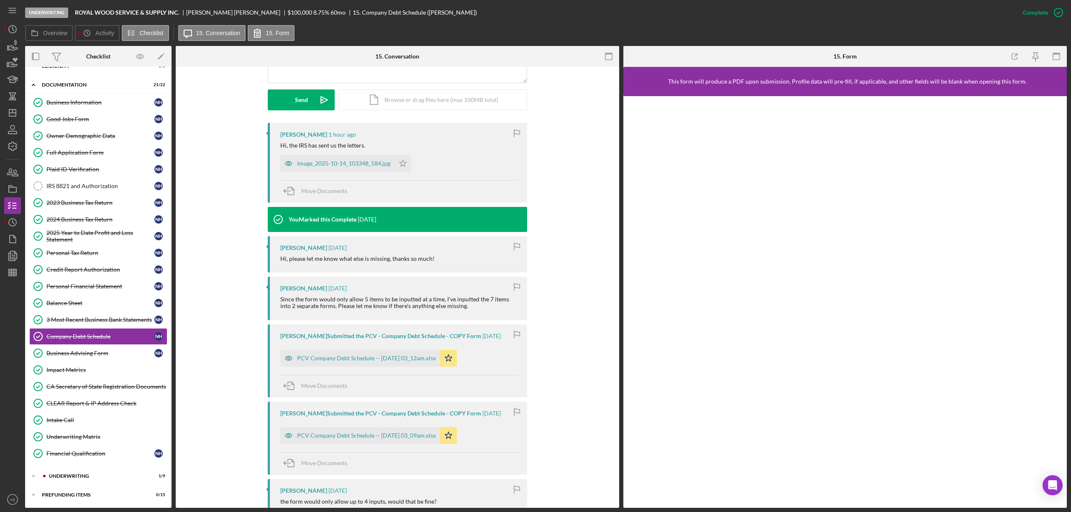
scroll to position [167, 0]
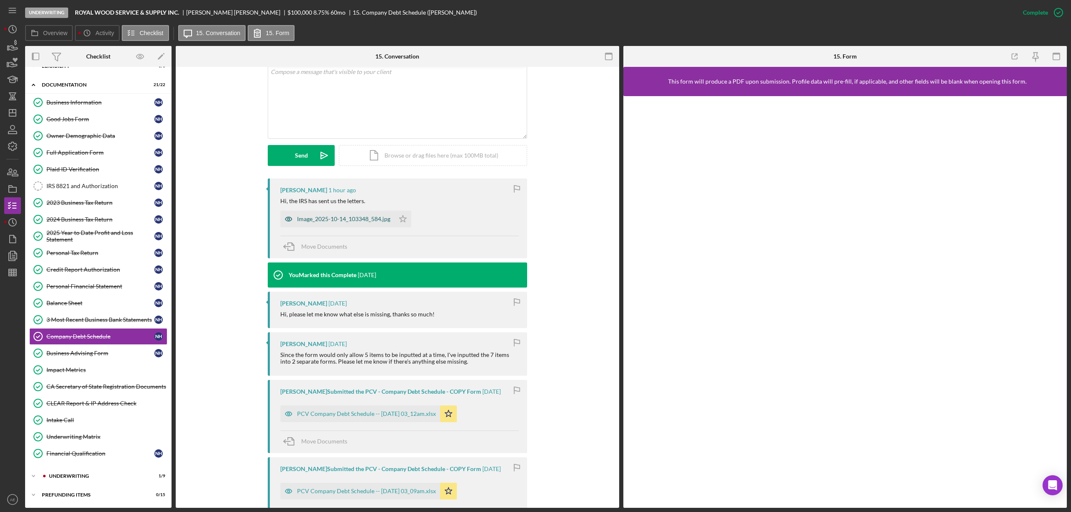
click at [286, 224] on icon "button" at bounding box center [288, 219] width 17 height 17
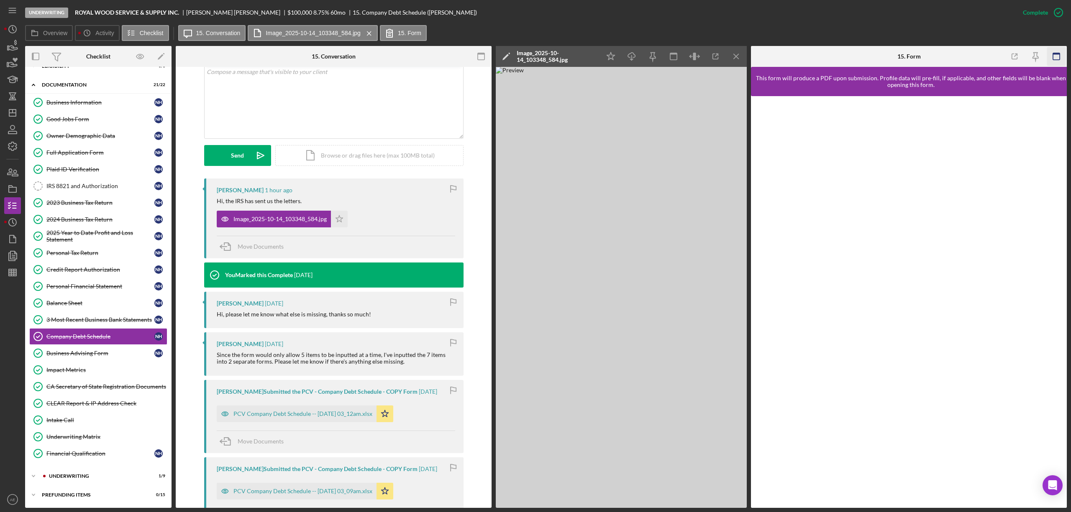
click at [1055, 55] on icon "button" at bounding box center [1056, 56] width 19 height 19
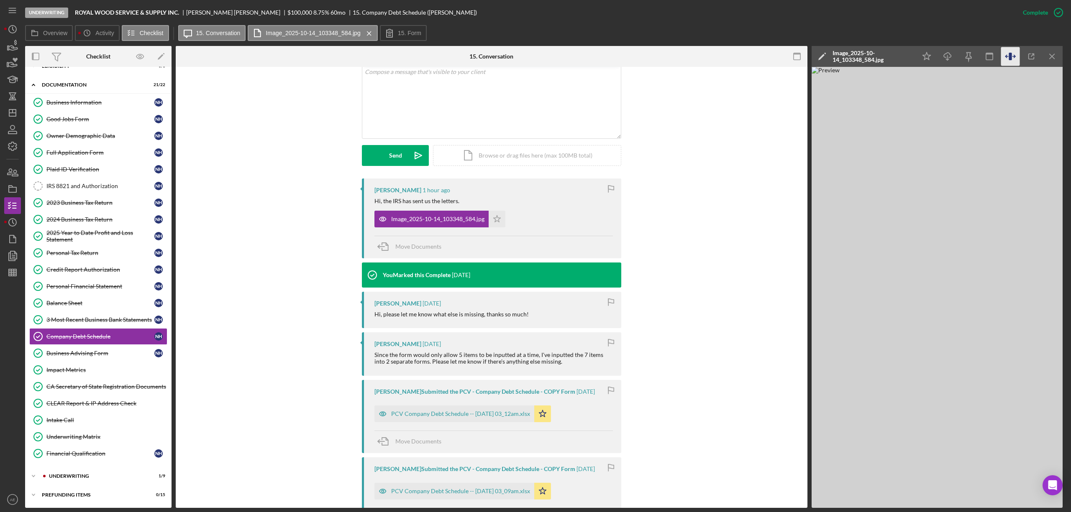
click at [1008, 56] on icon "button" at bounding box center [1006, 56] width 3 height 0
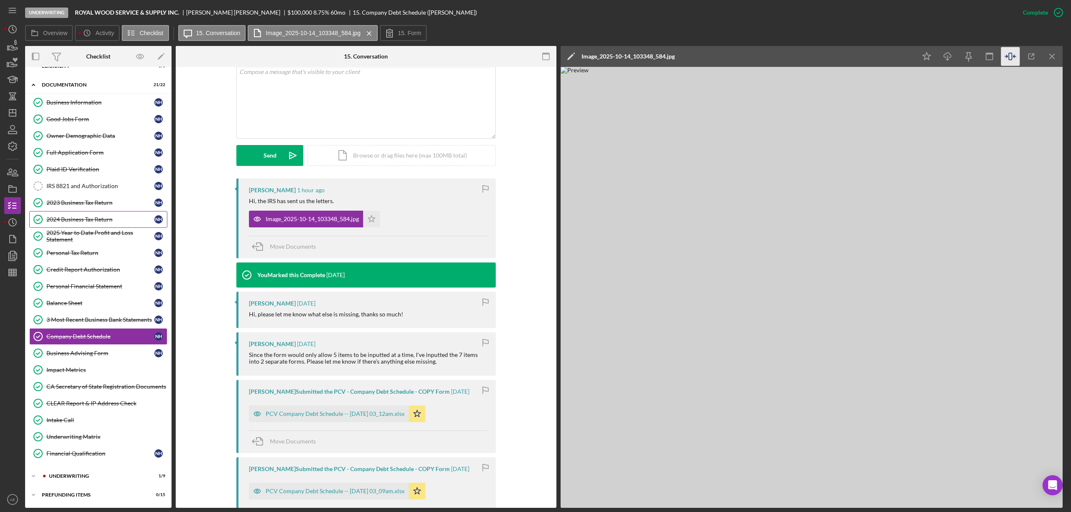
click at [95, 216] on div "2024 Business Tax Return" at bounding box center [100, 219] width 108 height 7
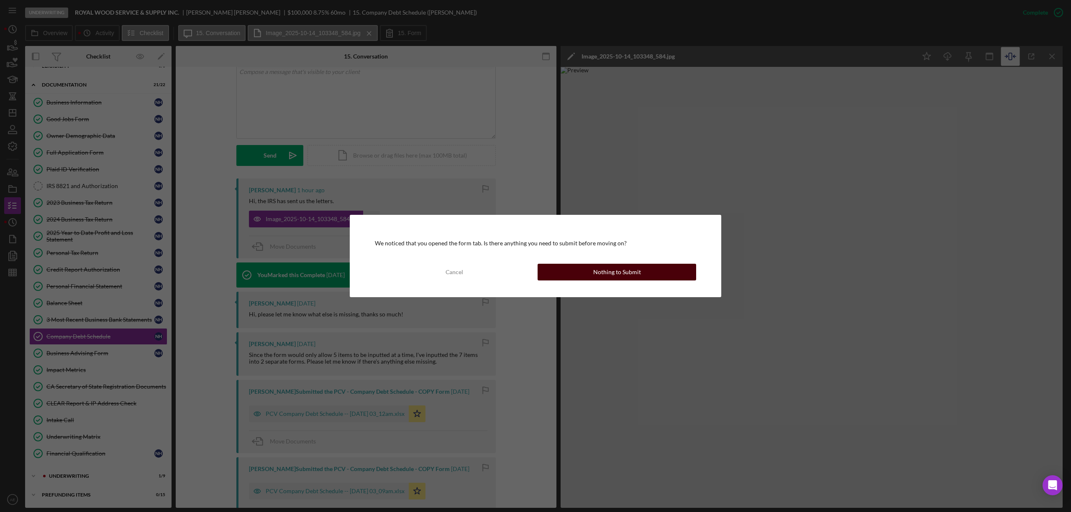
click at [603, 276] on div "Nothing to Submit" at bounding box center [617, 272] width 48 height 17
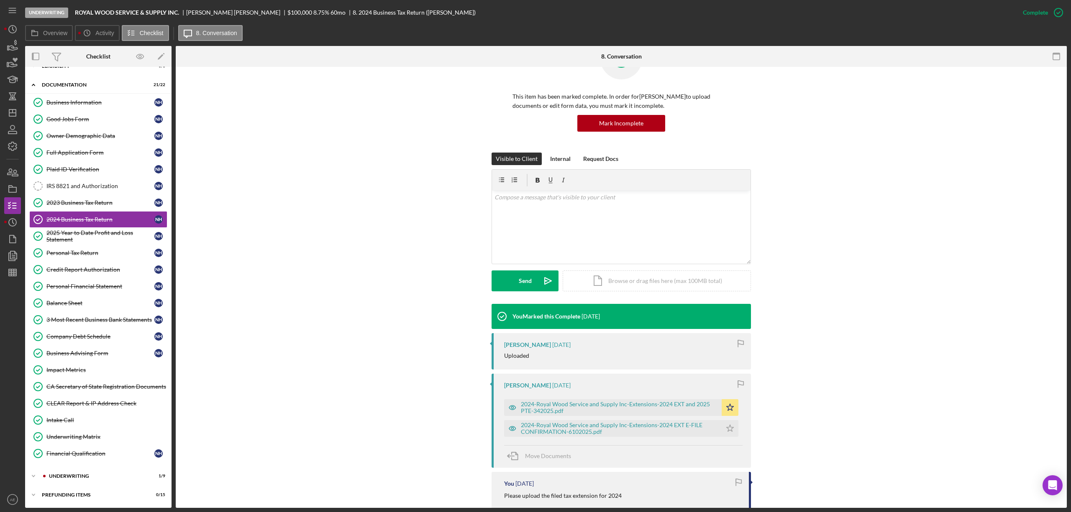
scroll to position [111, 0]
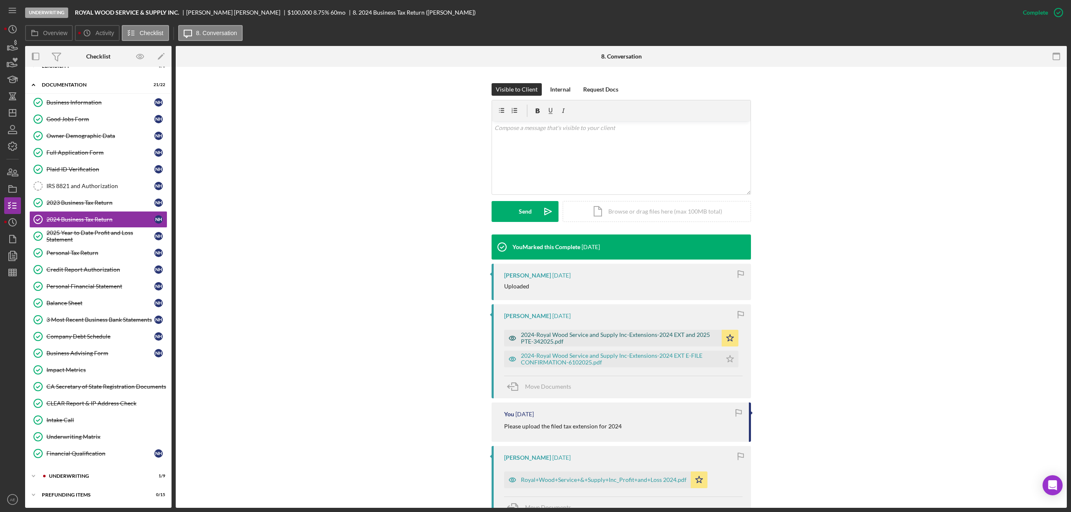
click at [514, 337] on icon "button" at bounding box center [512, 338] width 17 height 17
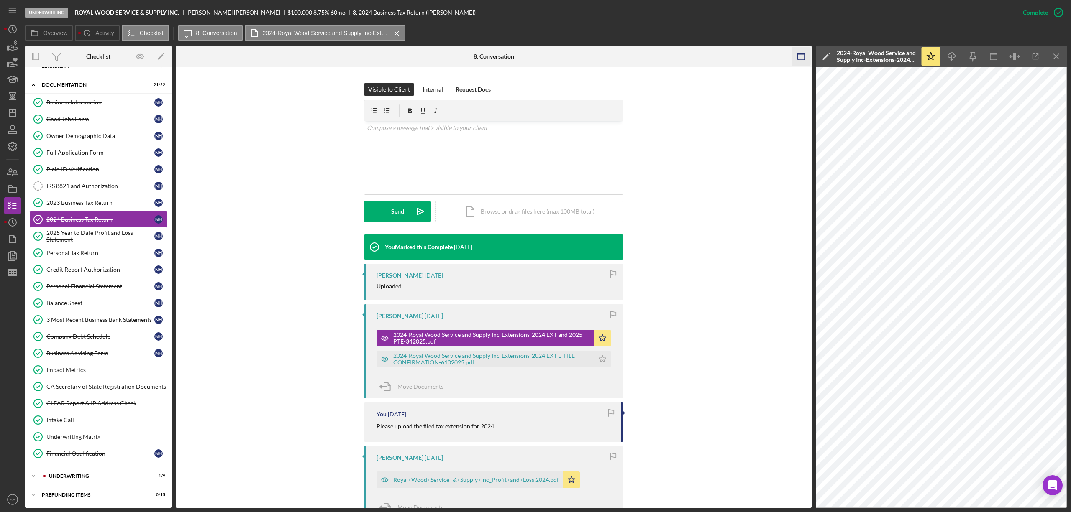
click at [798, 56] on rect "button" at bounding box center [801, 56] width 7 height 7
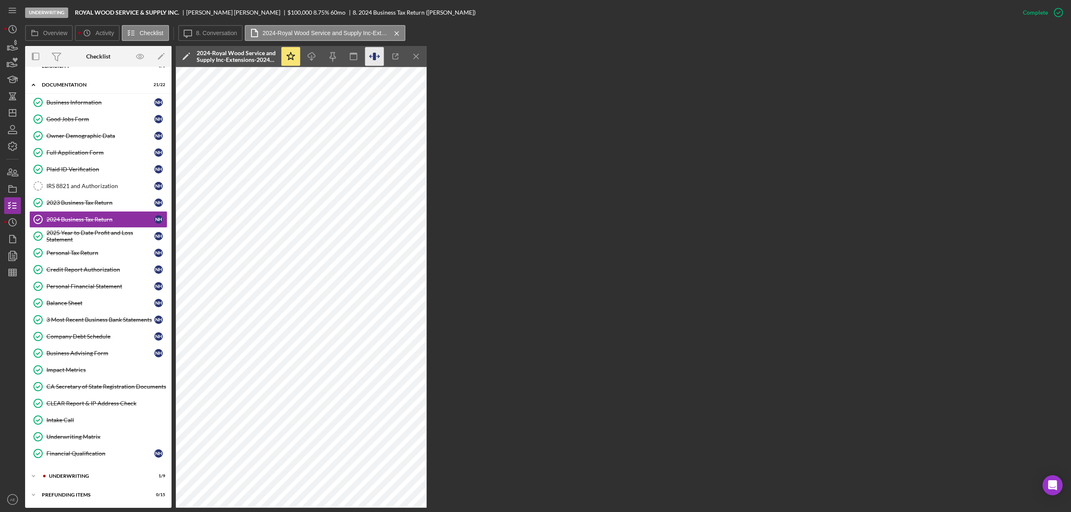
click at [379, 58] on icon "button" at bounding box center [374, 56] width 19 height 19
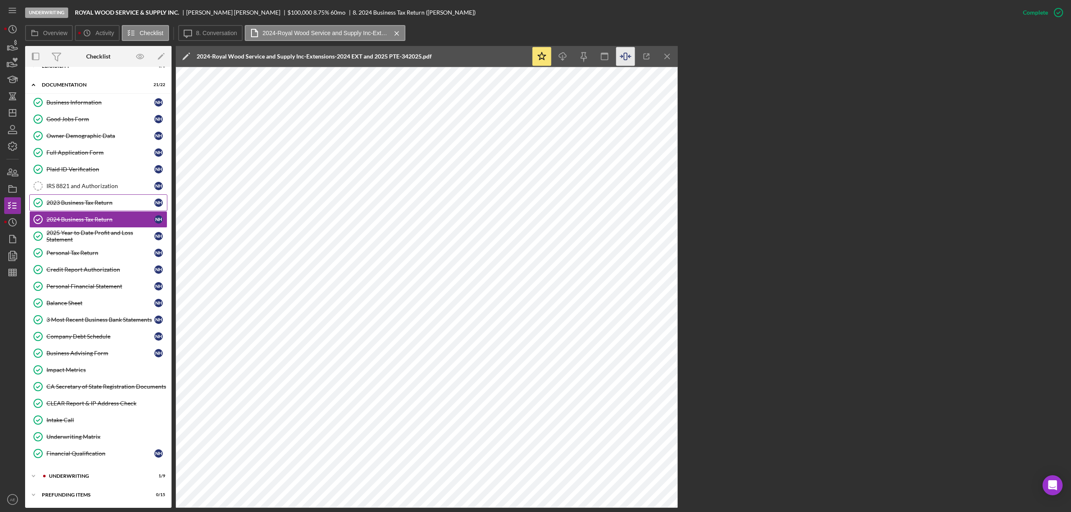
click at [75, 203] on link "2023 Business Tax Return 2023 Business Tax Return N H" at bounding box center [98, 203] width 138 height 17
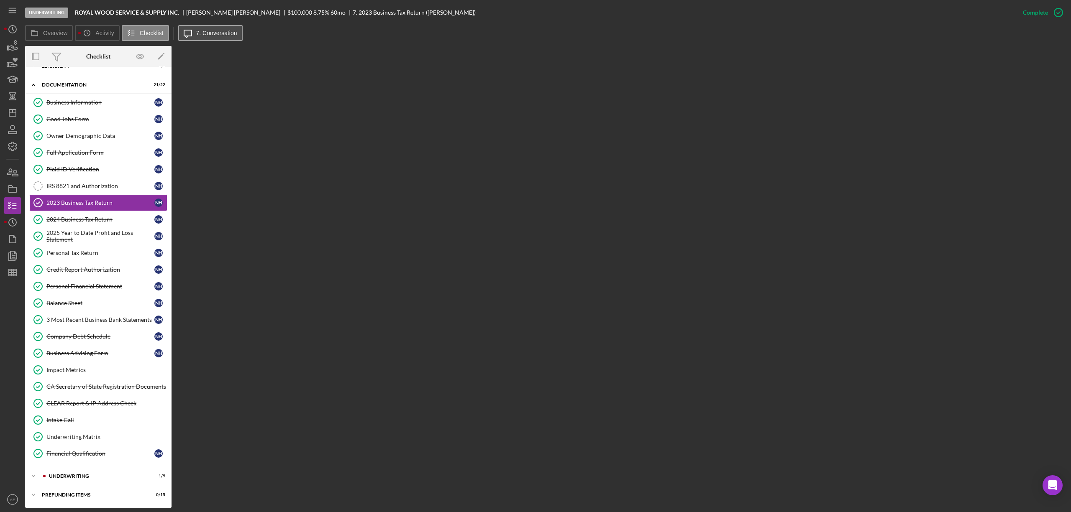
click at [225, 34] on label "7. Conversation" at bounding box center [216, 33] width 41 height 7
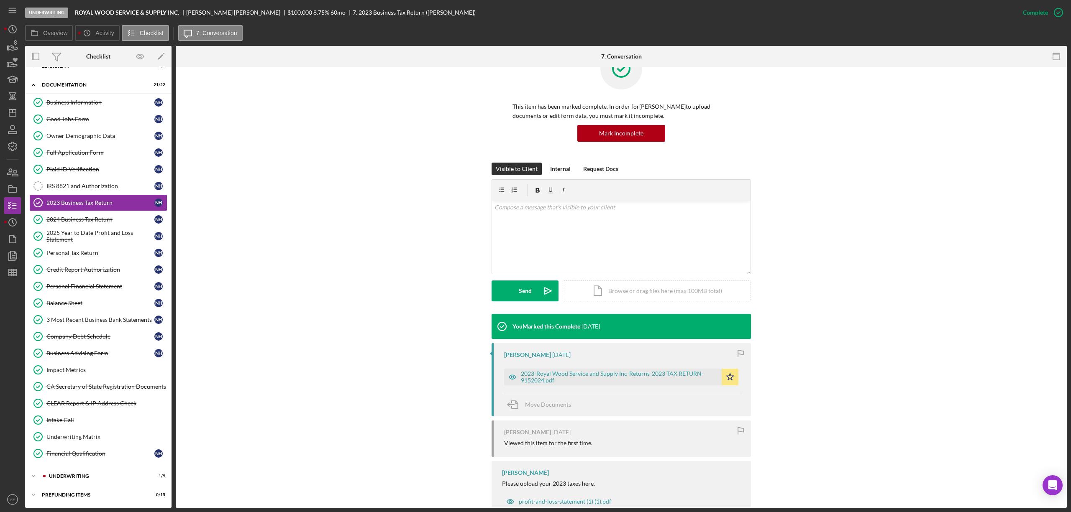
scroll to position [59, 0]
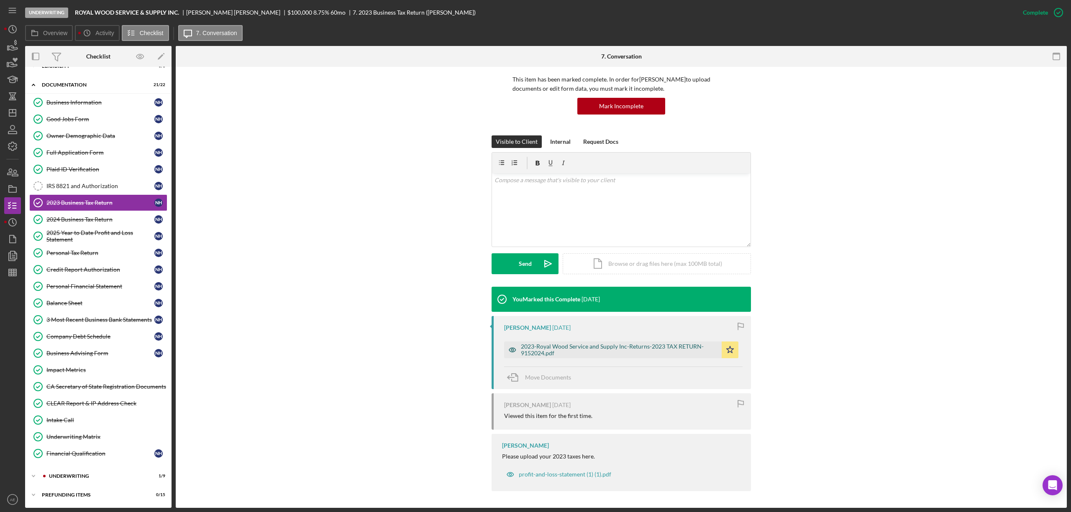
click at [511, 354] on icon "button" at bounding box center [512, 350] width 17 height 17
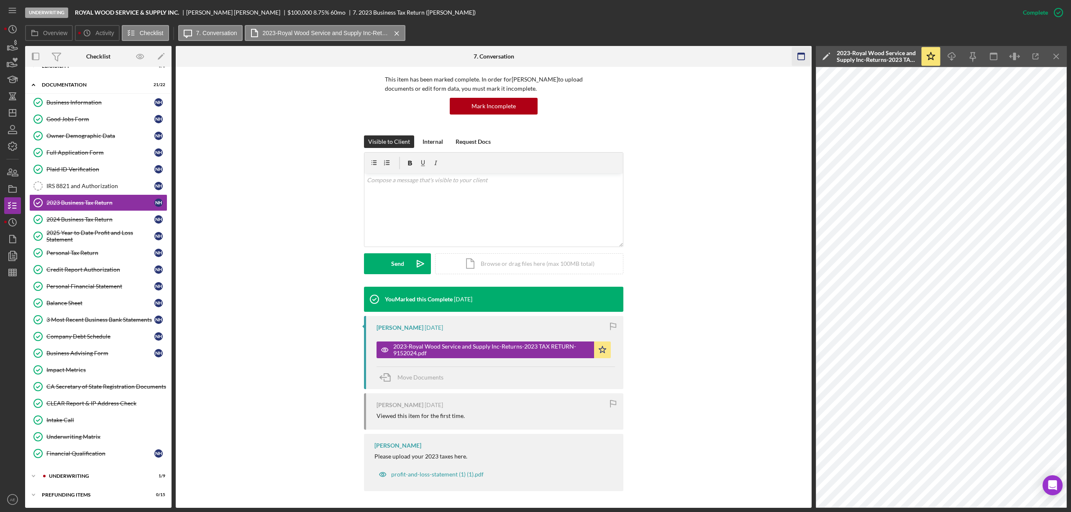
click at [802, 60] on rect "button" at bounding box center [801, 56] width 7 height 7
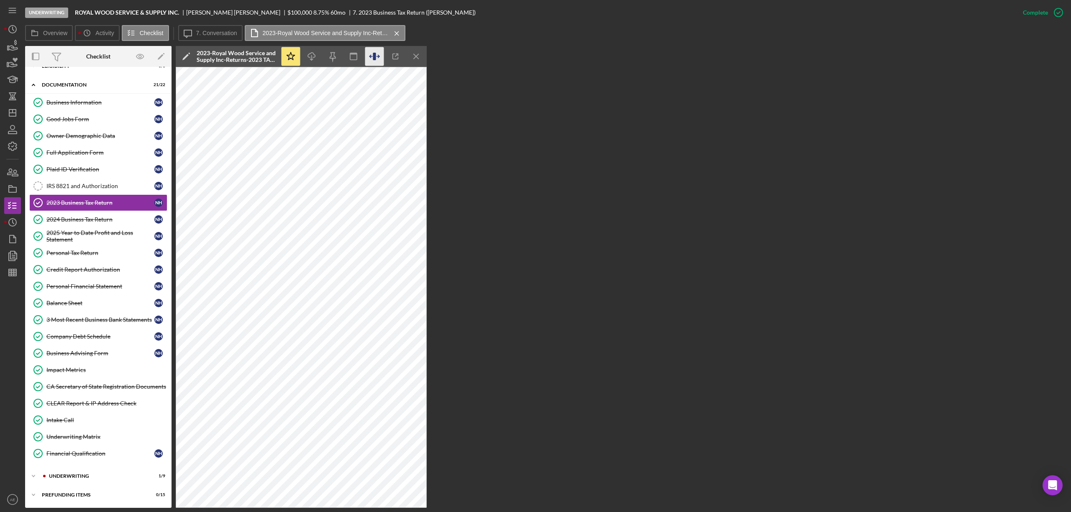
click at [372, 55] on icon "button" at bounding box center [374, 56] width 19 height 19
